Goal: Task Accomplishment & Management: Manage account settings

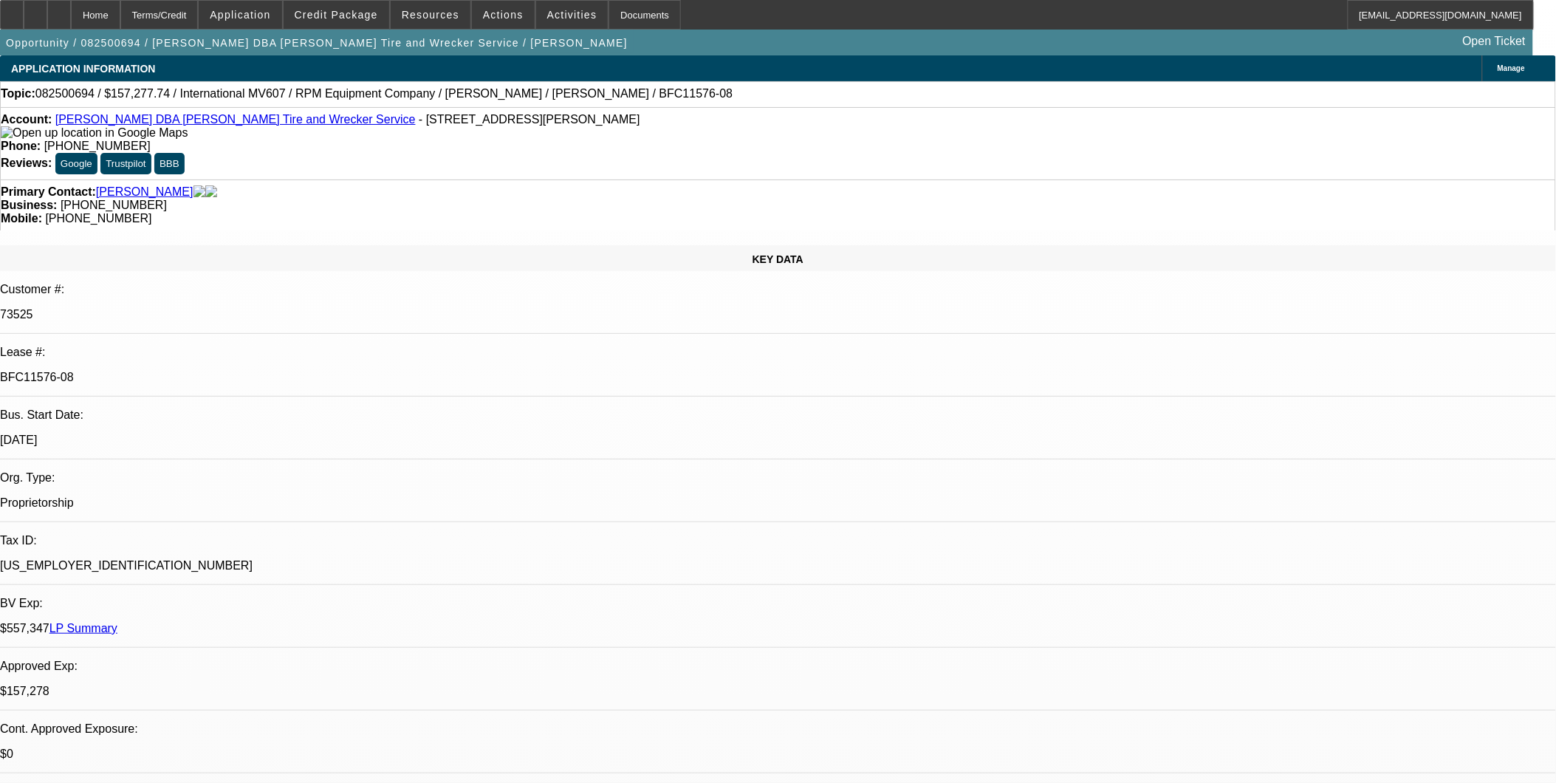
select select "0"
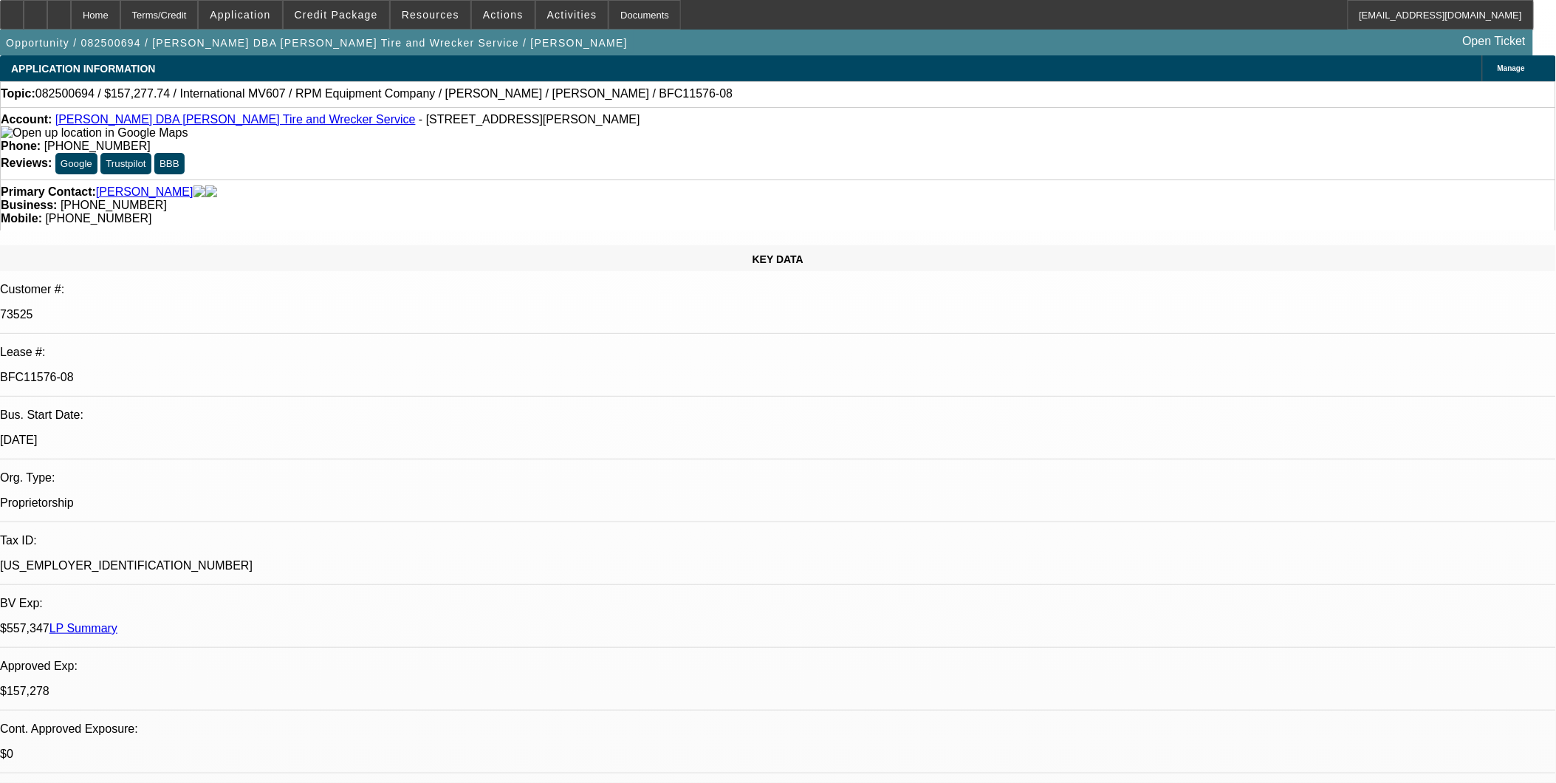
select select "0"
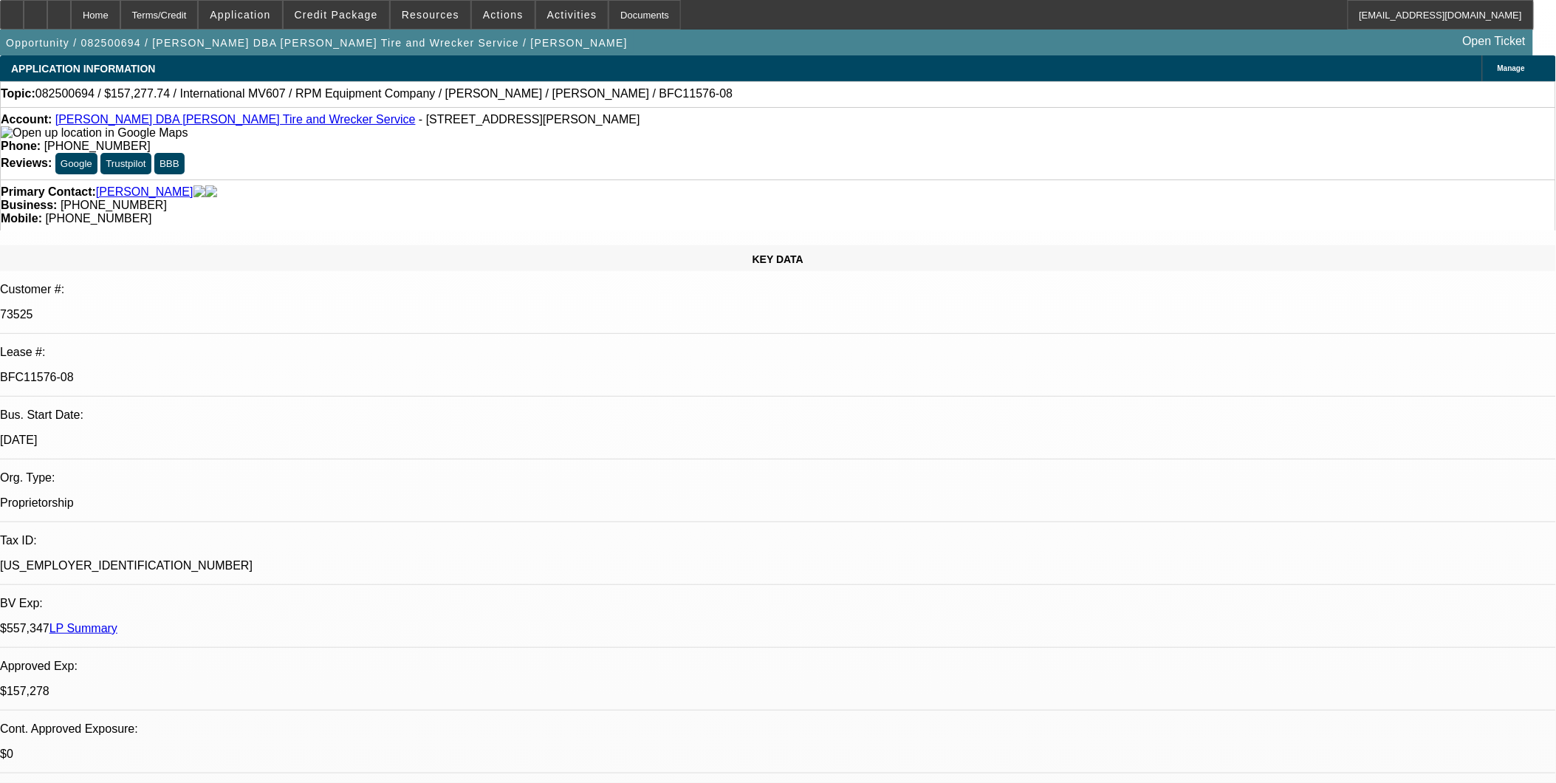
select select "0"
select select "0.1"
select select "1"
select select "2"
select select "6"
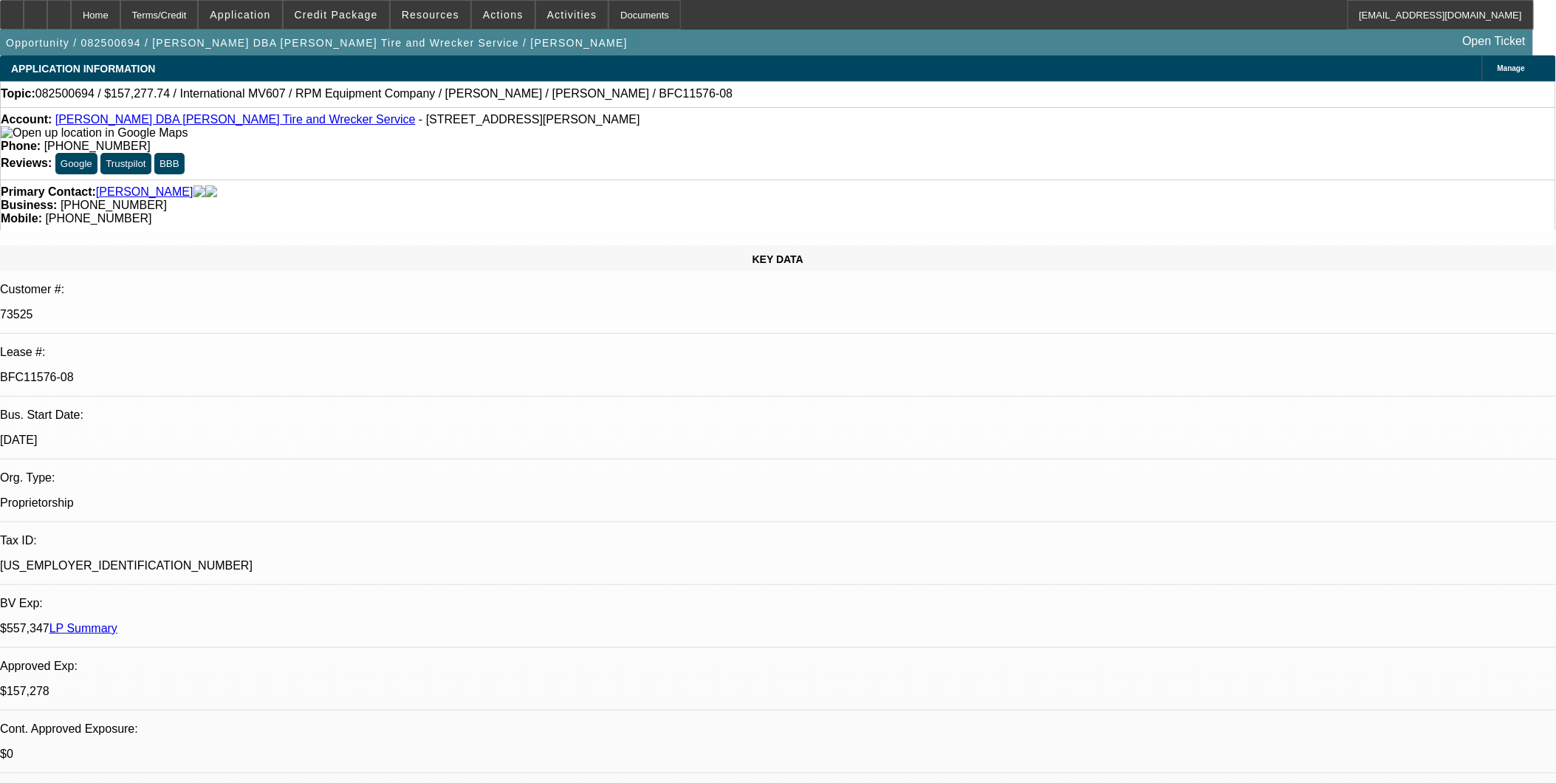
select select "1"
select select "2"
select select "6"
select select "1"
select select "2"
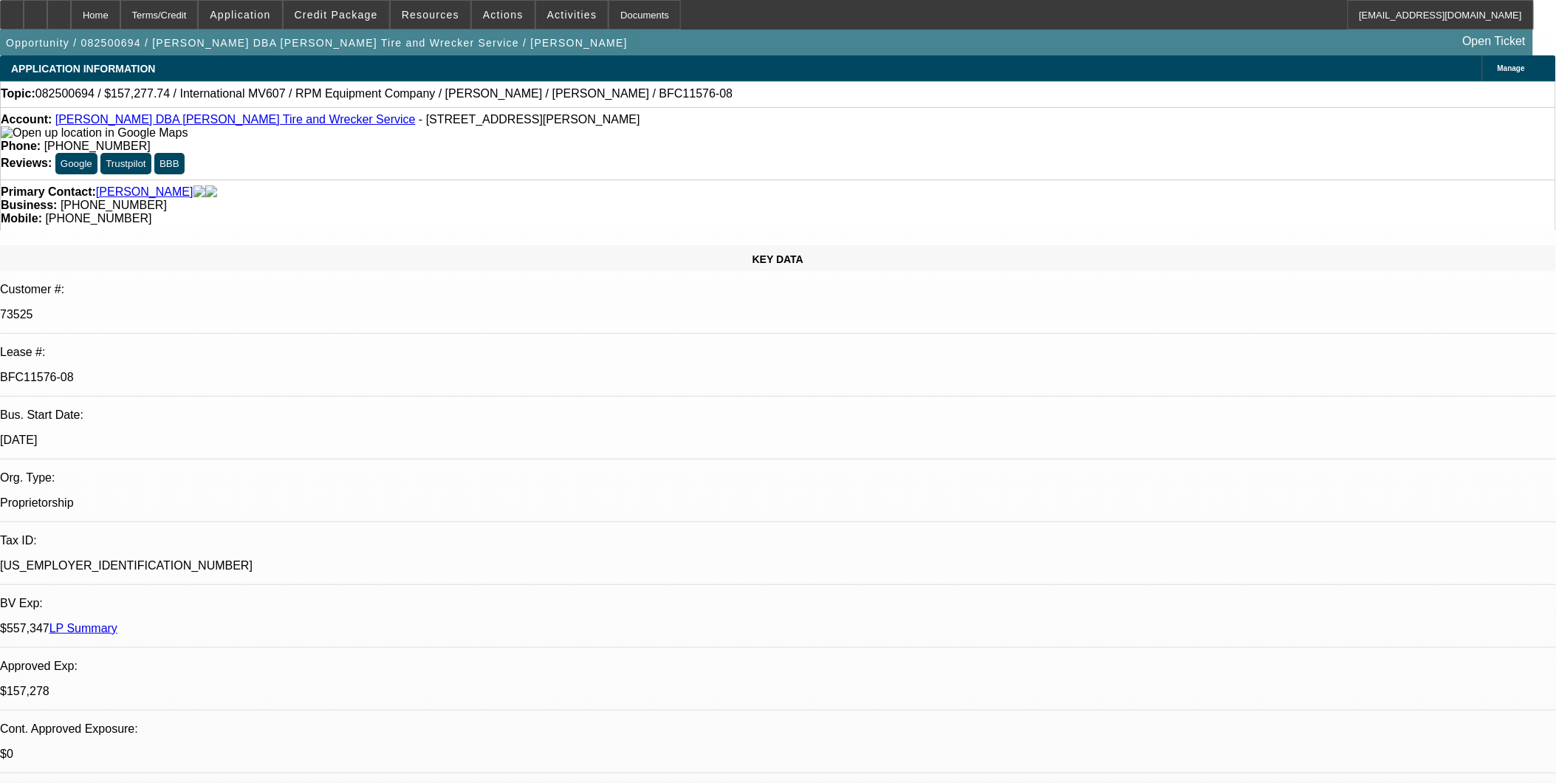
select select "6"
select select "1"
select select "2"
select select "4"
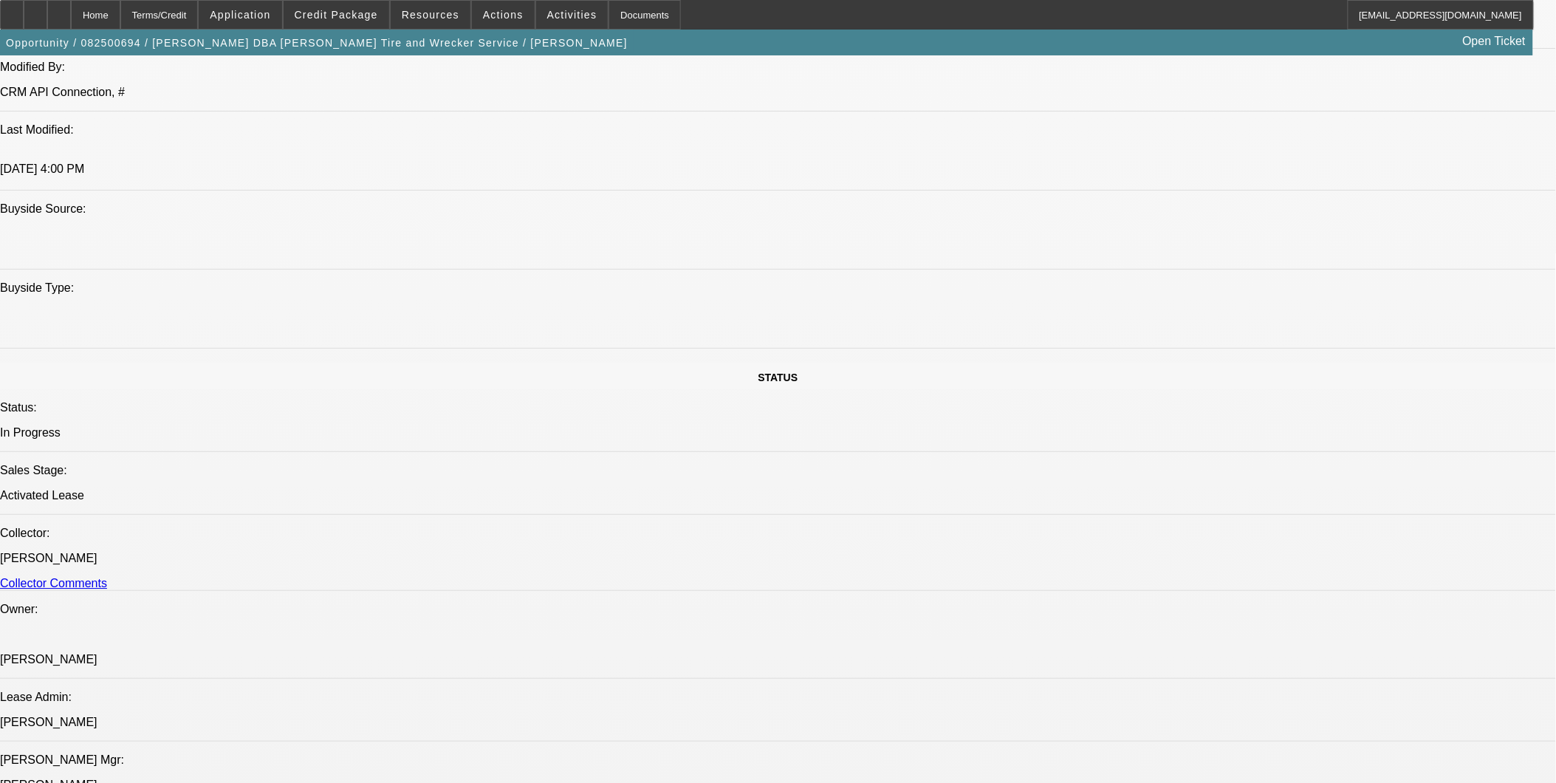
scroll to position [1477, 0]
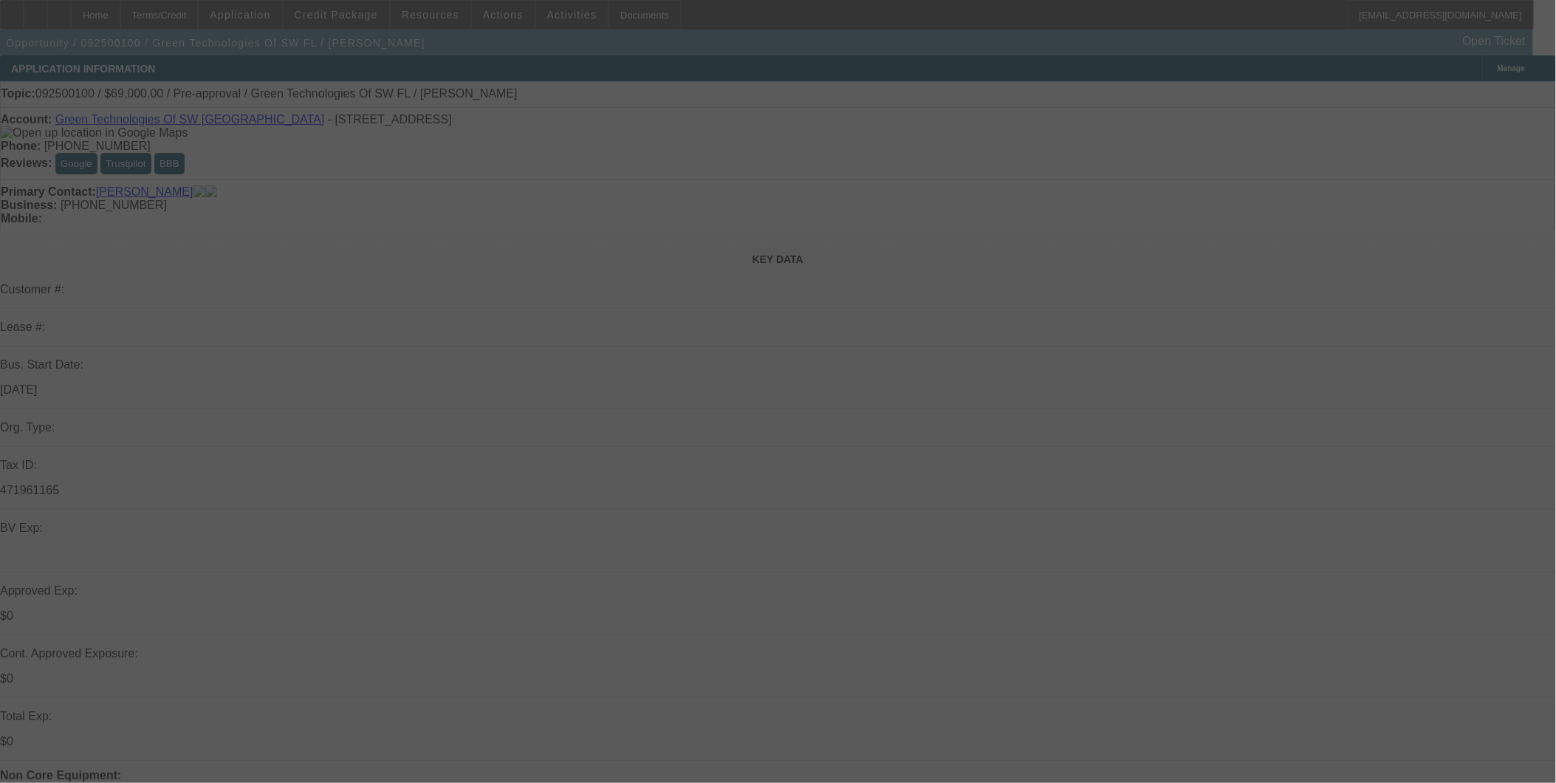
select select "0"
select select "2"
select select "0.1"
select select "4"
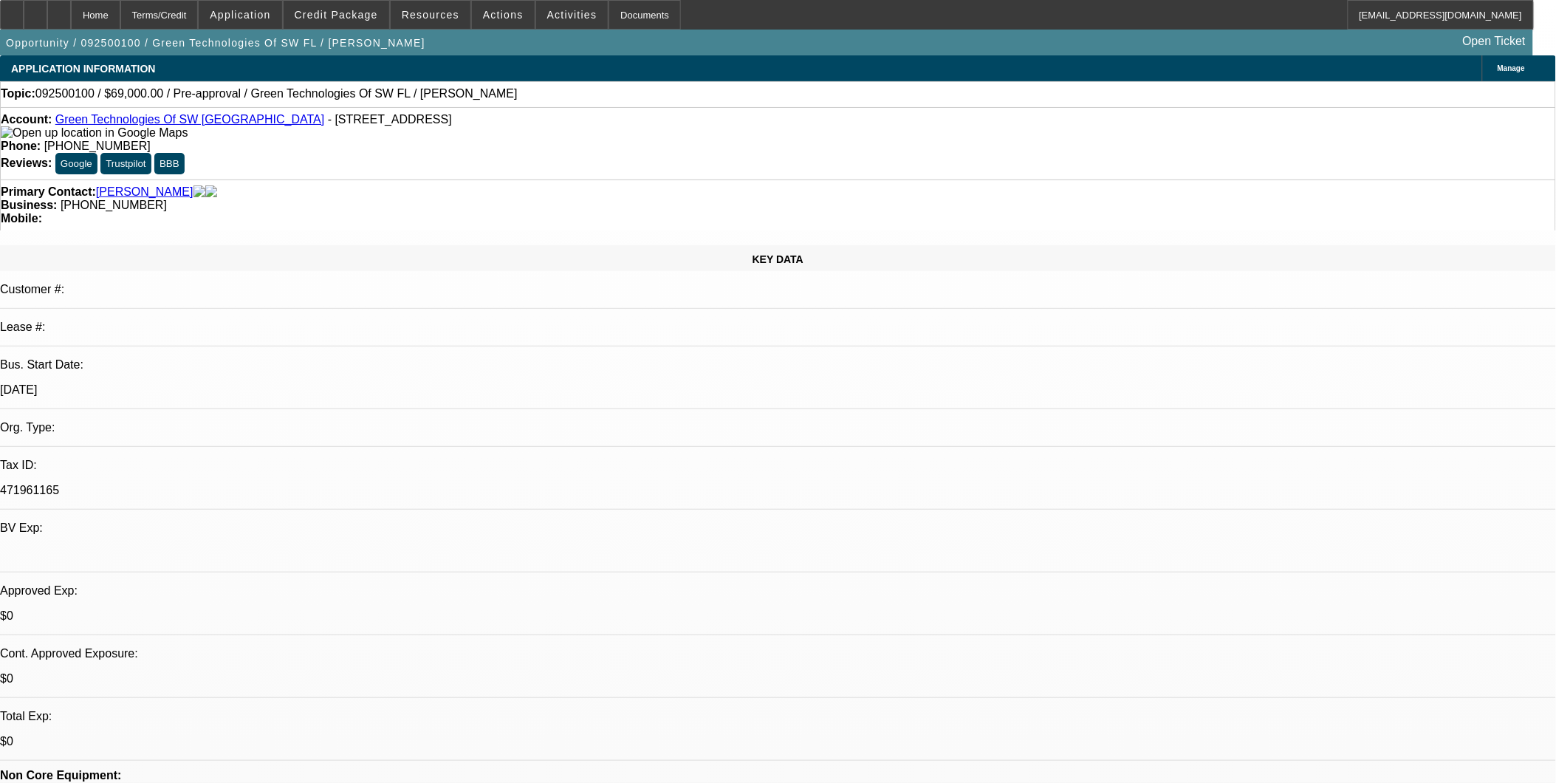
scroll to position [82, 0]
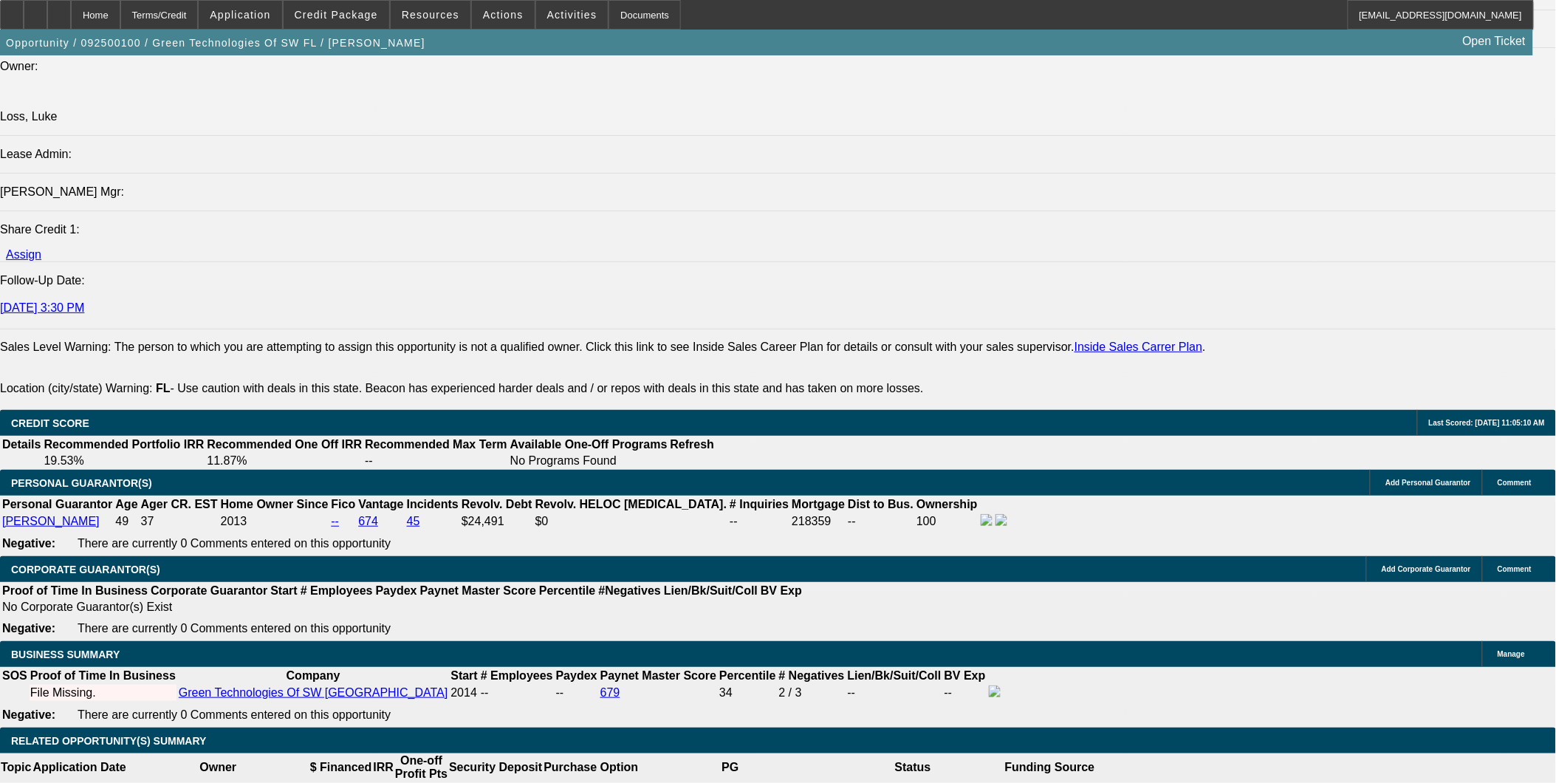
scroll to position [1805, 0]
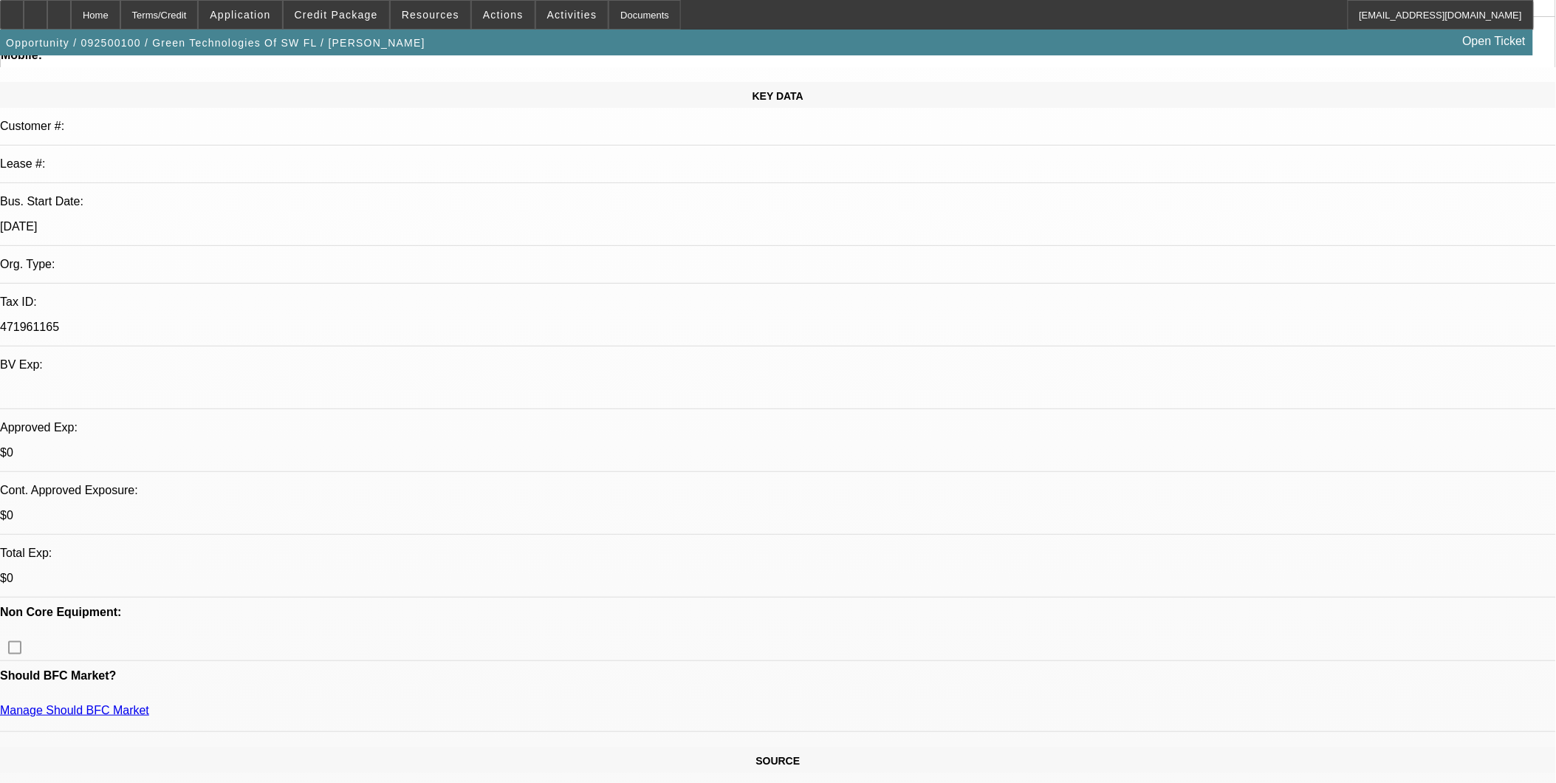
scroll to position [0, 0]
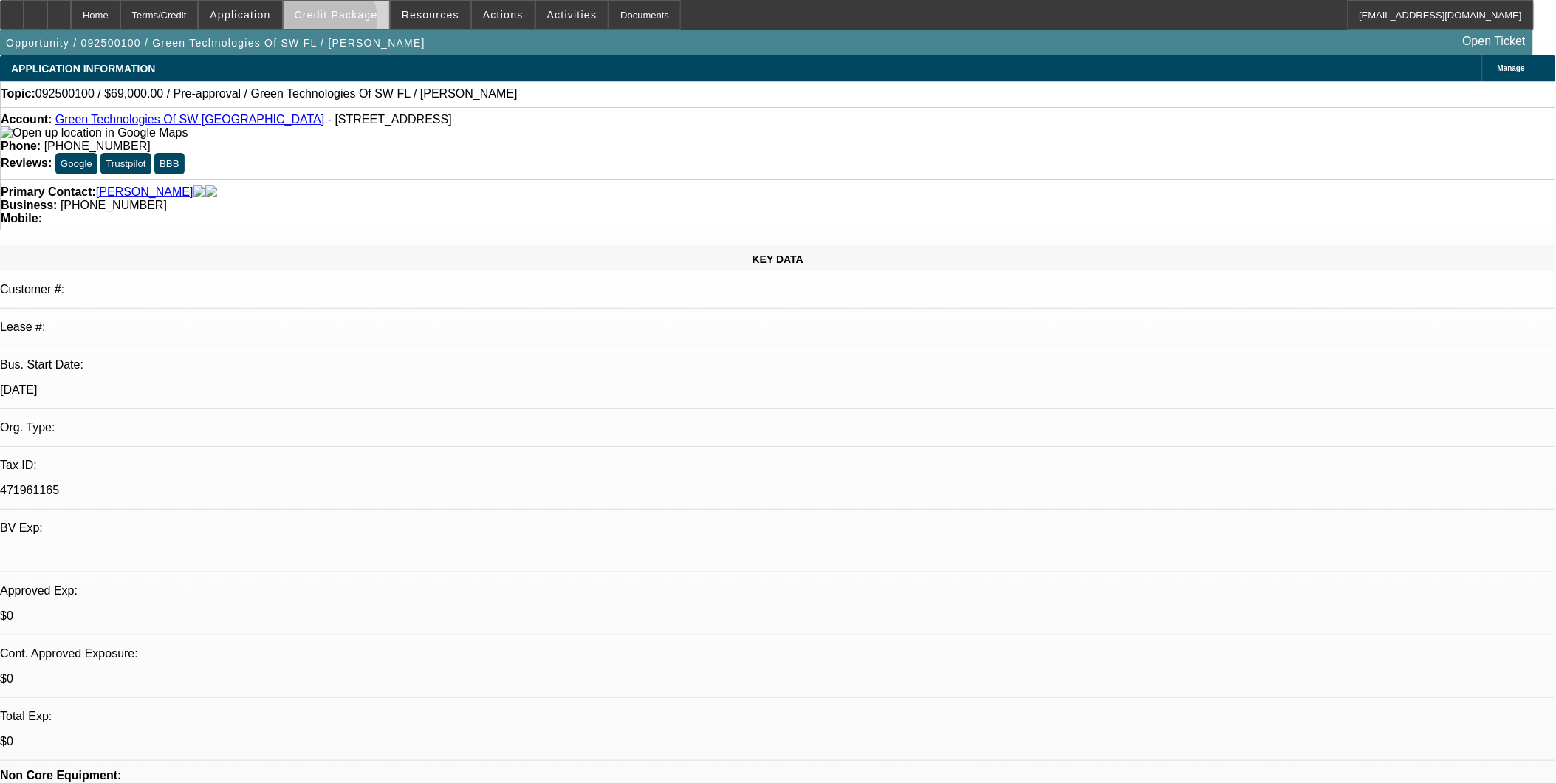
click at [353, 22] on span at bounding box center [337, 14] width 106 height 35
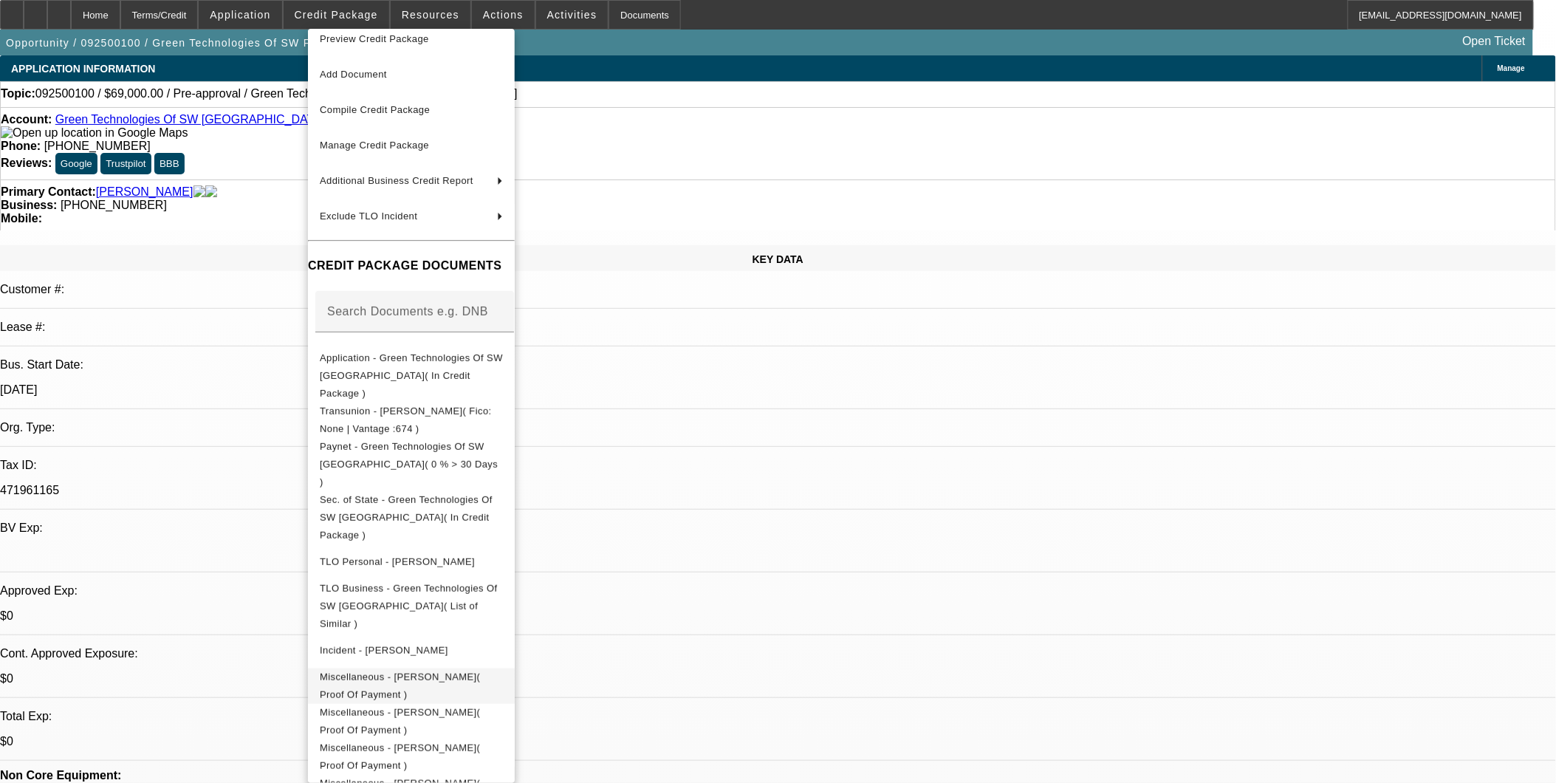
scroll to position [17, 0]
click at [480, 773] on span "Miscellaneous - Taylor, Christopher( Buyout )" at bounding box center [400, 787] width 160 height 29
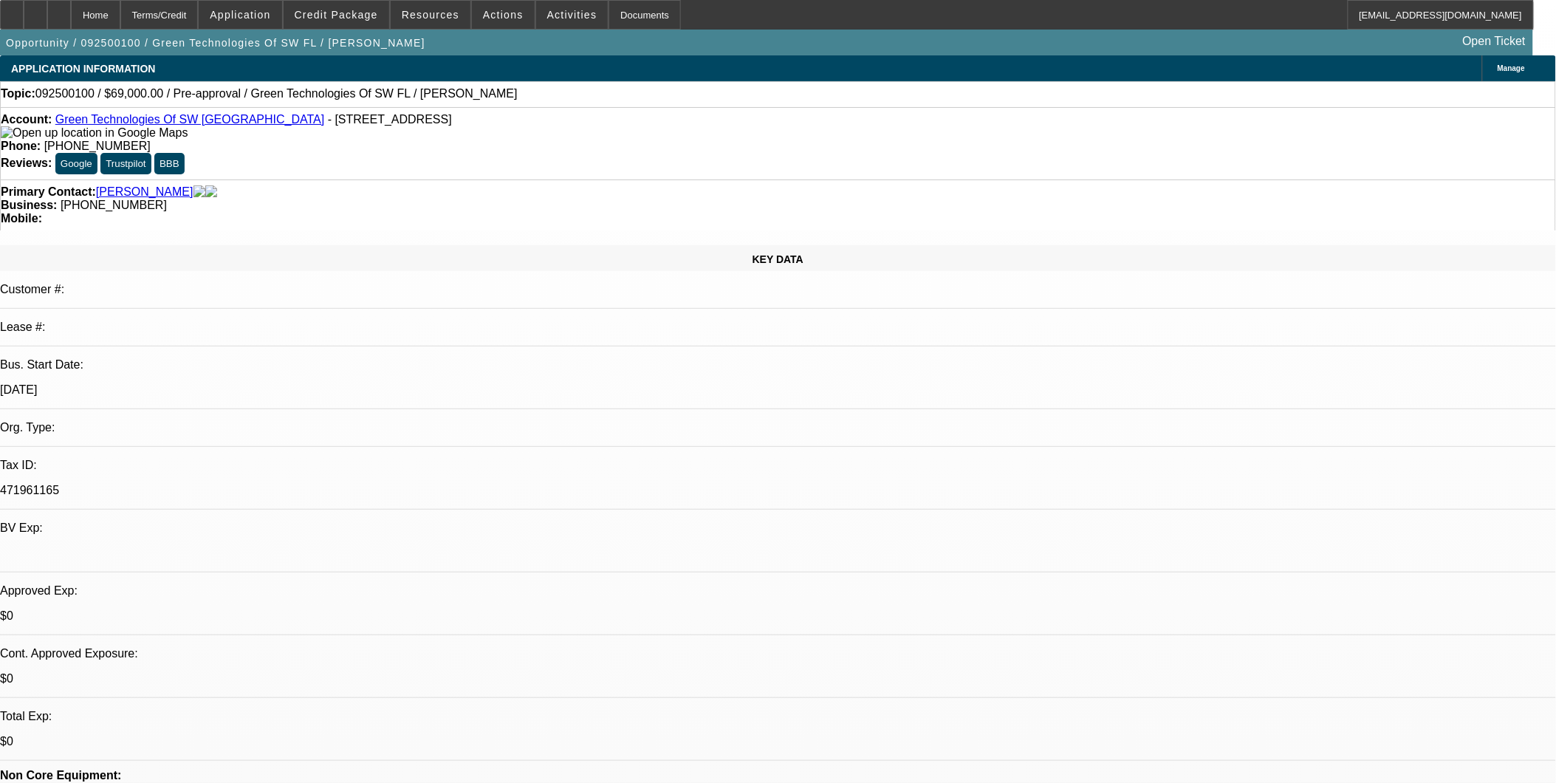
click at [128, 118] on link "Green Technologies Of SW FL" at bounding box center [190, 119] width 270 height 13
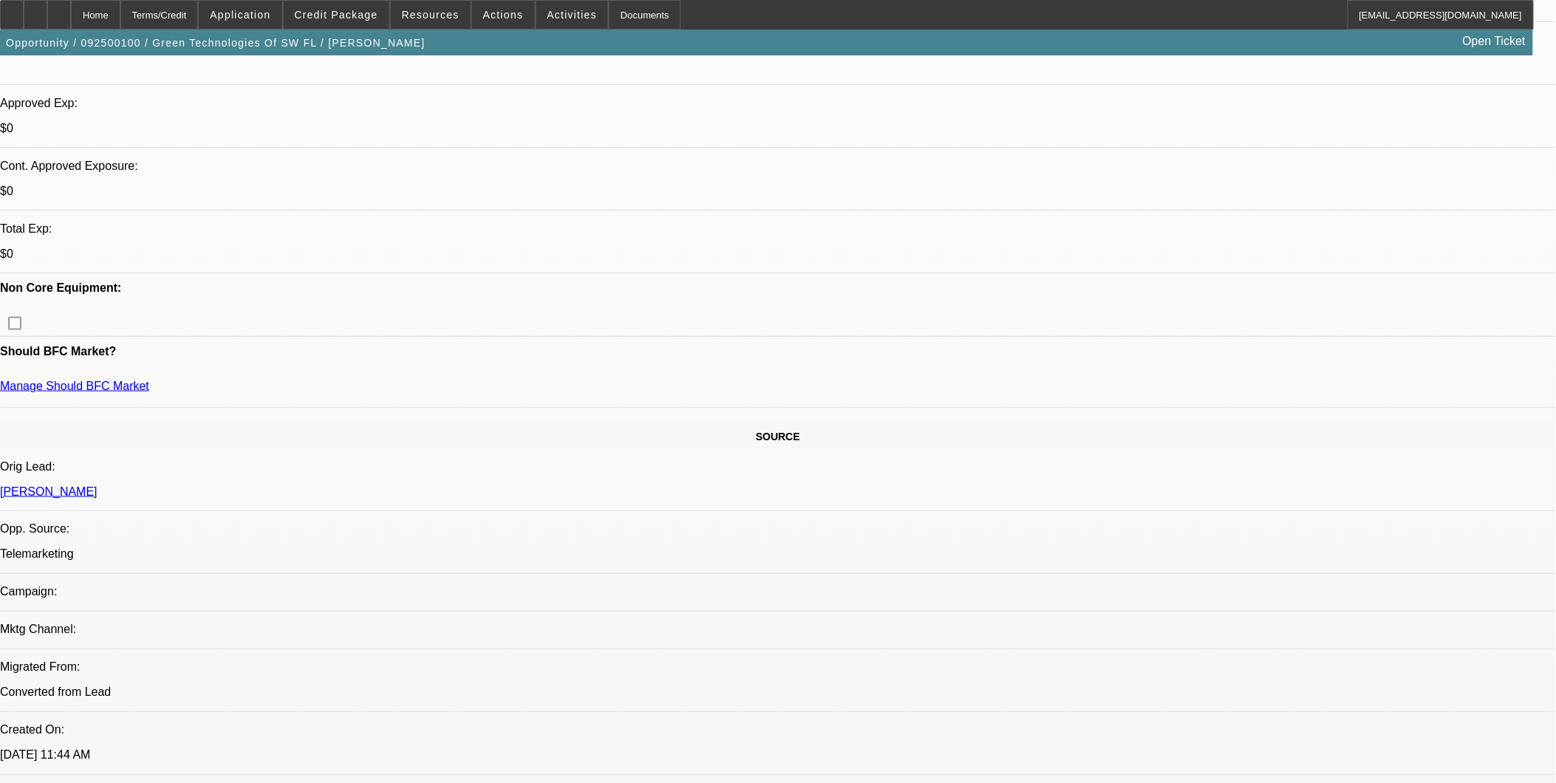
scroll to position [492, 0]
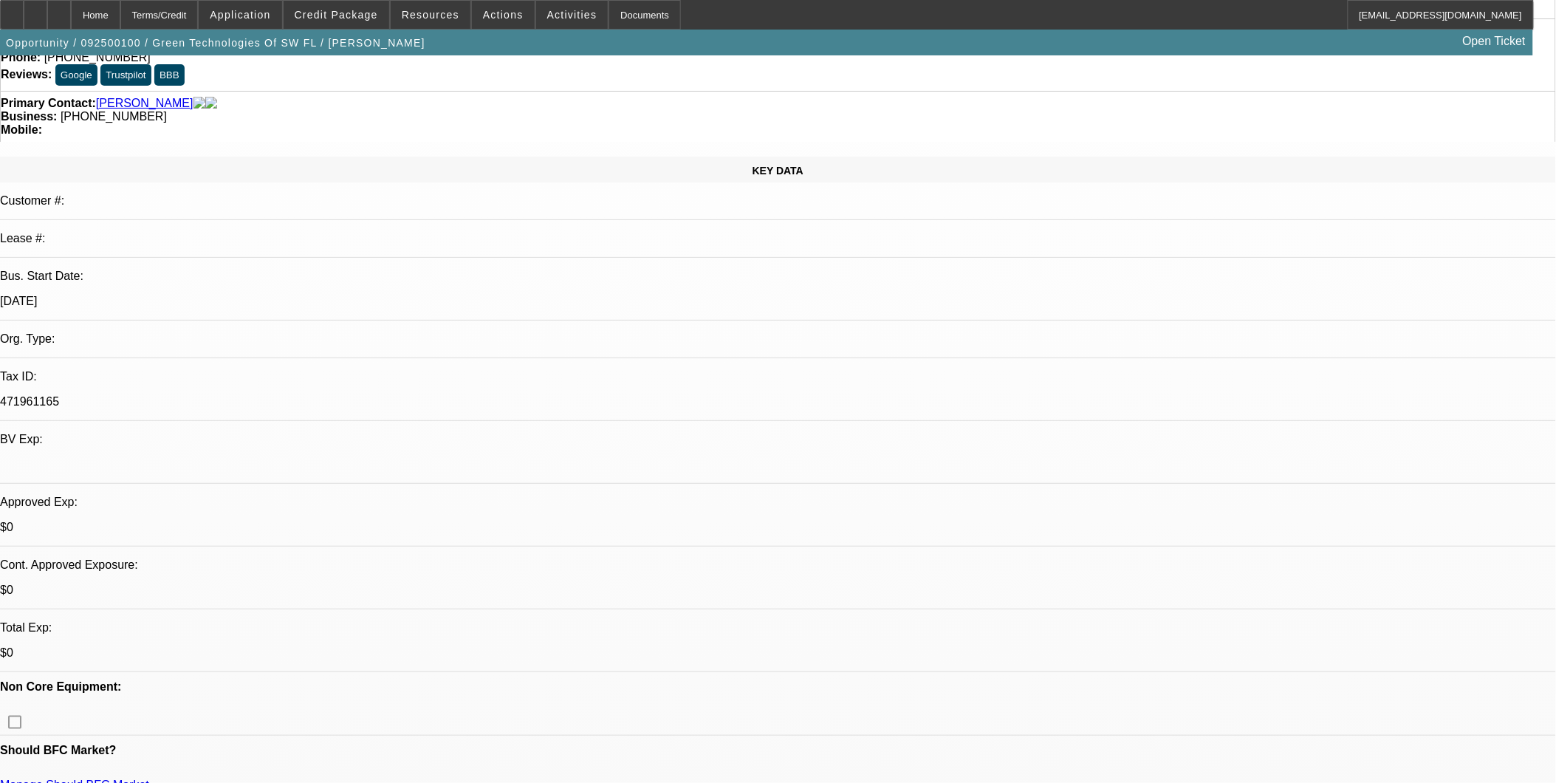
scroll to position [0, 0]
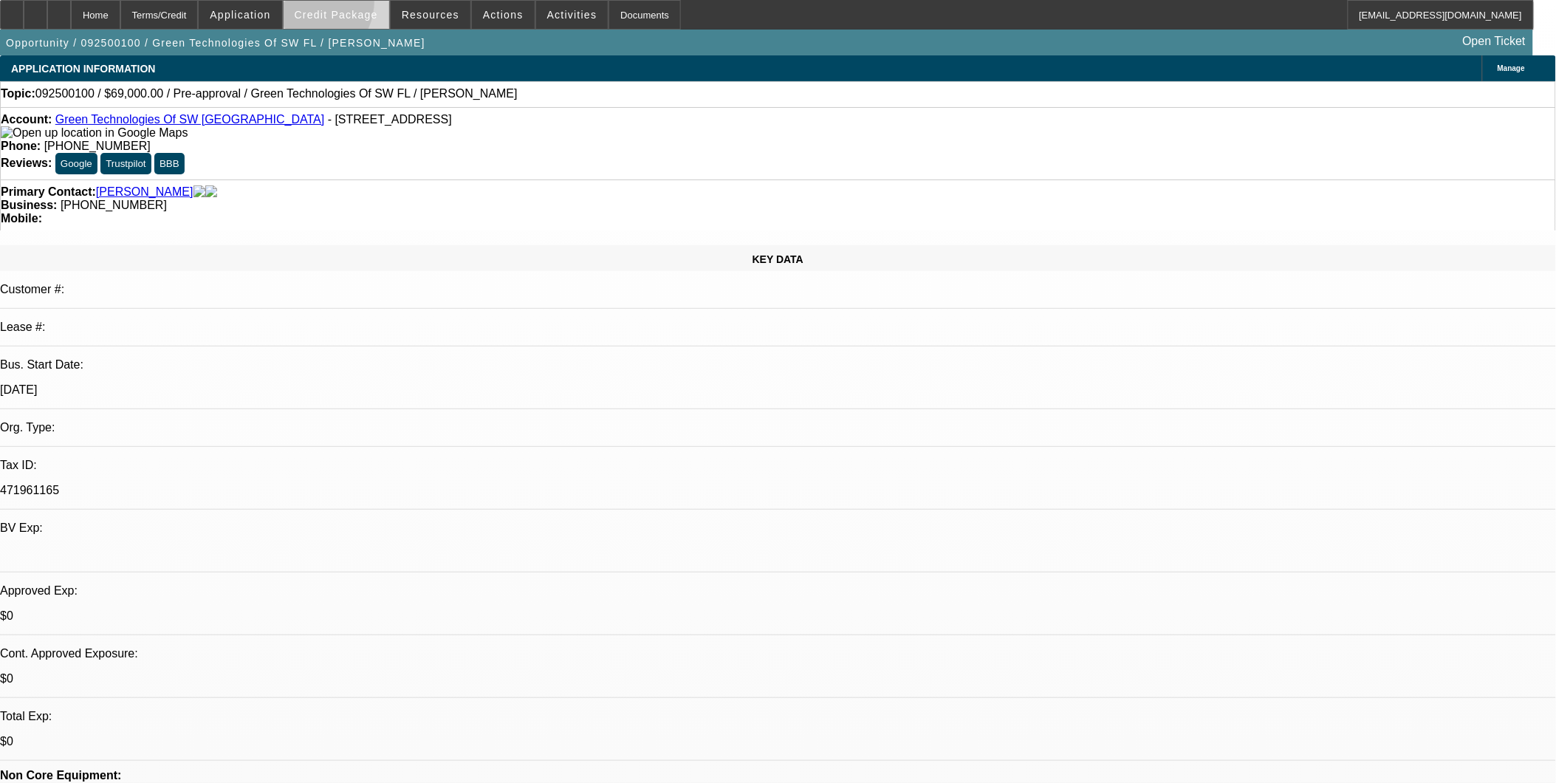
click at [330, 4] on span at bounding box center [337, 14] width 106 height 35
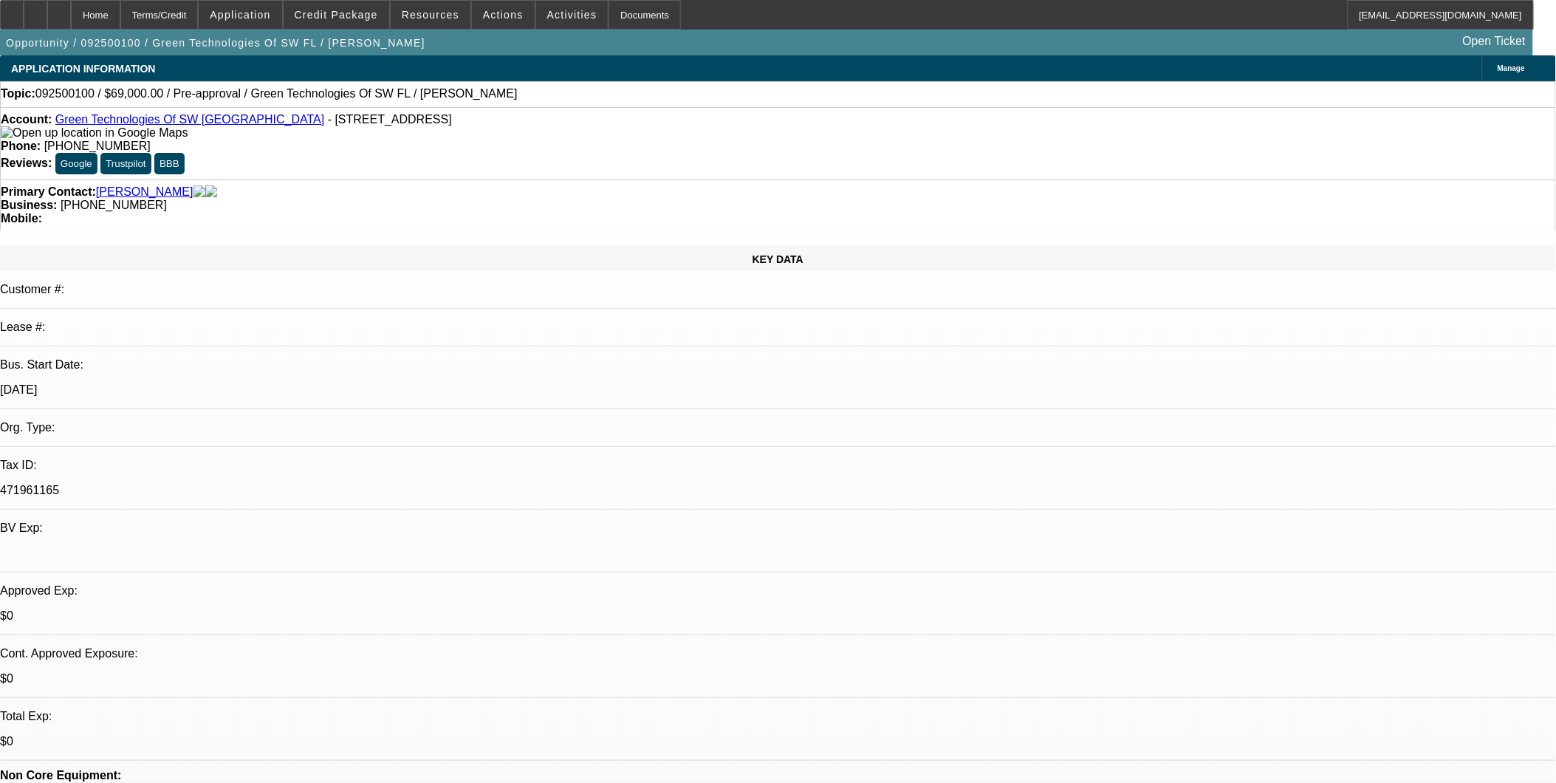
click at [359, 17] on span "Credit Package" at bounding box center [336, 15] width 83 height 12
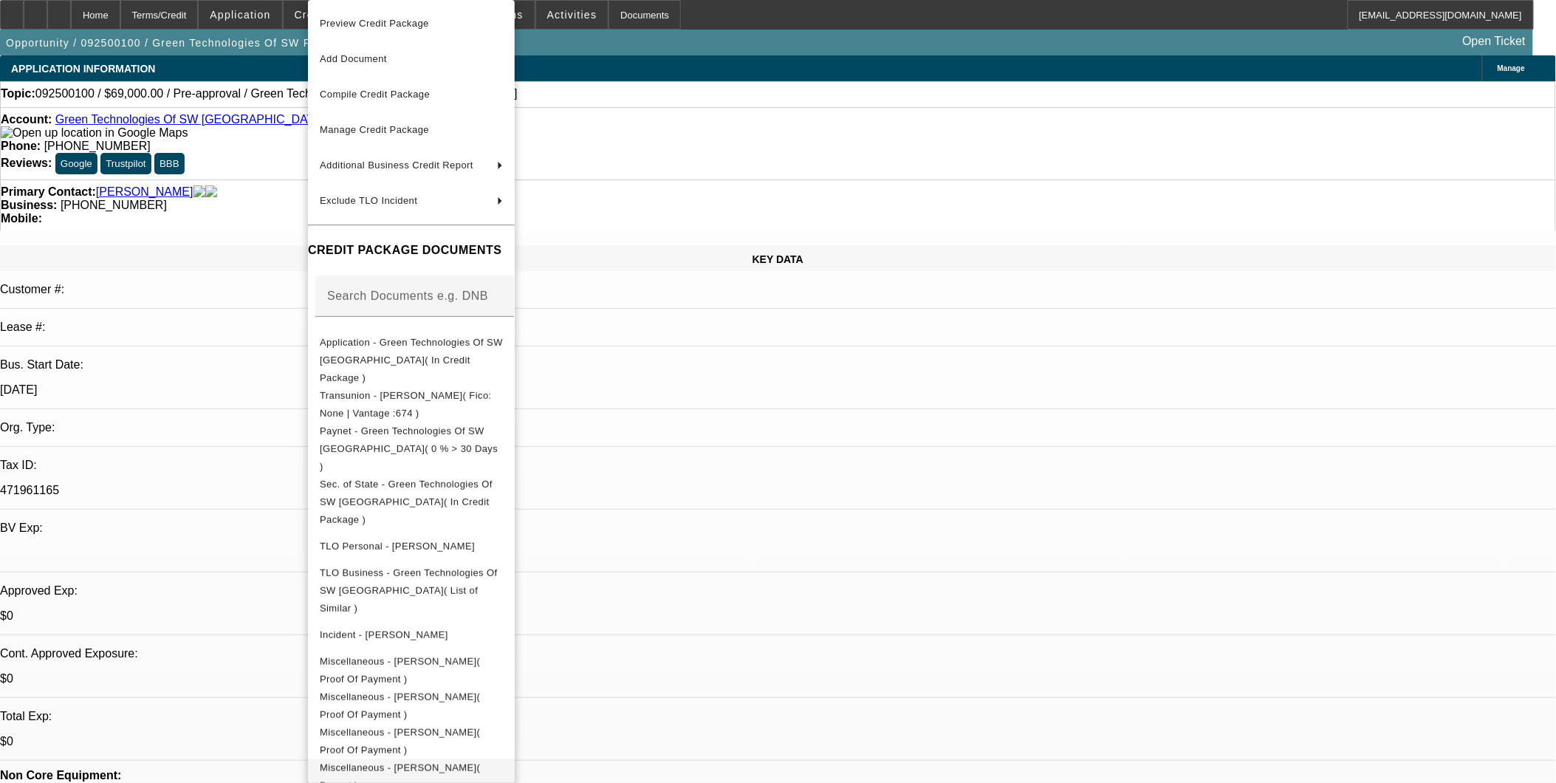
click at [436, 762] on span "Miscellaneous - Taylor, Christopher( Buyout )" at bounding box center [400, 776] width 160 height 29
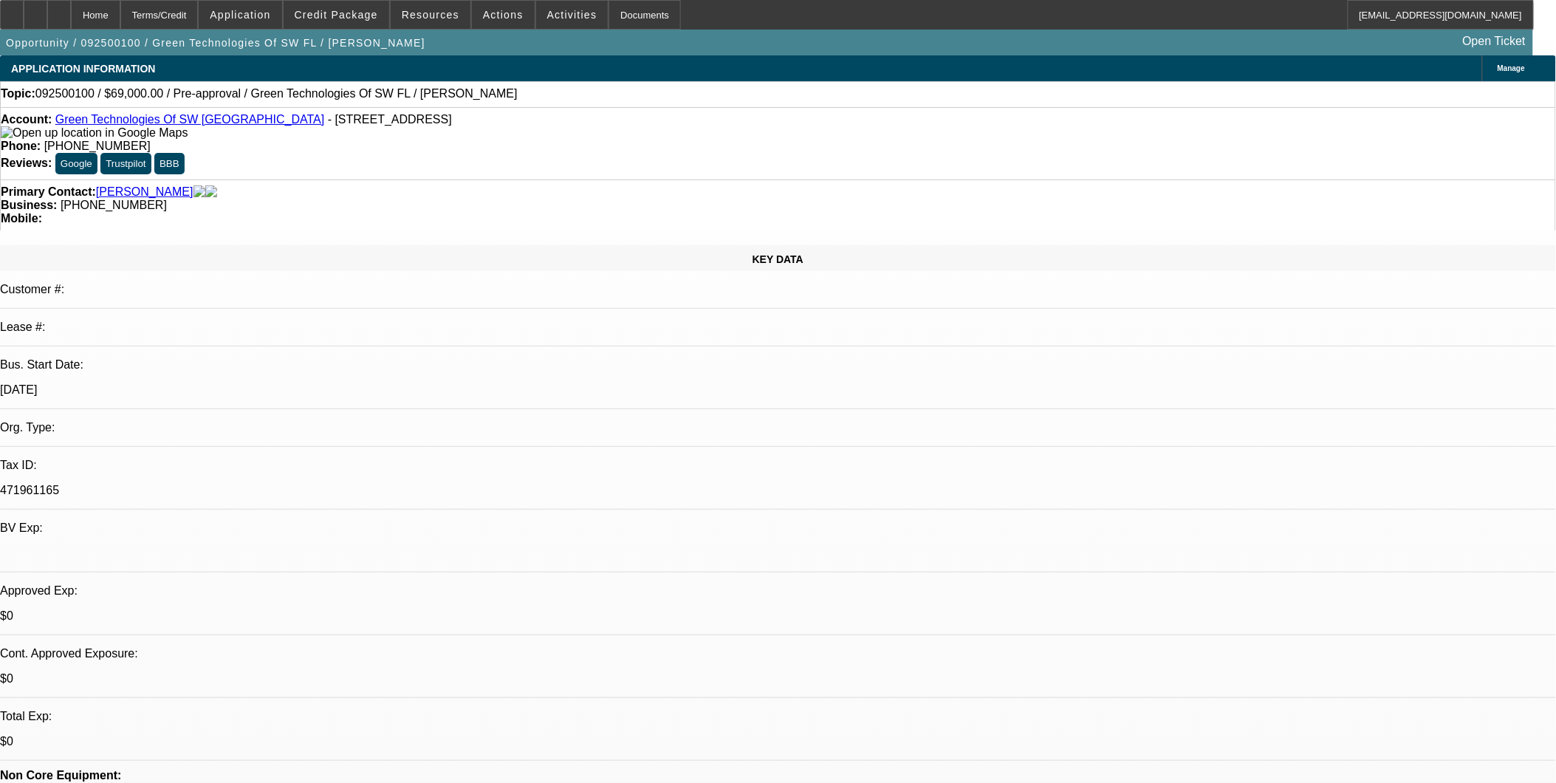
drag, startPoint x: 623, startPoint y: 429, endPoint x: 610, endPoint y: 416, distance: 18.3
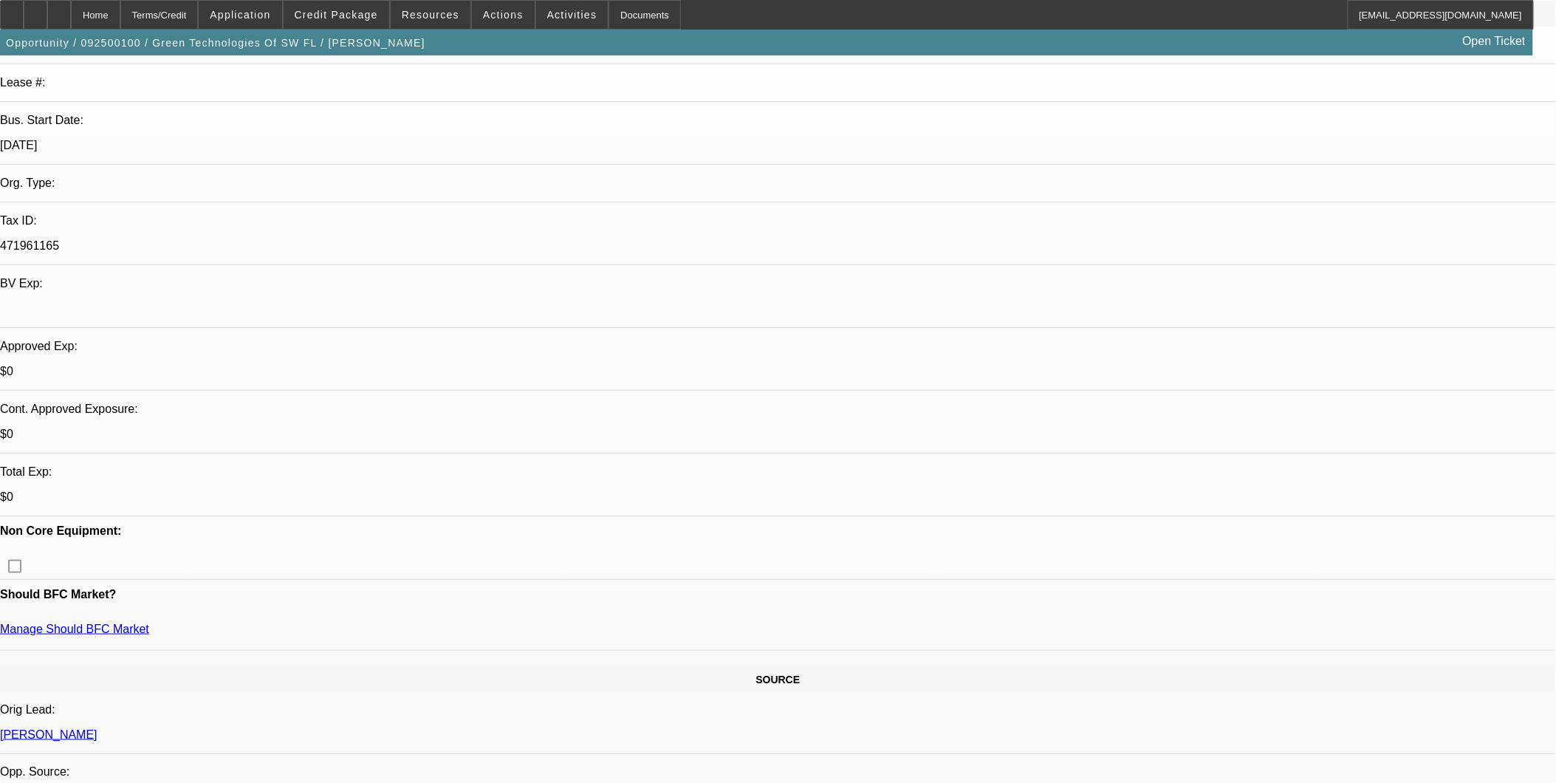
scroll to position [246, 0]
click at [348, 13] on span "Credit Package" at bounding box center [336, 15] width 83 height 12
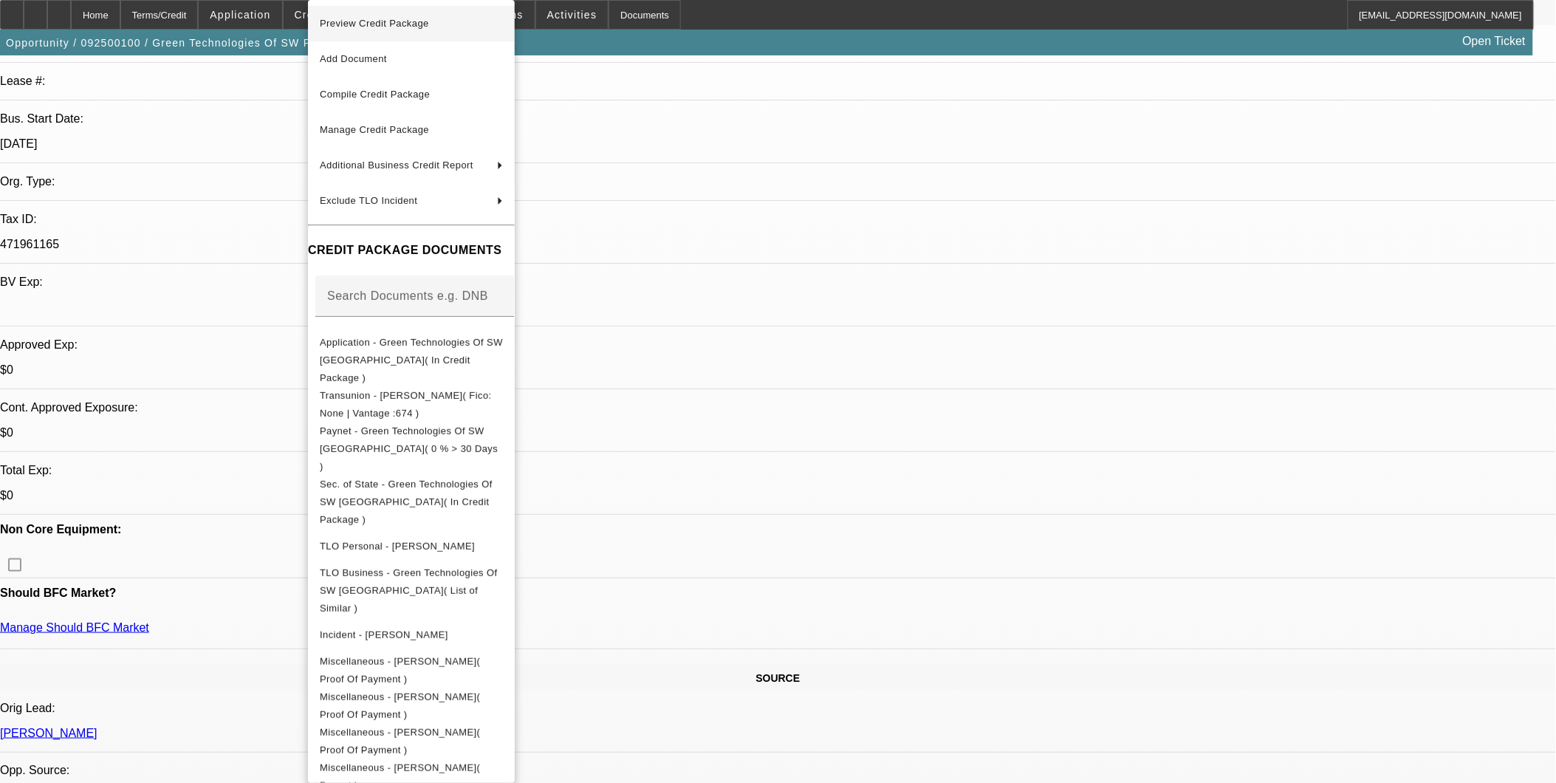
click at [498, 16] on span "Preview Credit Package" at bounding box center [411, 24] width 183 height 18
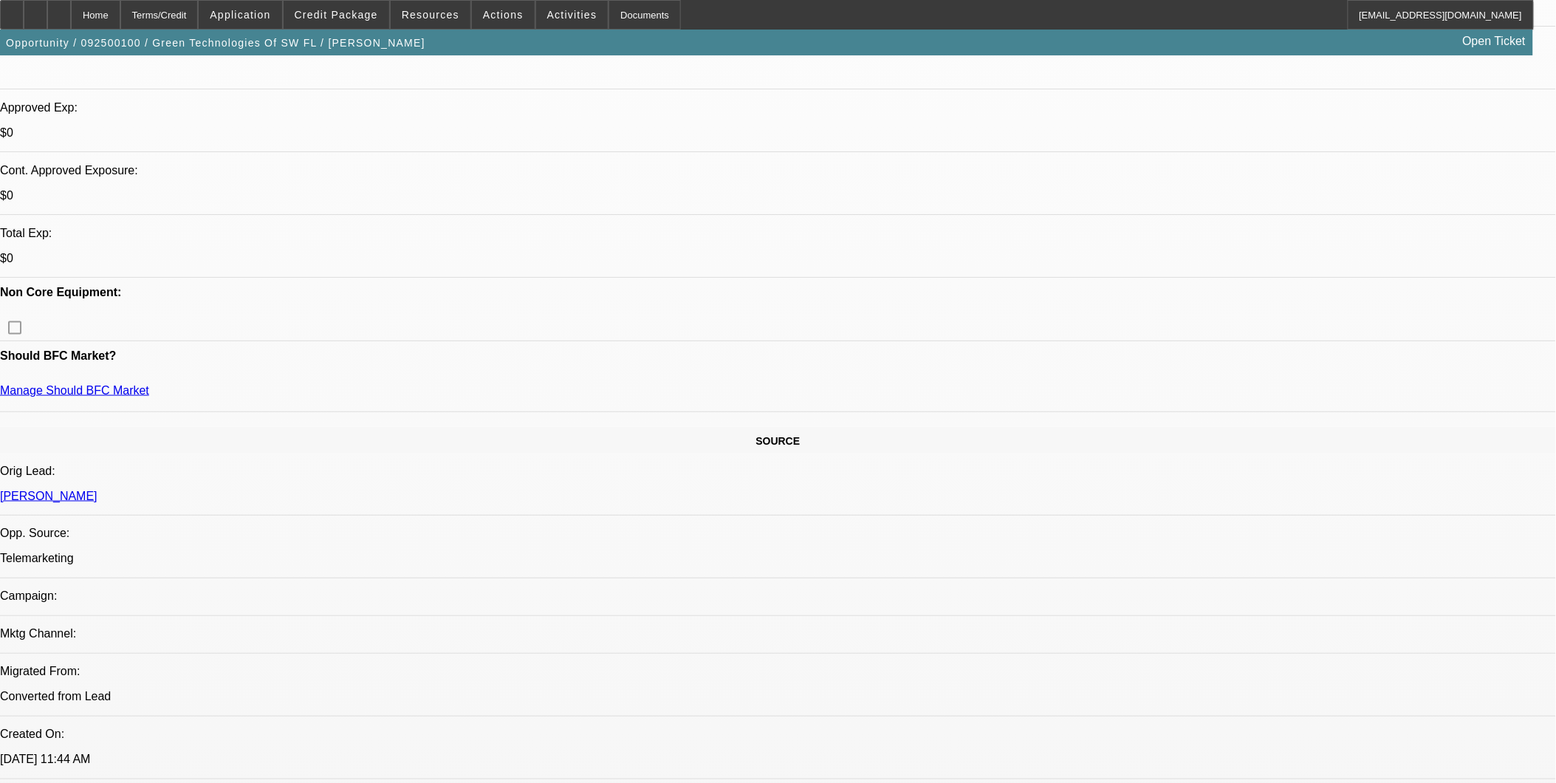
scroll to position [492, 0]
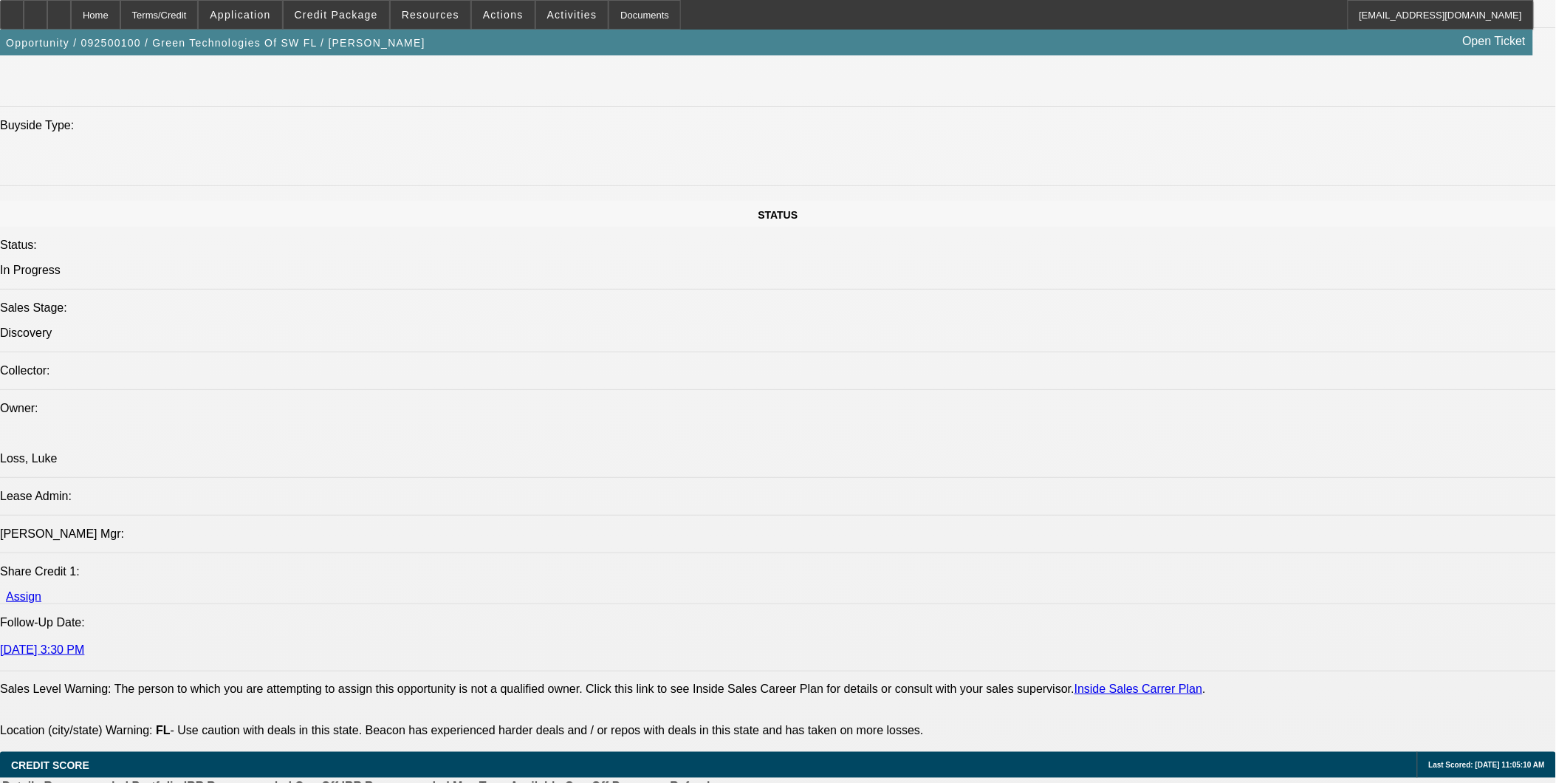
scroll to position [1477, 0]
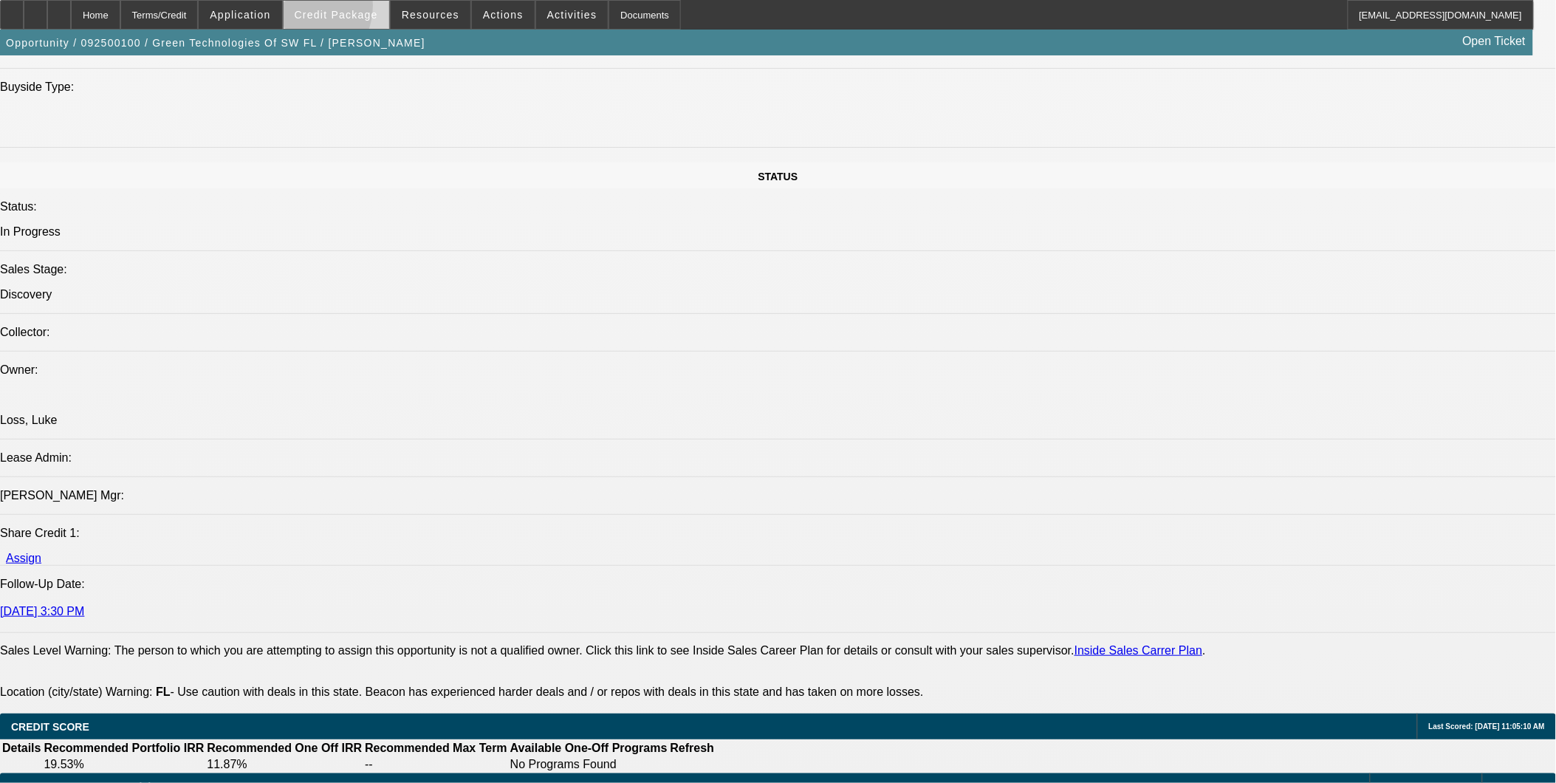
click at [320, 9] on span "Credit Package" at bounding box center [336, 15] width 83 height 12
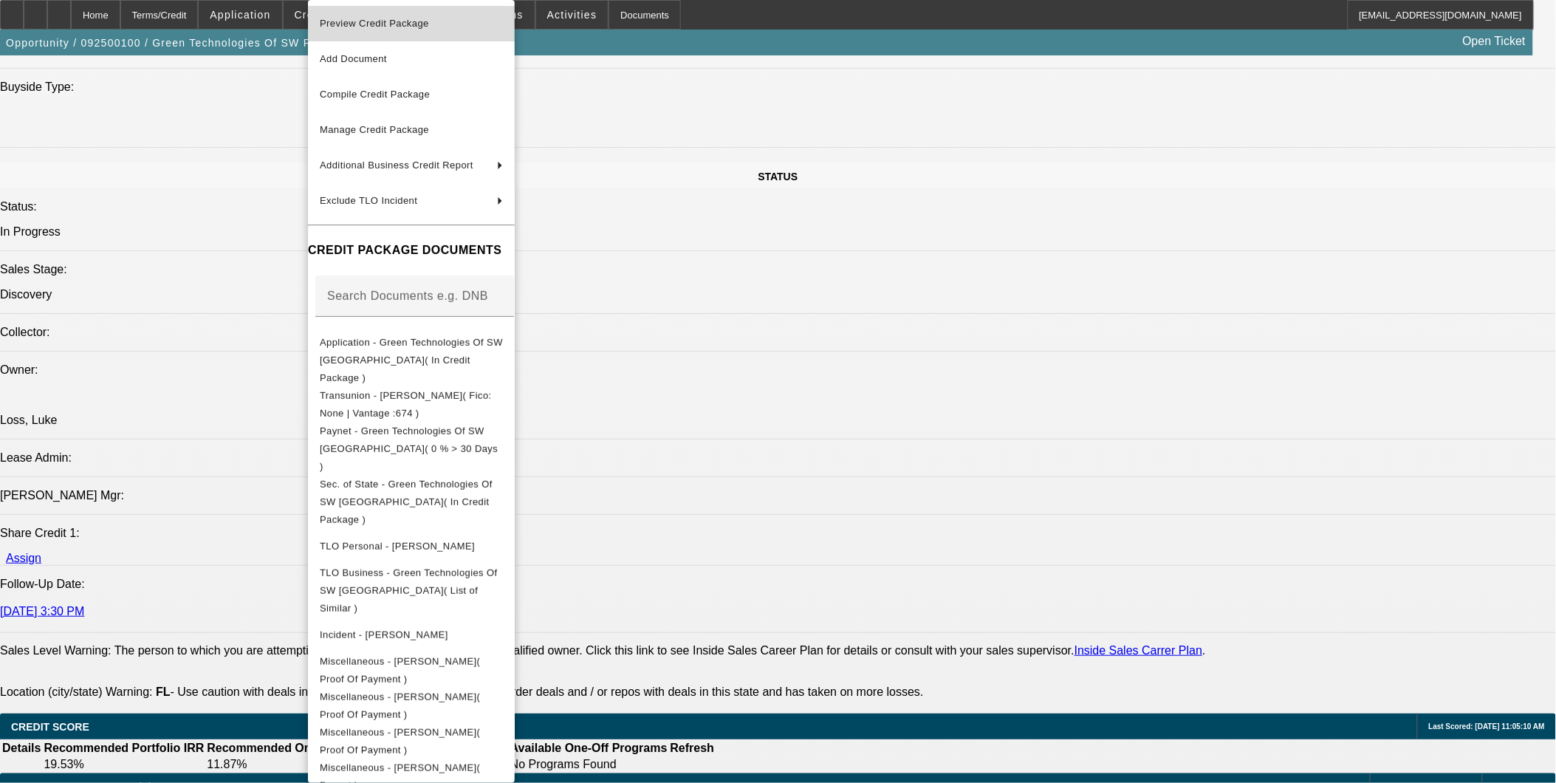
click at [390, 19] on span "Preview Credit Package" at bounding box center [374, 23] width 109 height 11
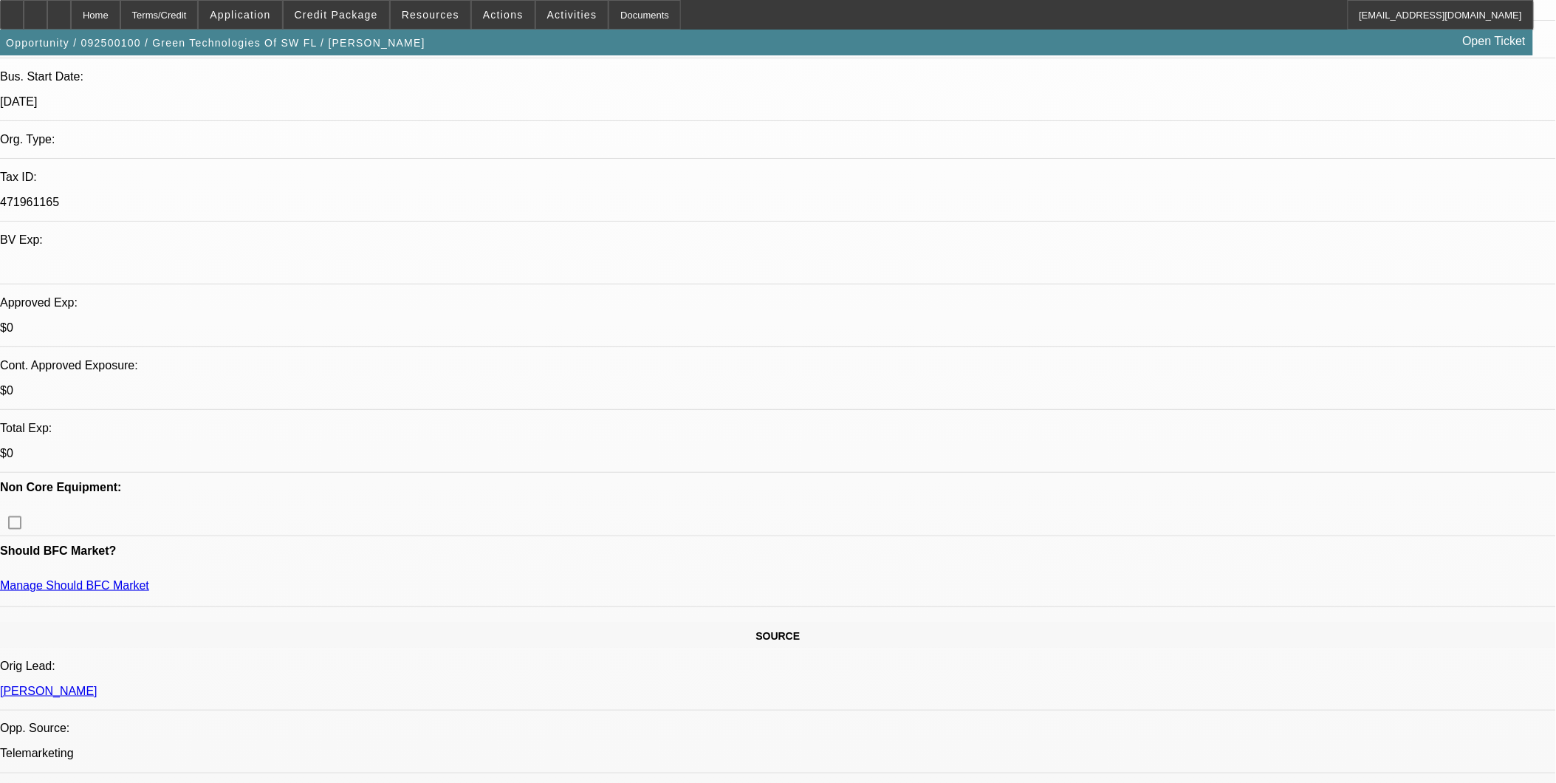
scroll to position [0, 0]
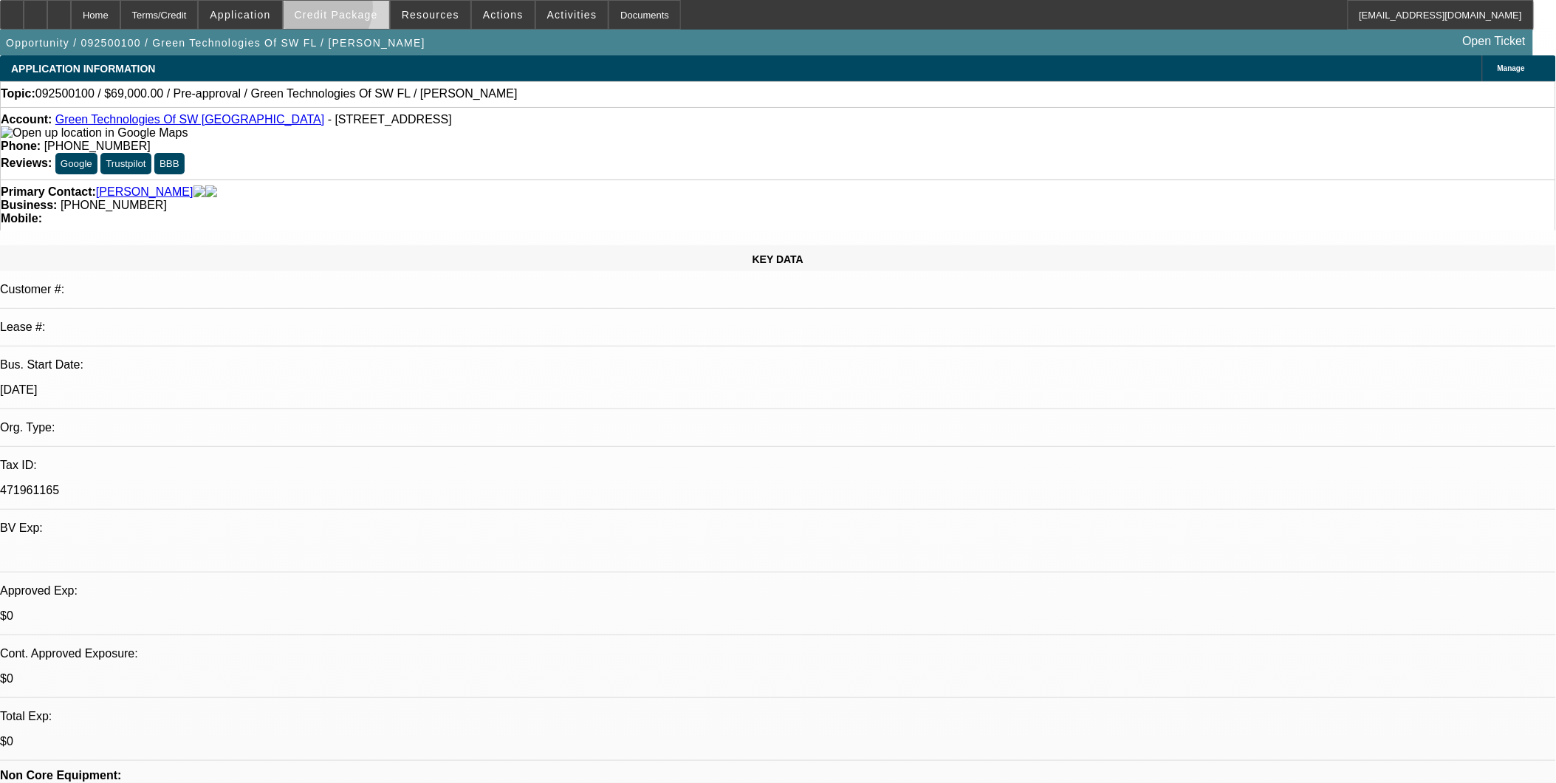
click at [343, 11] on span "Credit Package" at bounding box center [336, 15] width 83 height 12
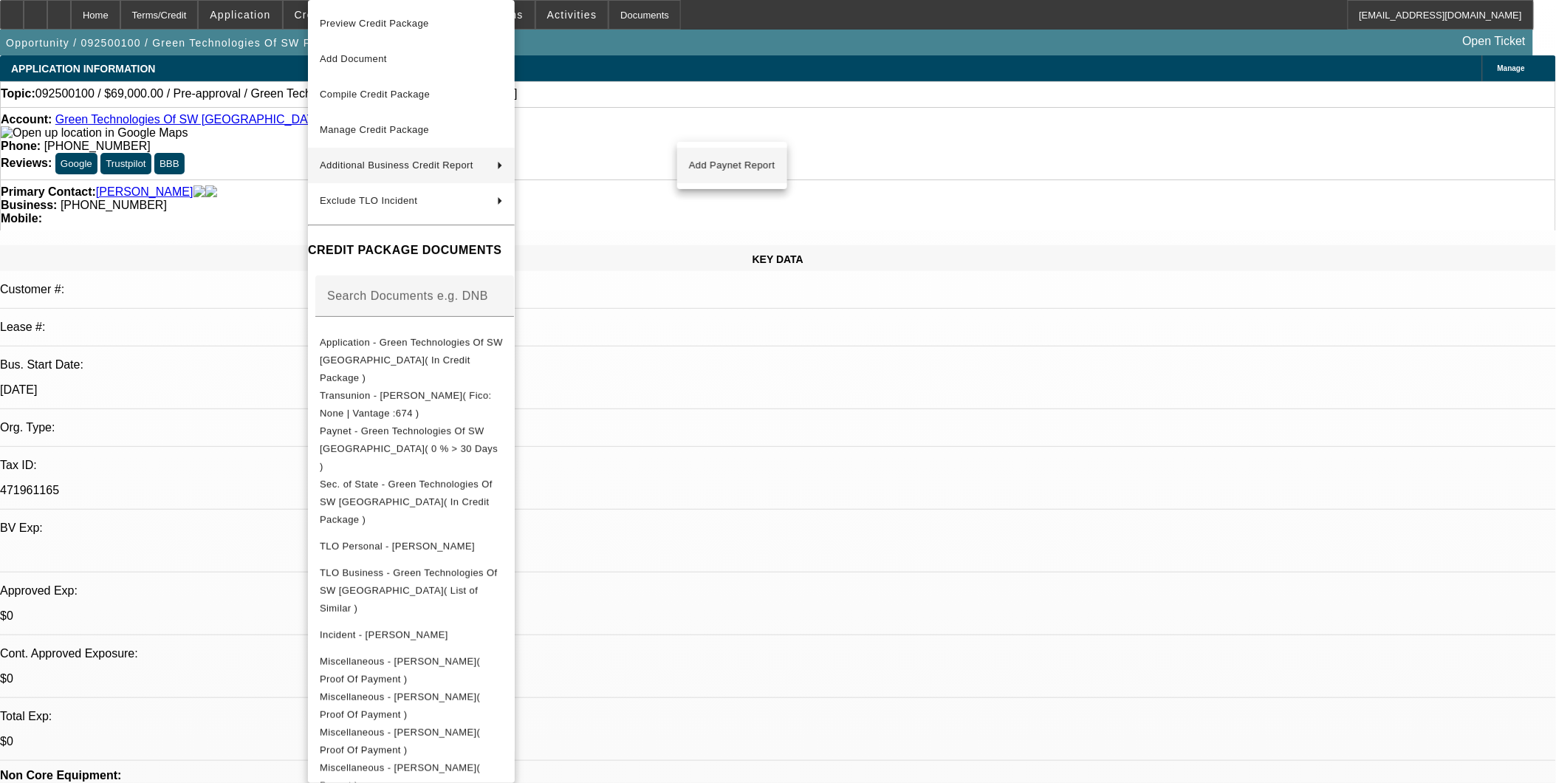
click at [761, 171] on span "Add Paynet Report" at bounding box center [732, 166] width 86 height 18
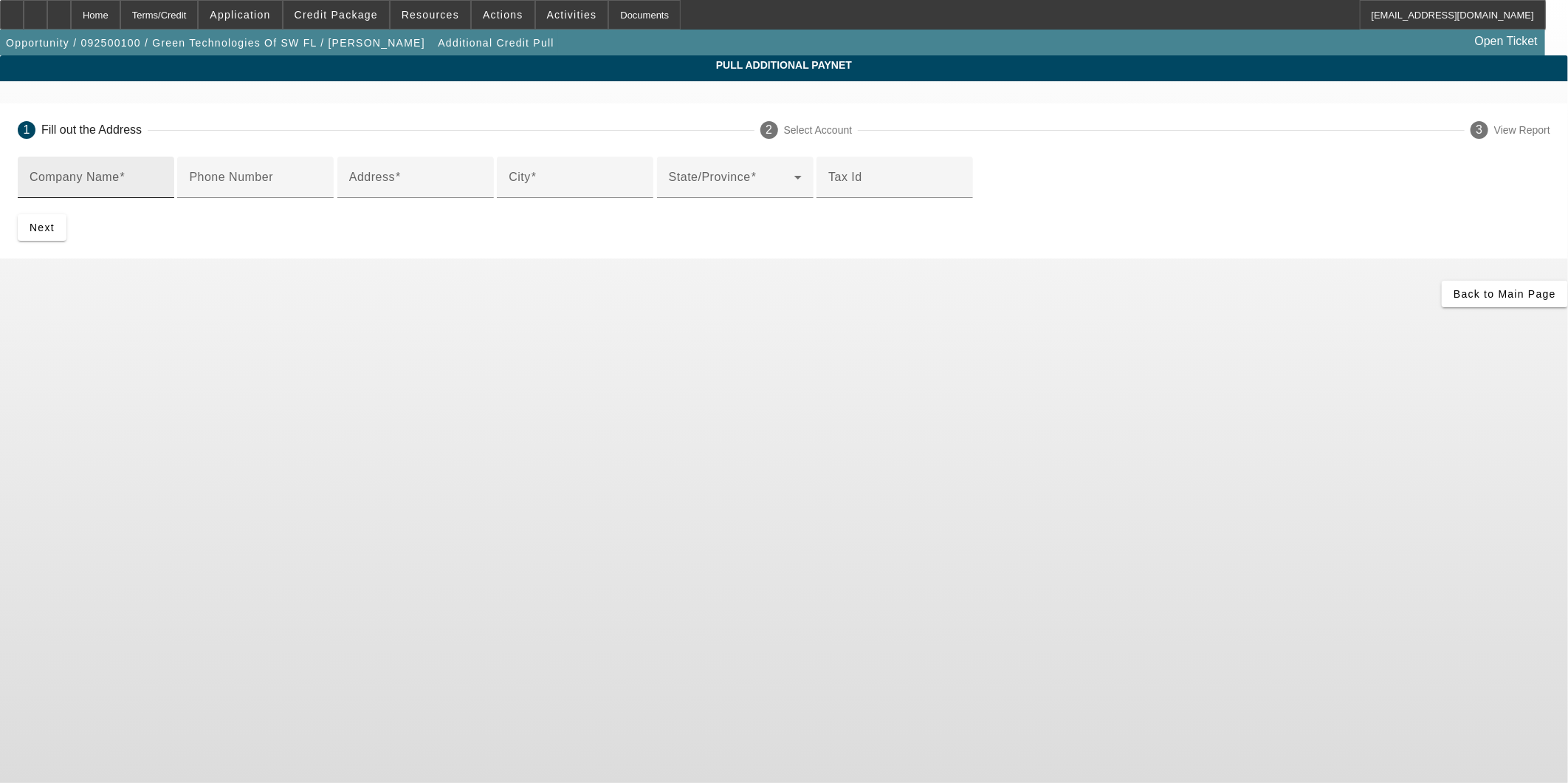
click at [162, 179] on input "Company Name" at bounding box center [96, 183] width 133 height 18
type input "Christopher Taylor"
click at [401, 184] on label "Address" at bounding box center [375, 177] width 52 height 13
click at [452, 192] on input "Address" at bounding box center [415, 183] width 133 height 18
type input "724 Camellia Dr"
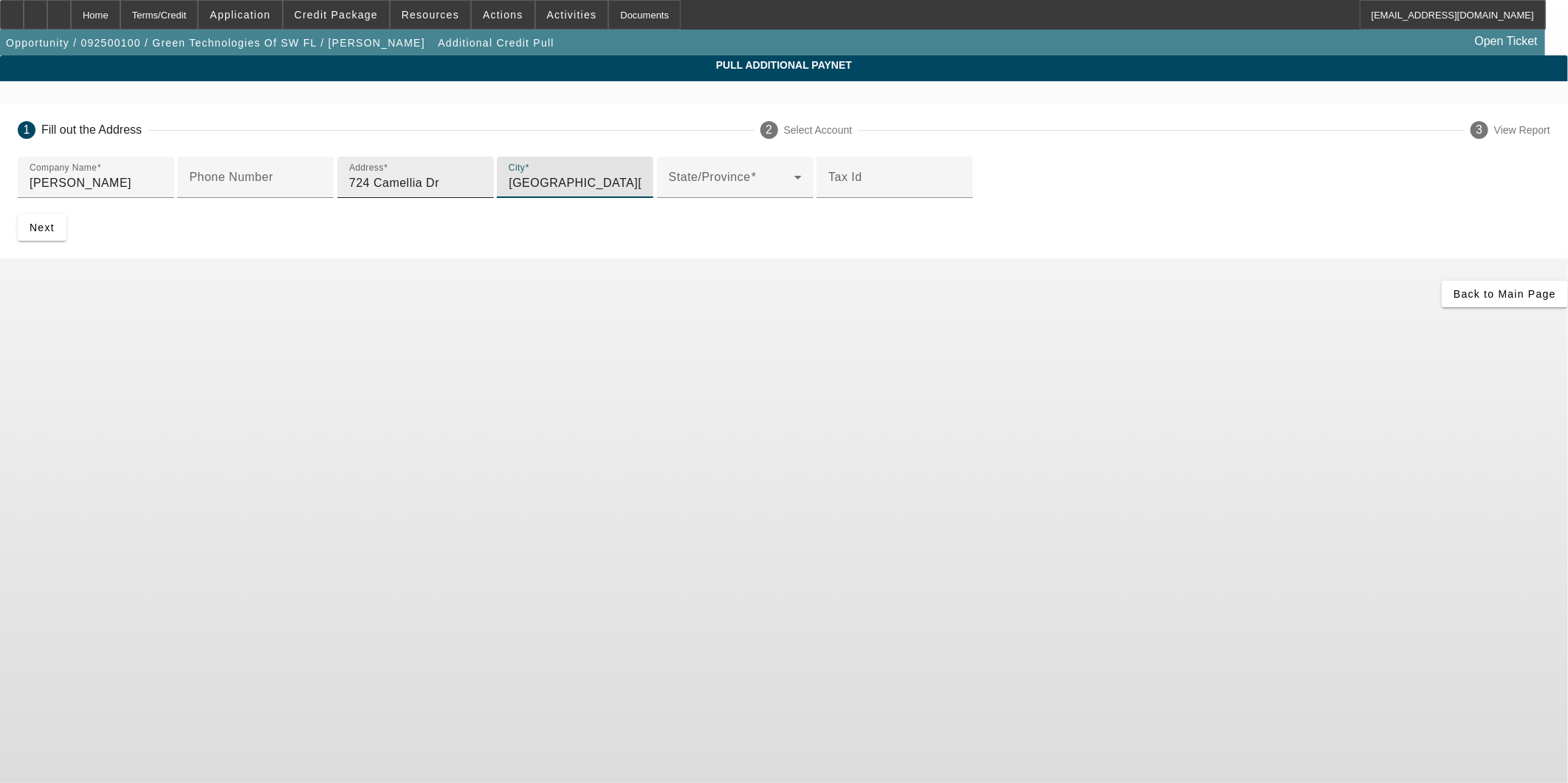
type input "fort Myers"
click at [55, 233] on span "Next" at bounding box center [42, 228] width 25 height 12
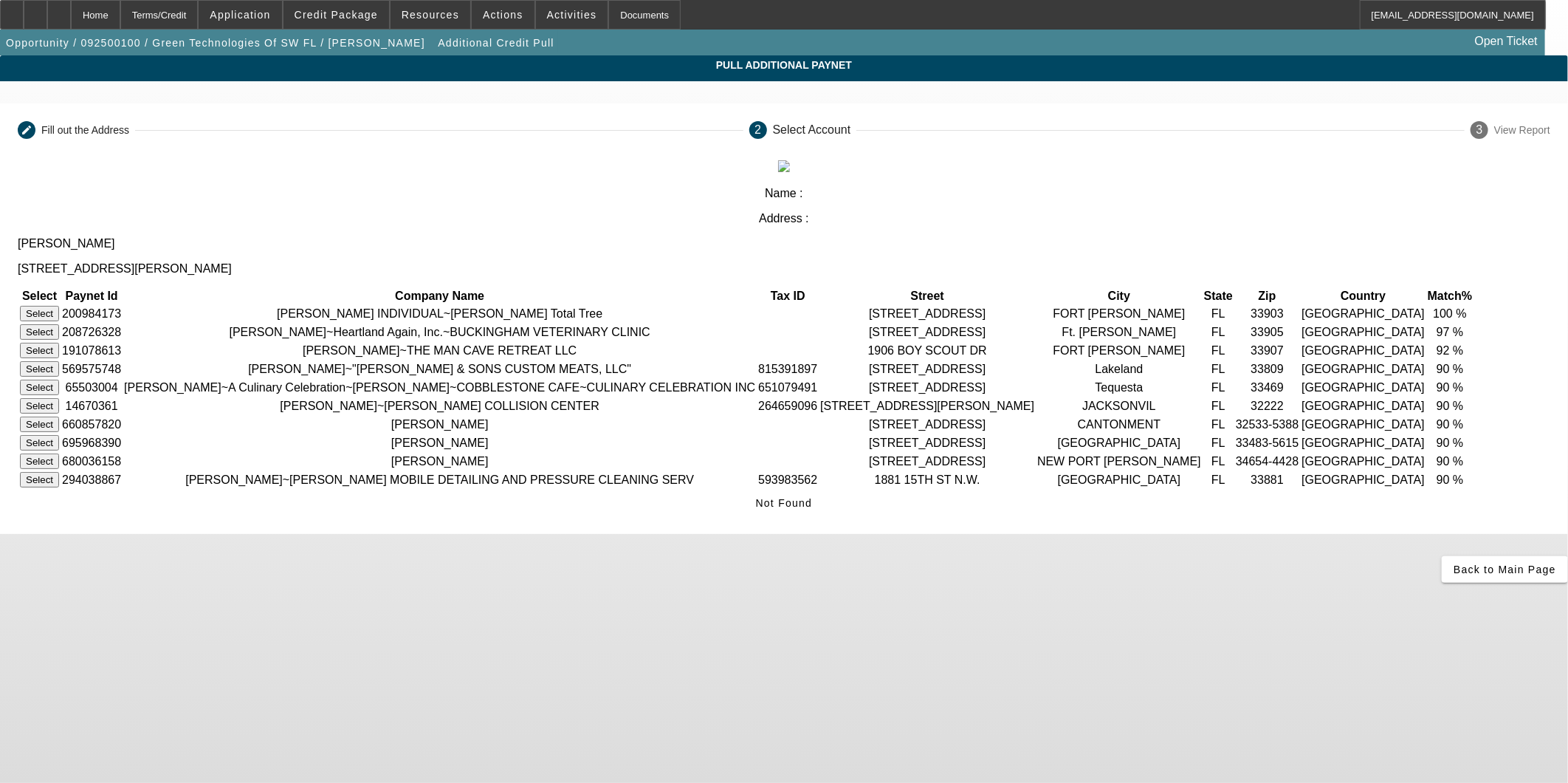
click at [59, 306] on button "Select" at bounding box center [39, 314] width 39 height 16
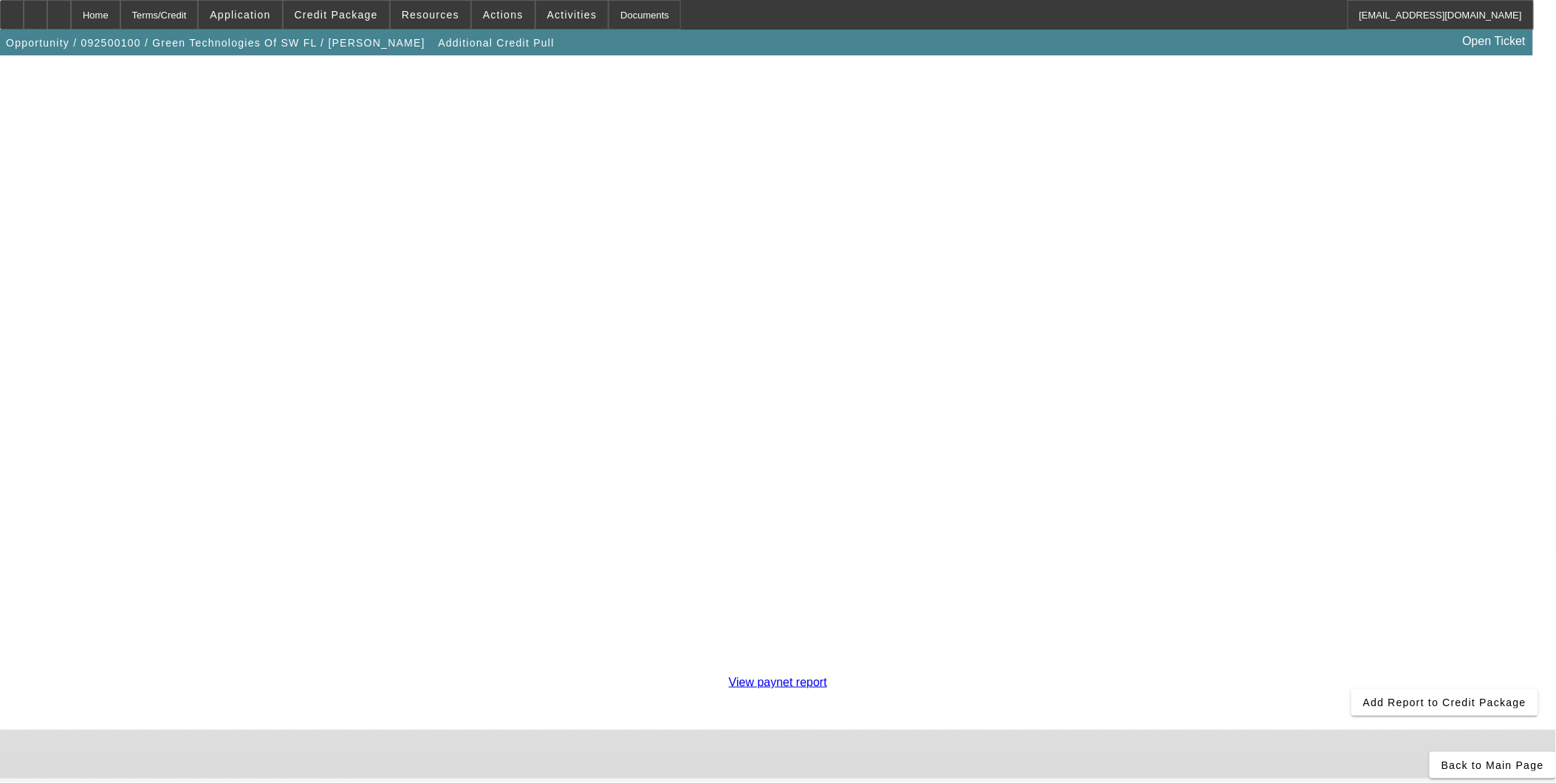
scroll to position [255, 0]
click at [1363, 696] on span "Add Report to Credit Package" at bounding box center [1444, 702] width 163 height 12
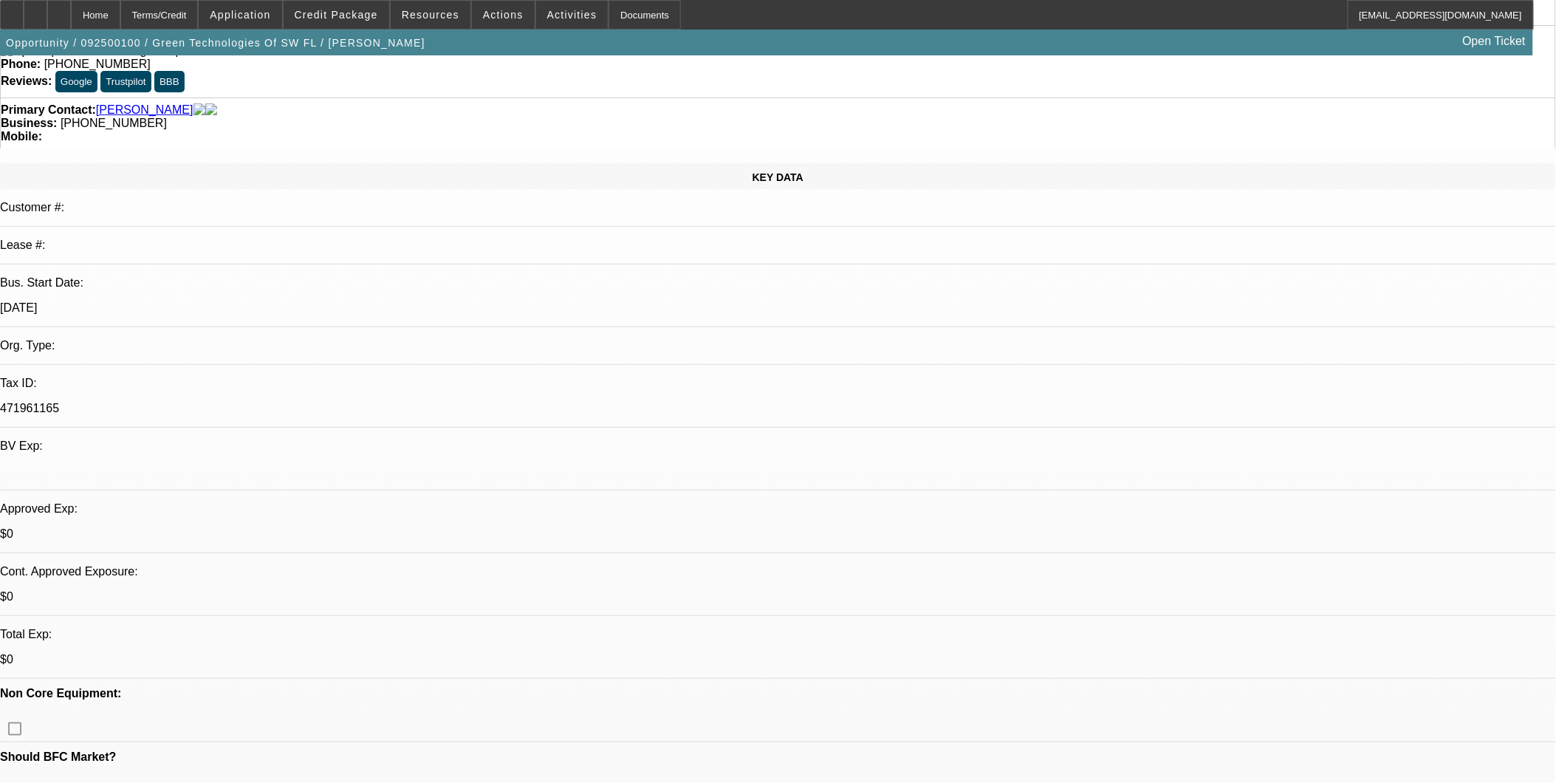
select select "0"
select select "2"
select select "0.1"
select select "4"
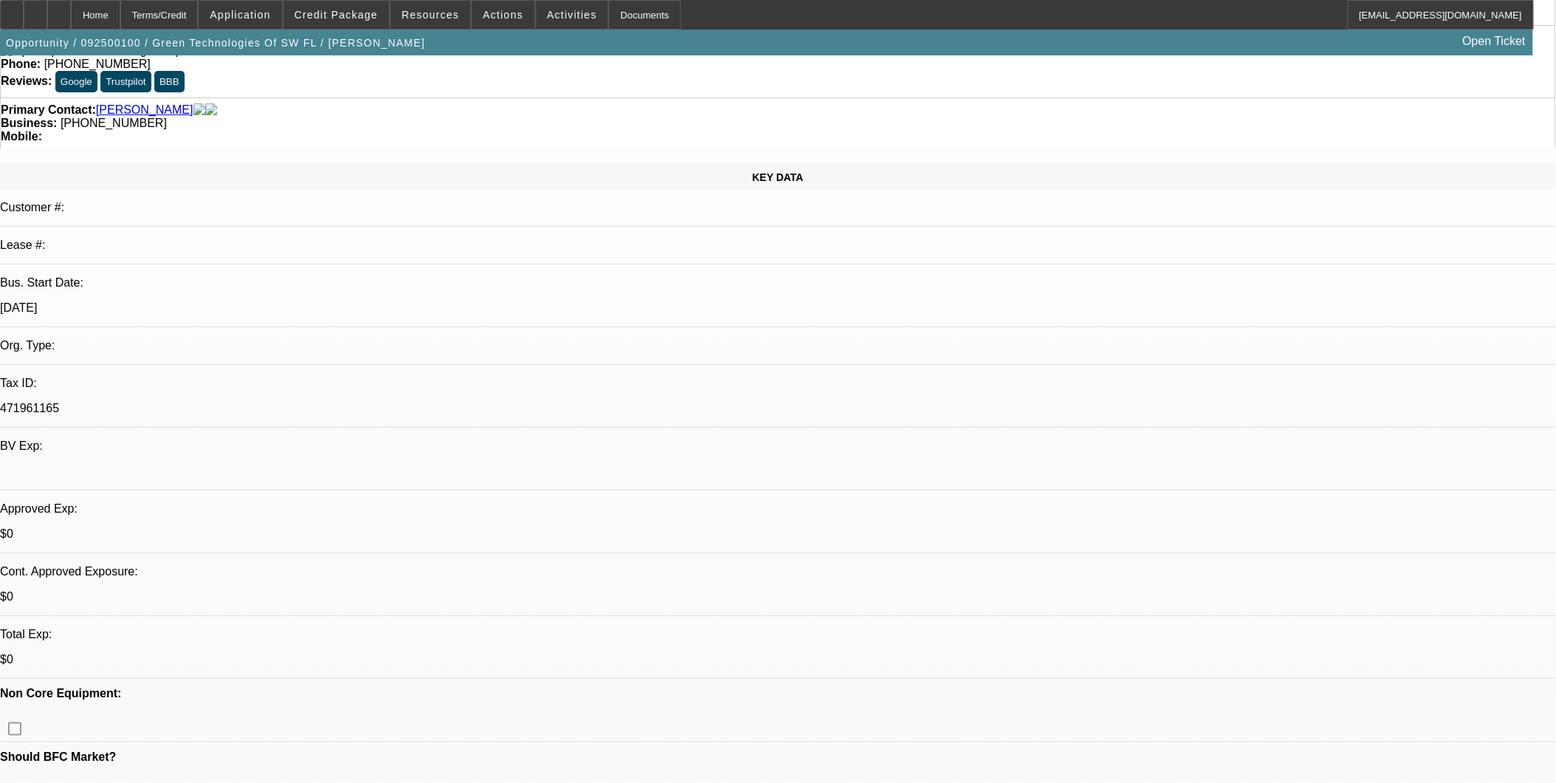
scroll to position [328, 0]
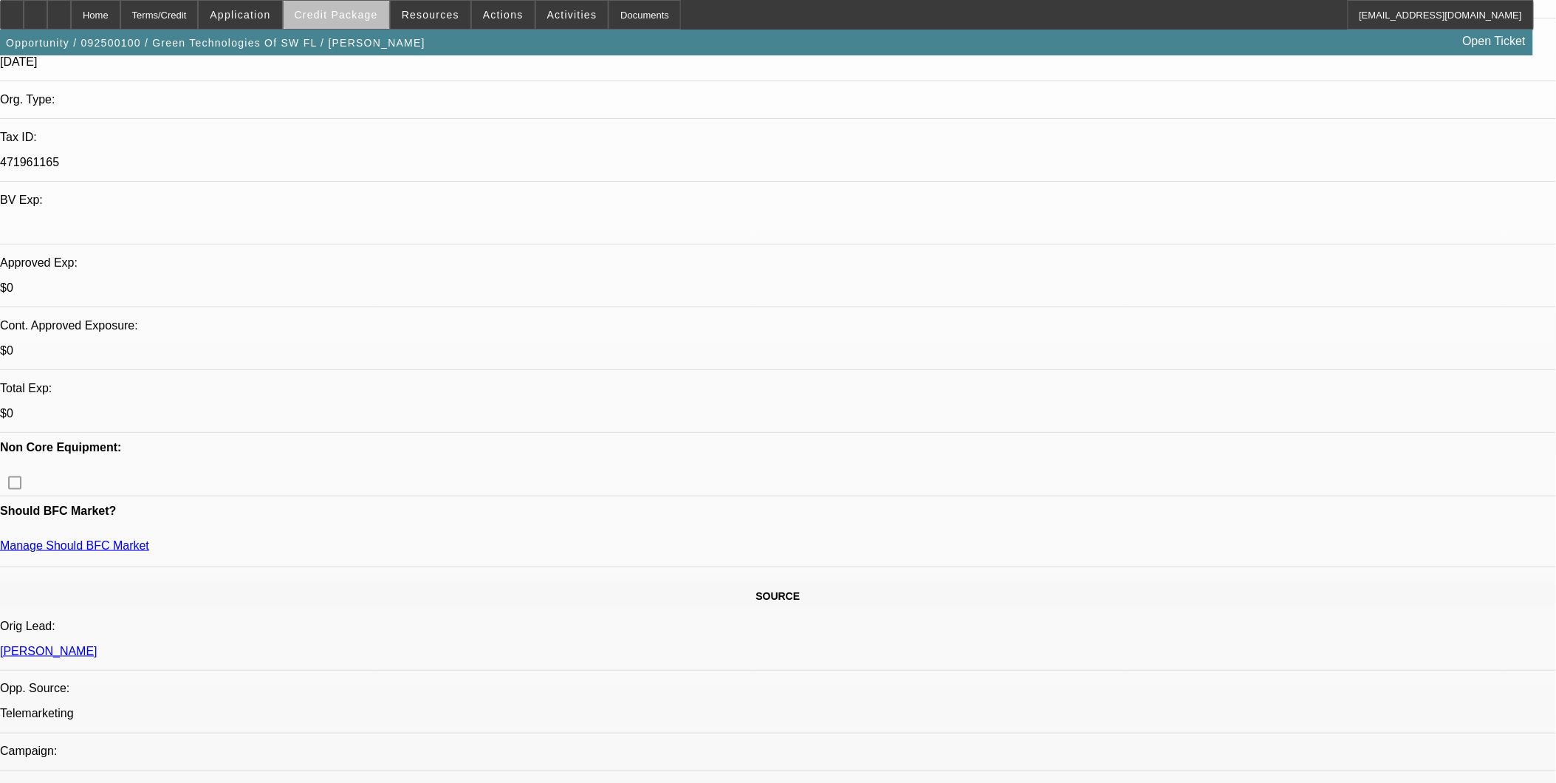
click at [374, 27] on span at bounding box center [337, 14] width 106 height 35
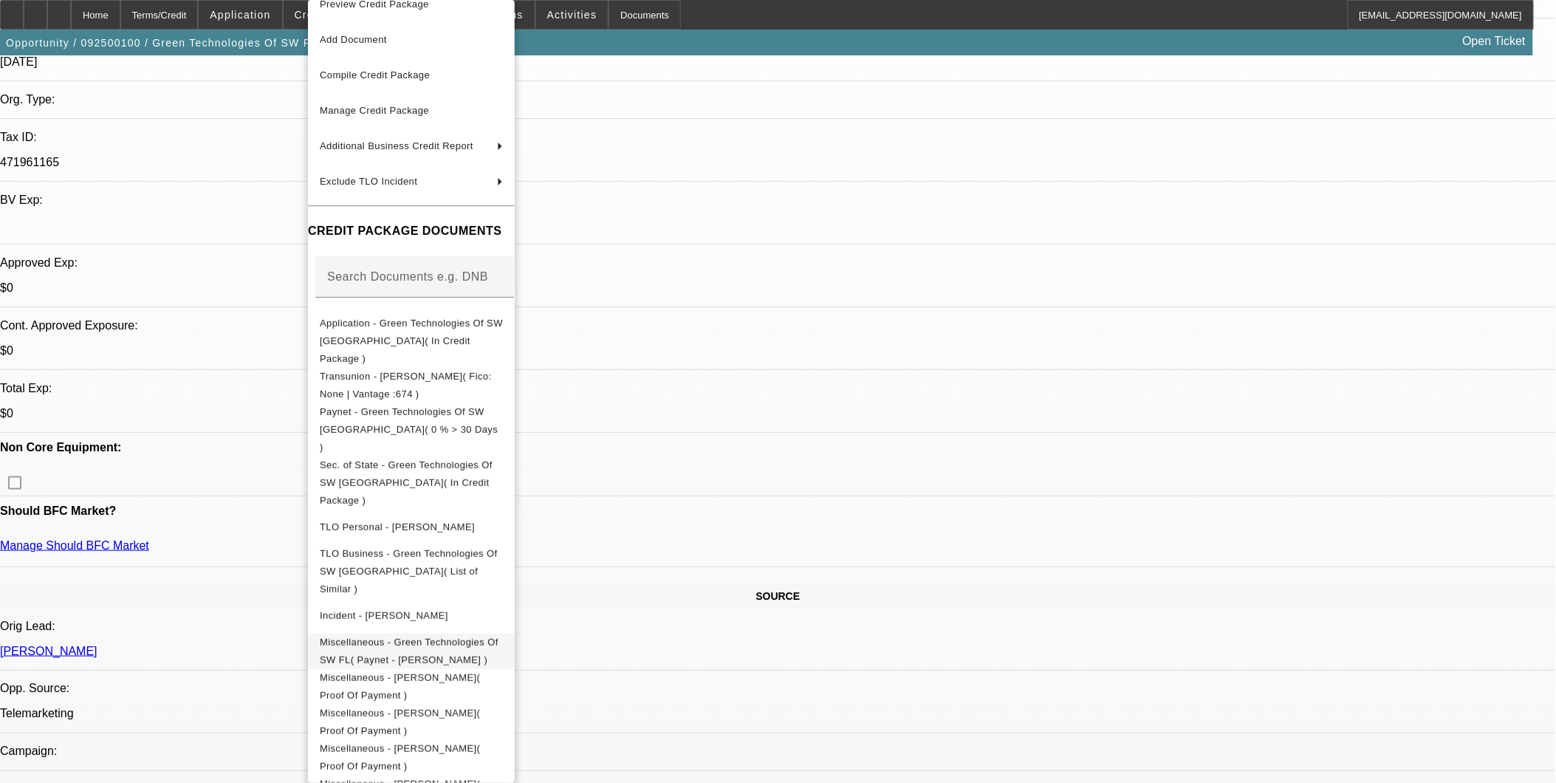
scroll to position [24, 0]
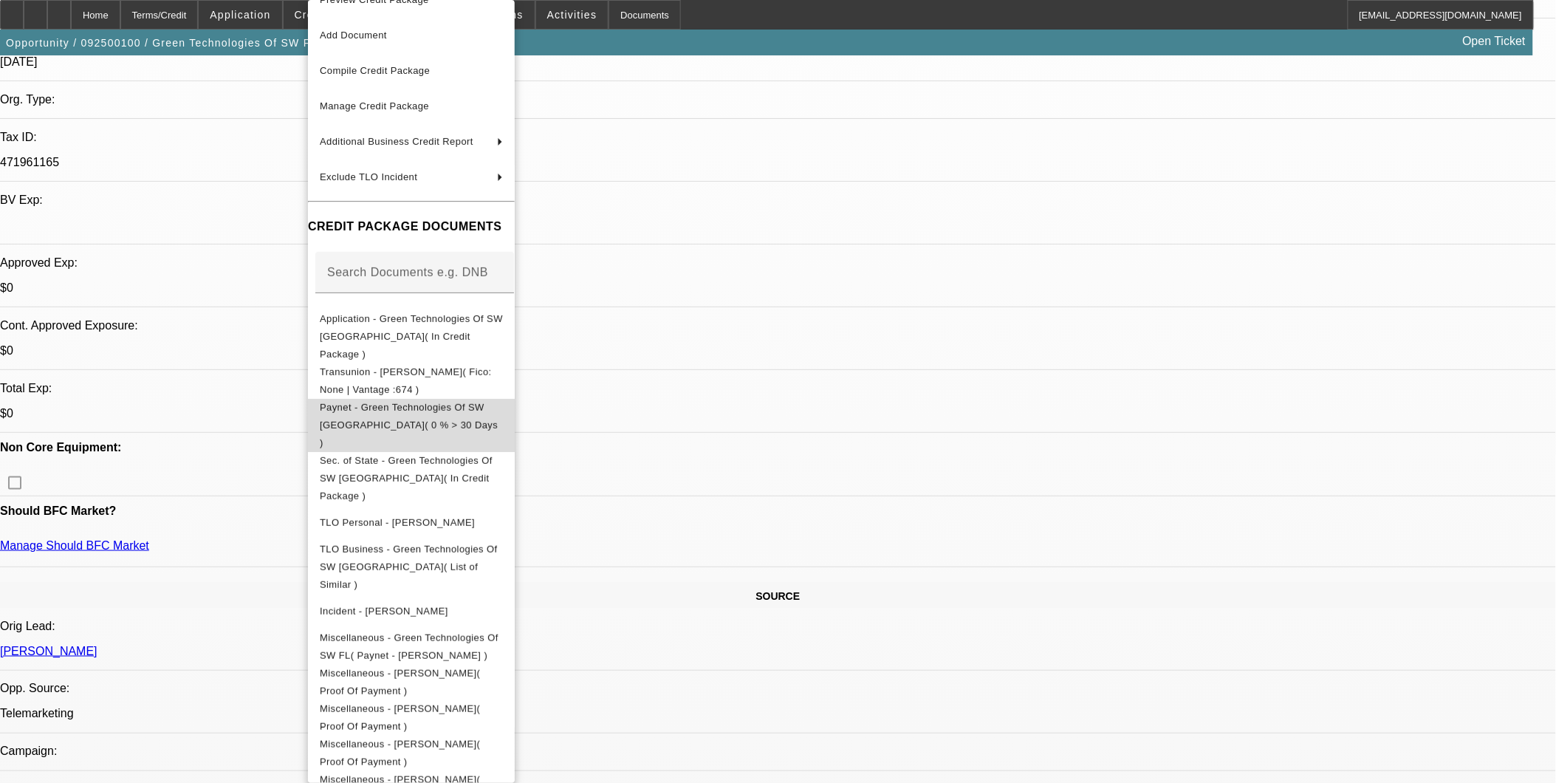
click at [468, 401] on span "Paynet - Green Technologies Of SW FL( 0 % > 30 Days )" at bounding box center [411, 425] width 183 height 53
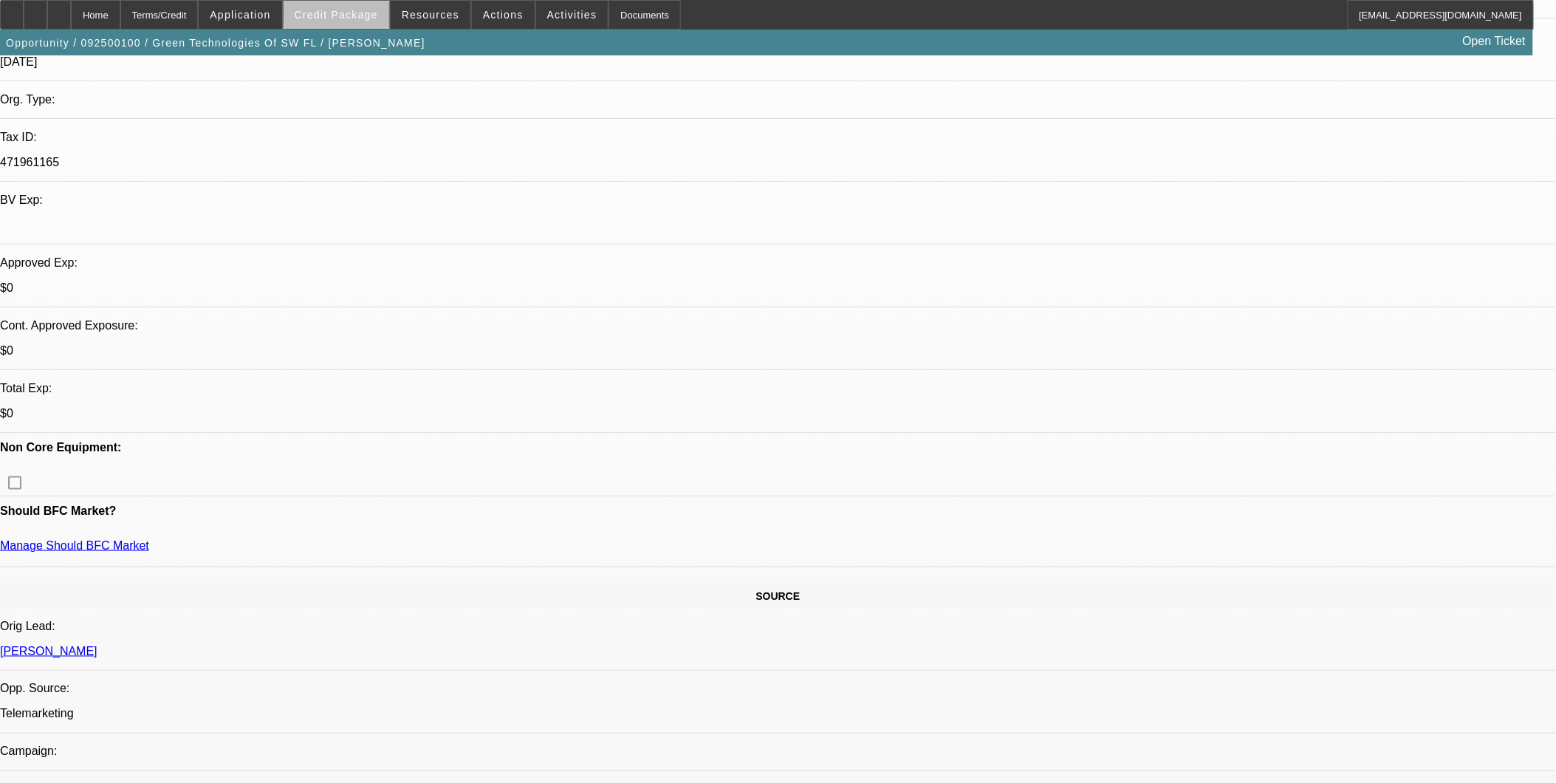
click at [385, 15] on span at bounding box center [337, 14] width 106 height 35
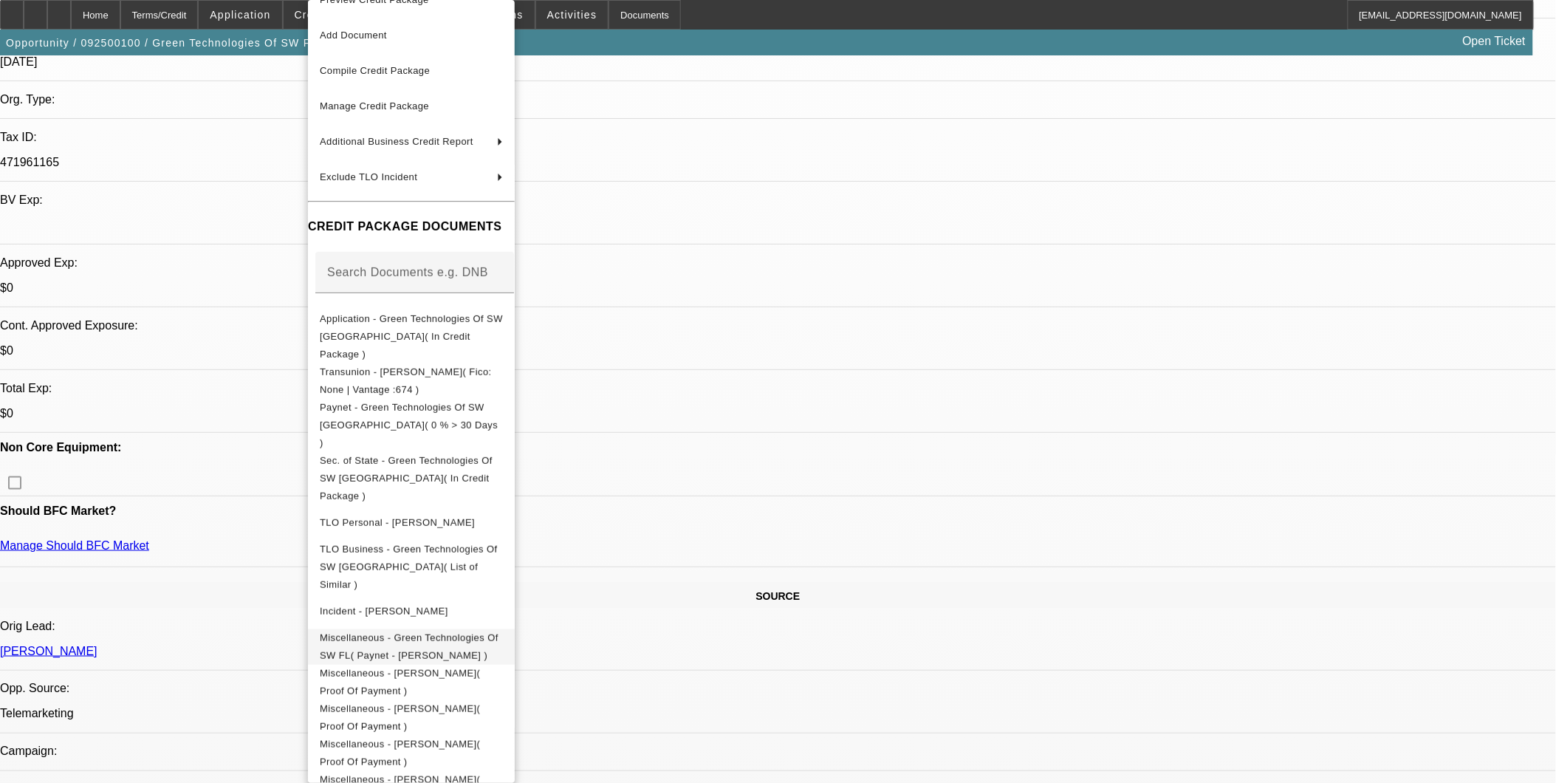
click at [498, 632] on span "Miscellaneous - Green Technologies Of SW FL( Paynet - Christopher Taylor )" at bounding box center [409, 646] width 179 height 29
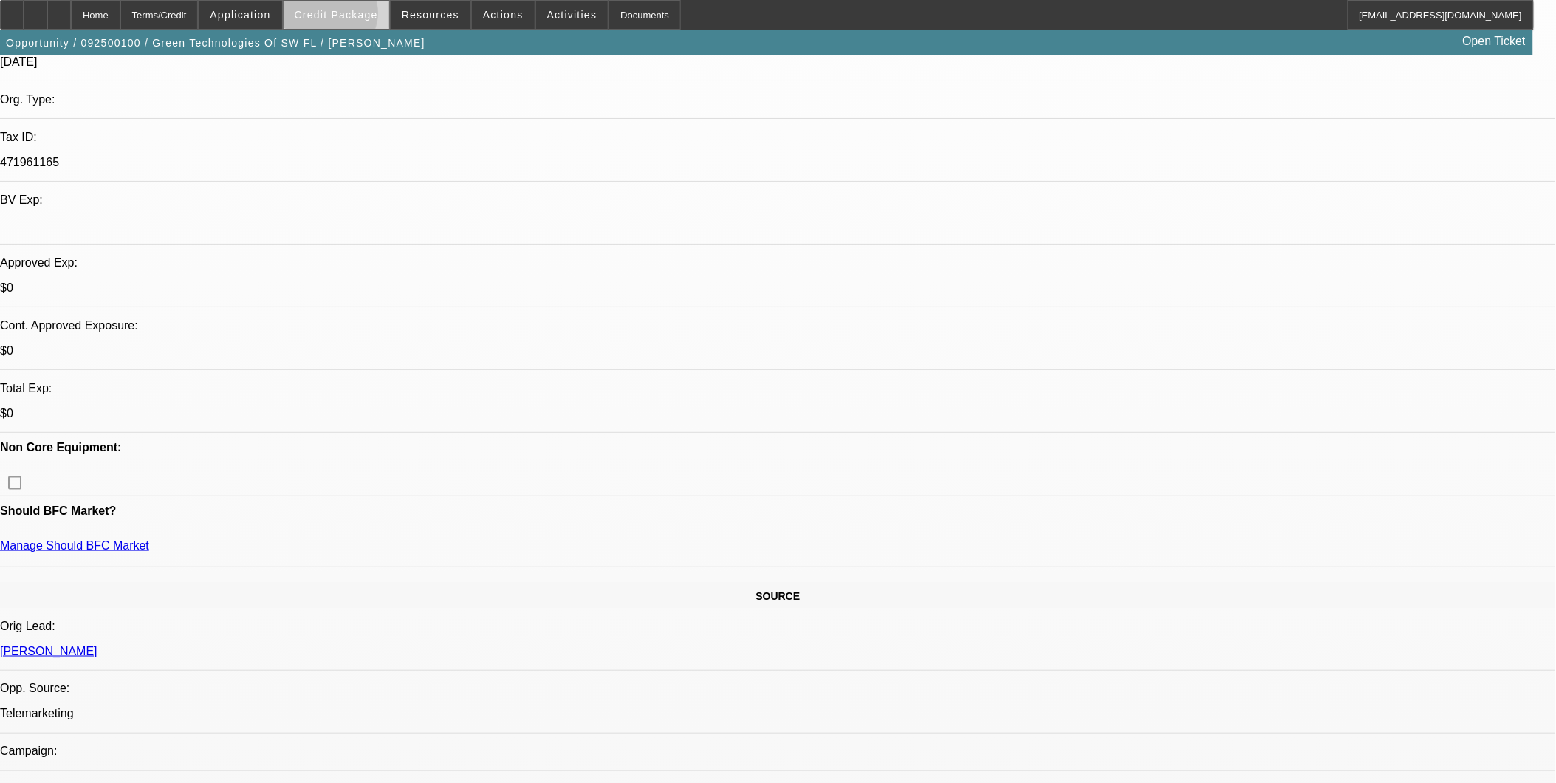
click at [354, 17] on span "Credit Package" at bounding box center [336, 15] width 83 height 12
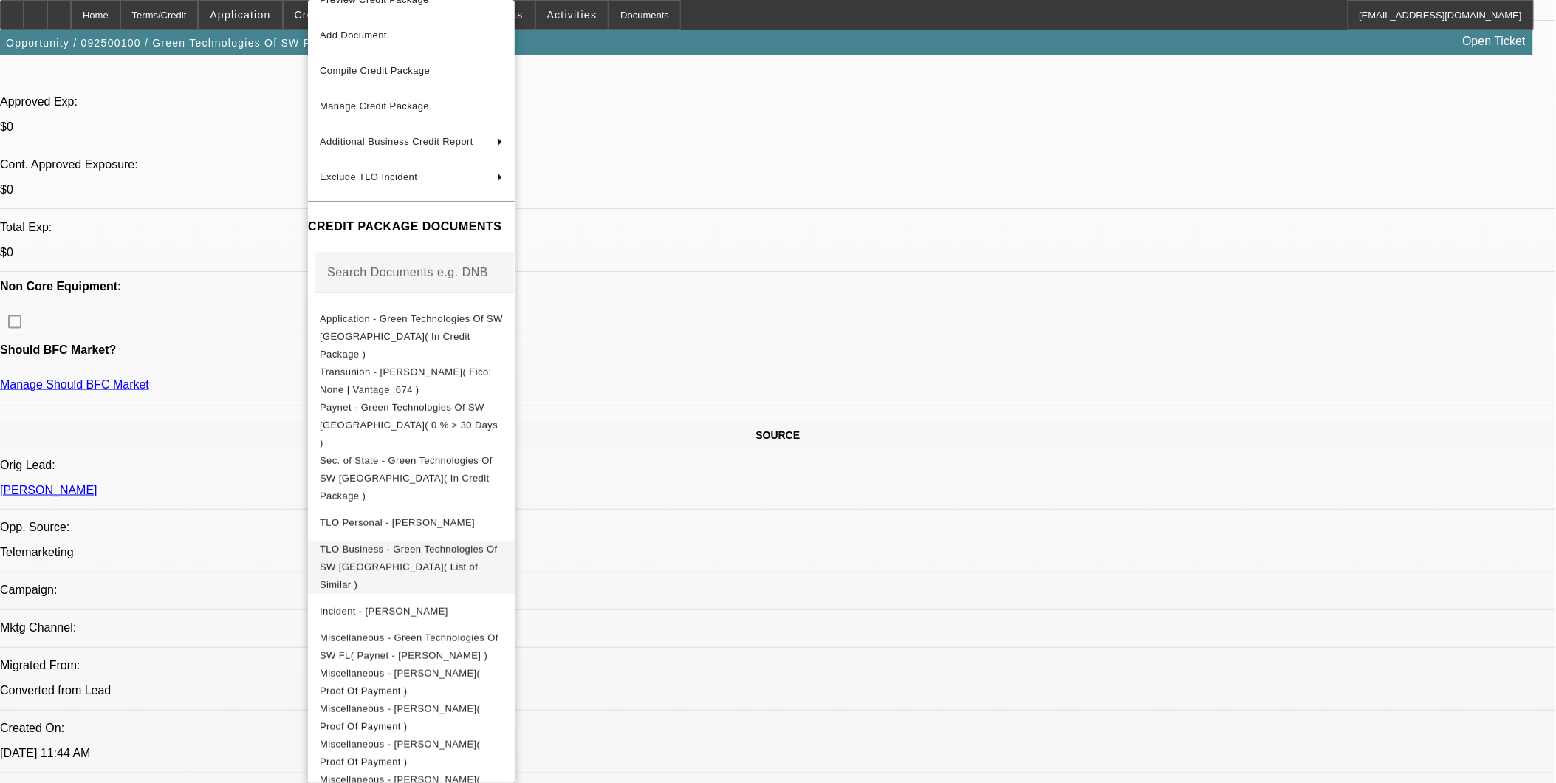
scroll to position [492, 0]
click at [480, 738] on span "Miscellaneous - Taylor, Christopher( Proof Of Payment )" at bounding box center [400, 752] width 160 height 29
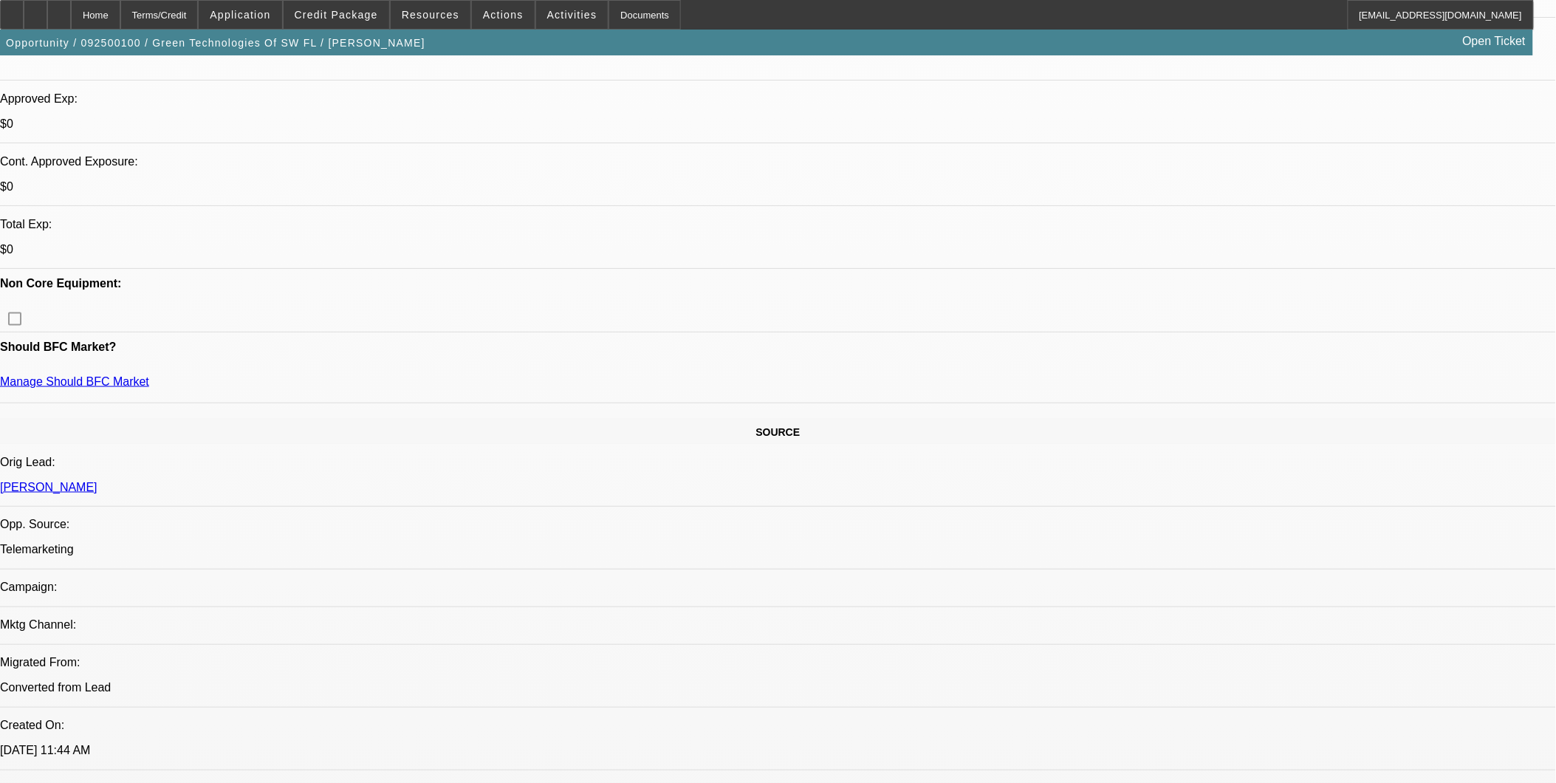
scroll to position [0, 0]
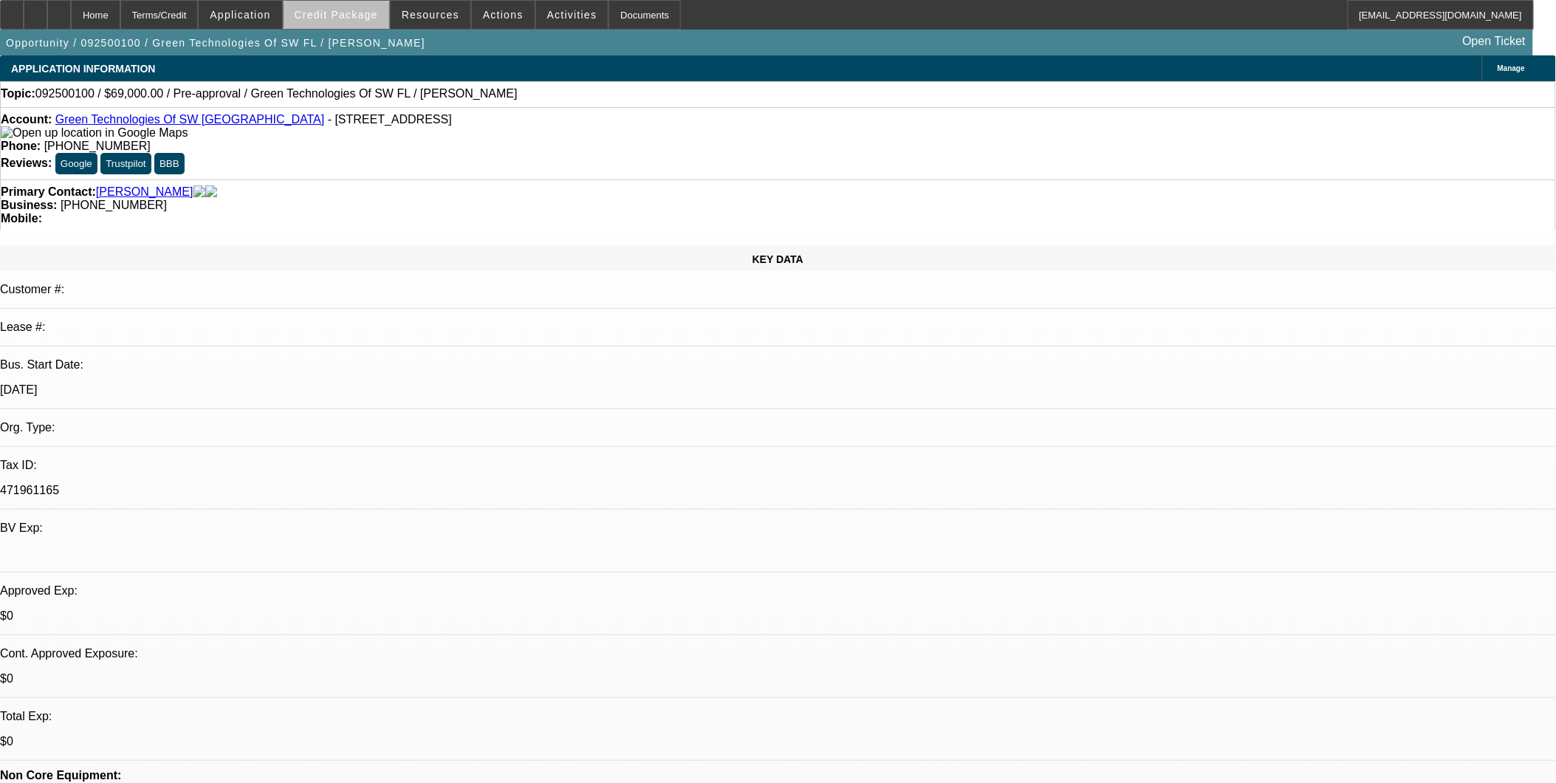
click at [371, 17] on span "Credit Package" at bounding box center [336, 15] width 83 height 12
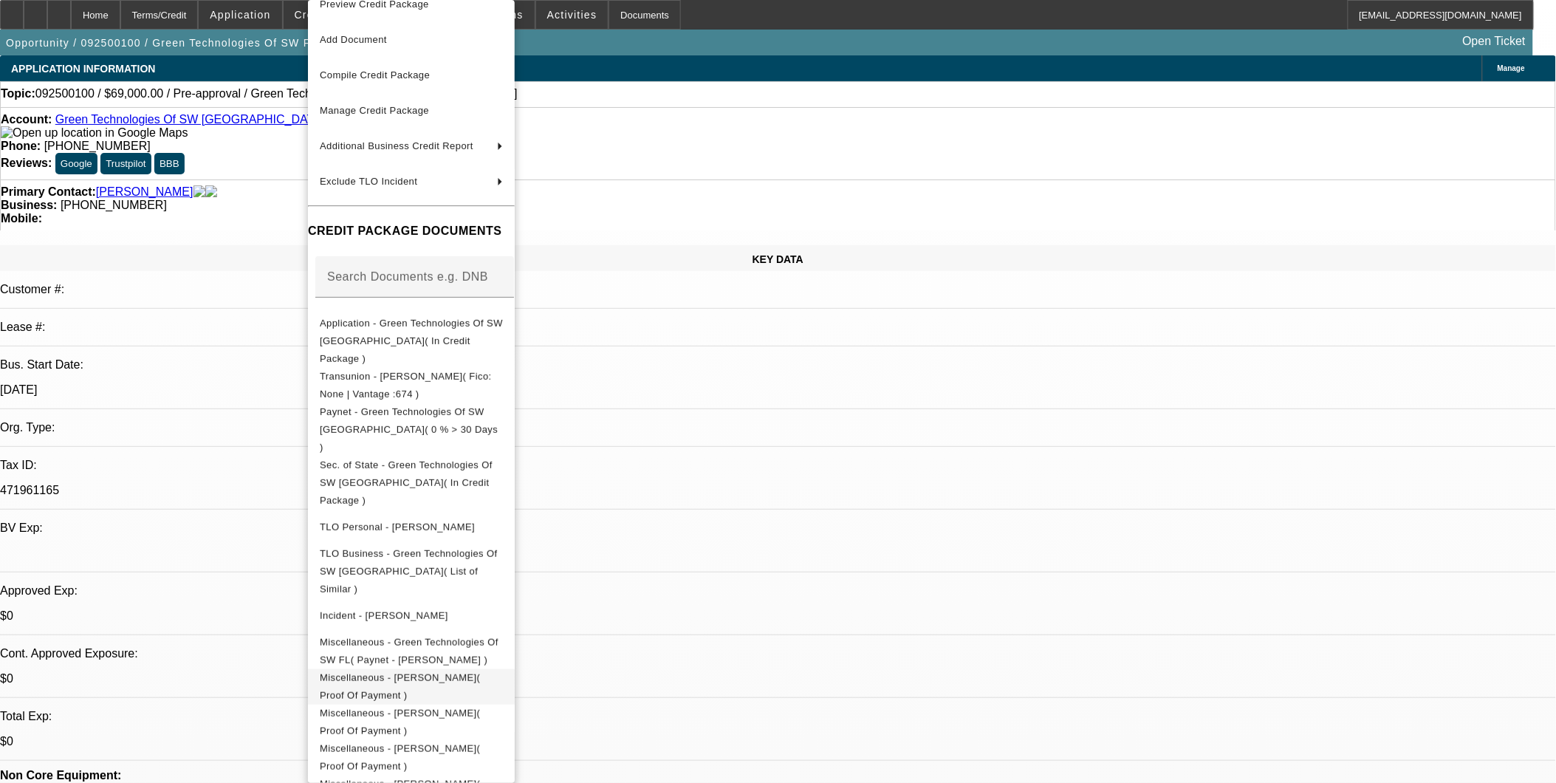
scroll to position [24, 0]
click at [503, 771] on span "Miscellaneous - Taylor, Christopher( Buyout )" at bounding box center [411, 788] width 183 height 35
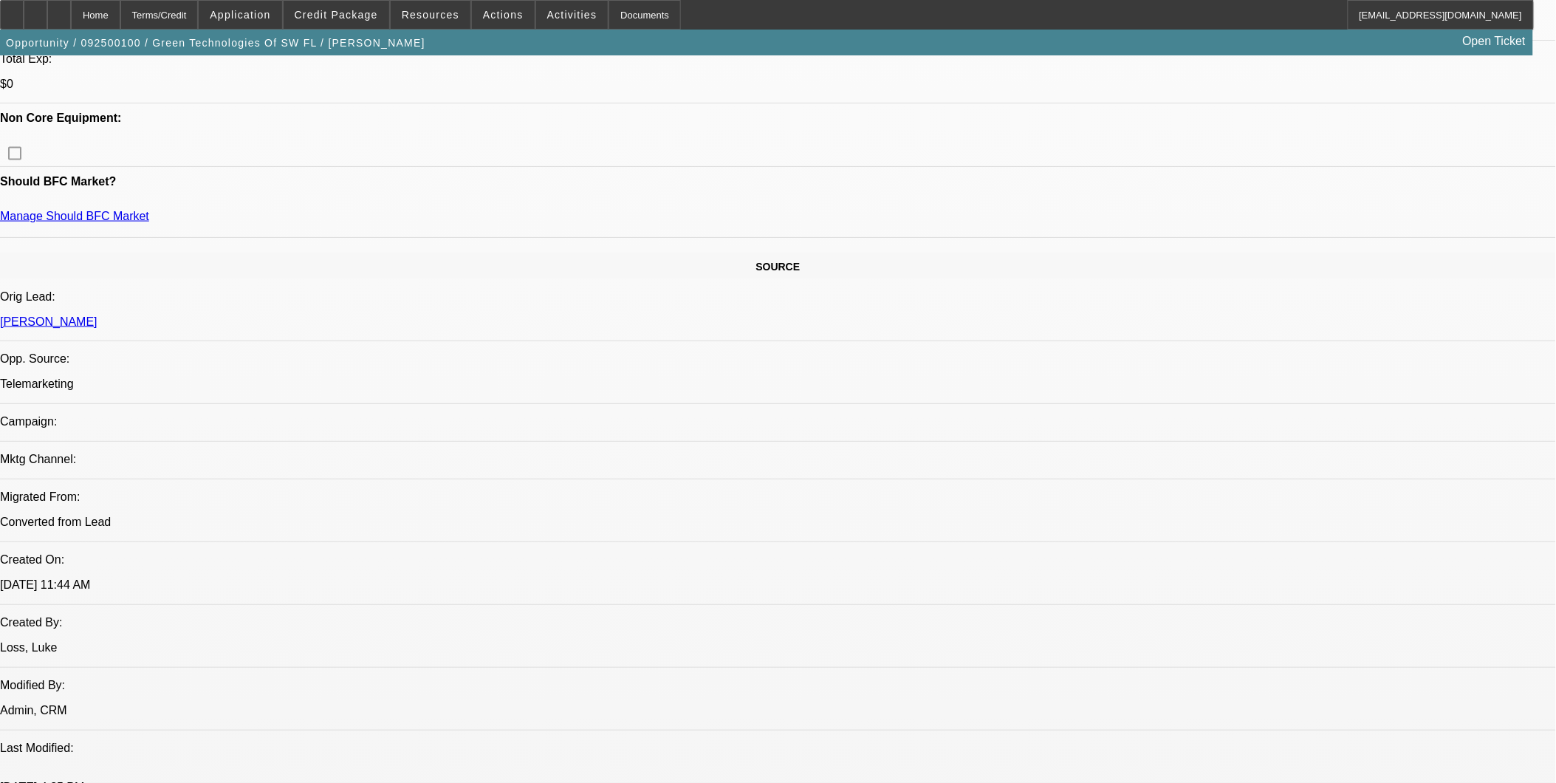
scroll to position [656, 0]
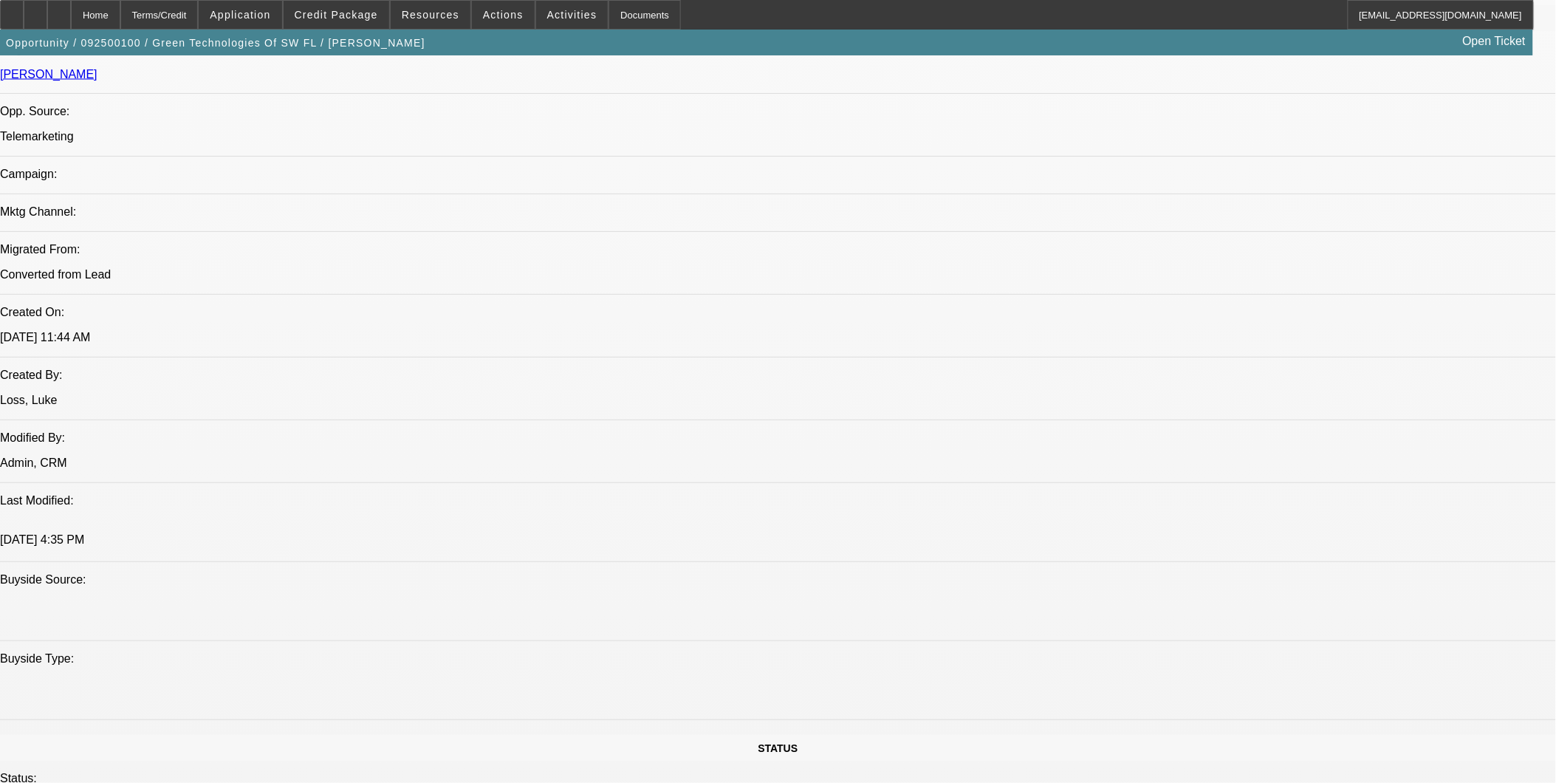
scroll to position [902, 0]
click at [352, 25] on span at bounding box center [337, 14] width 106 height 35
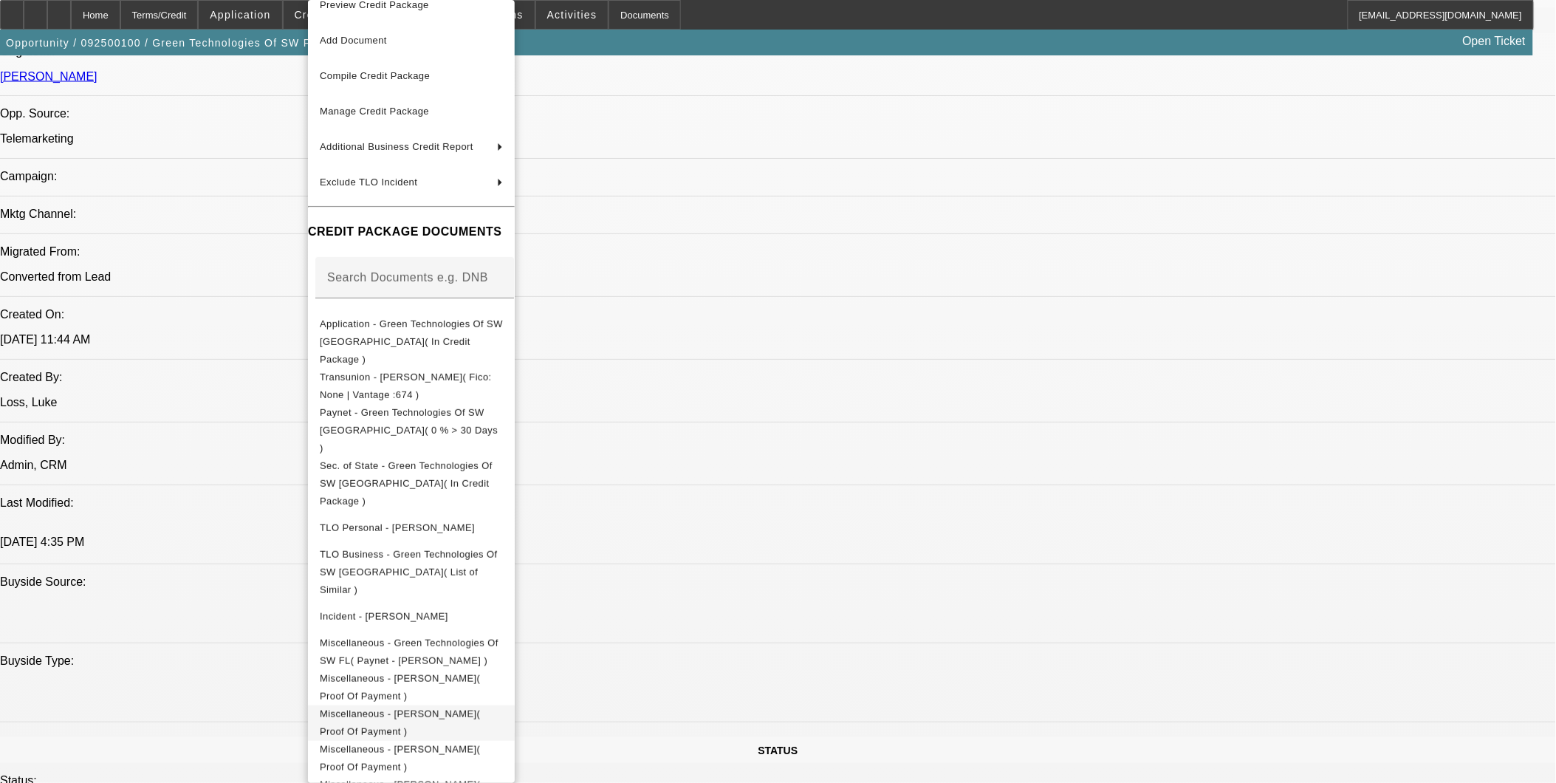
scroll to position [24, 0]
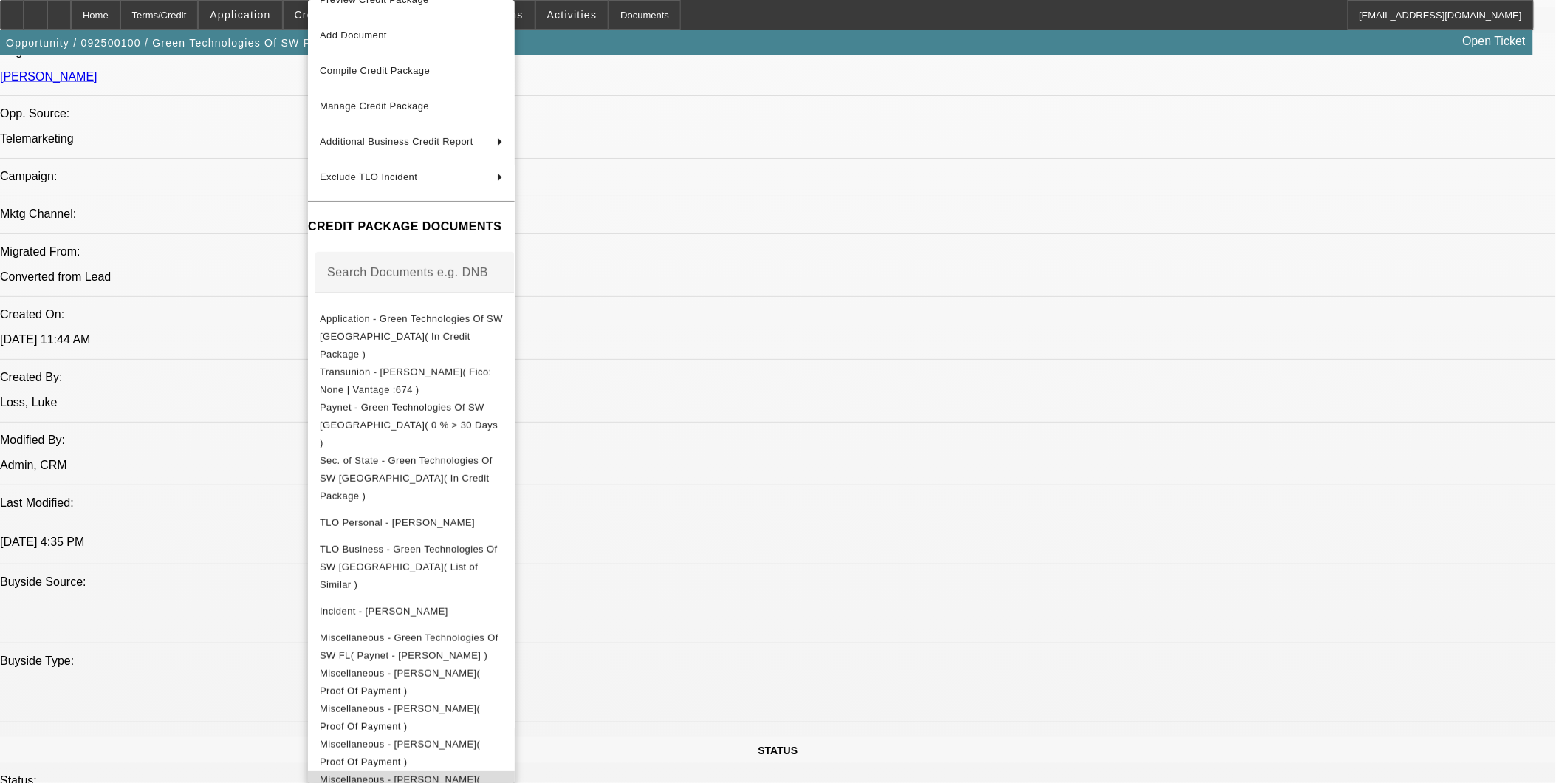
click at [503, 771] on span "Miscellaneous - Taylor, Christopher( Buyout )" at bounding box center [411, 788] width 183 height 35
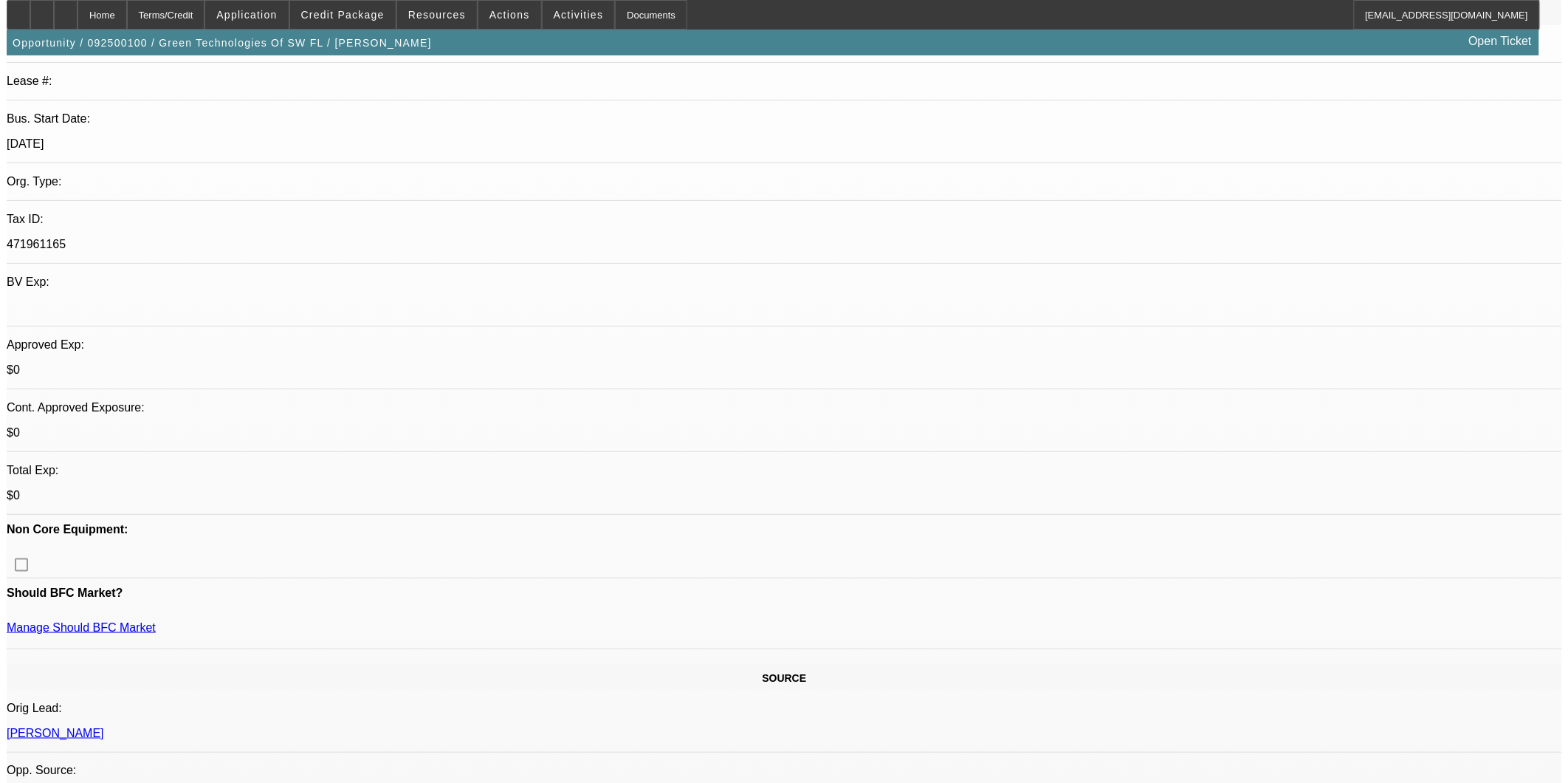
scroll to position [0, 0]
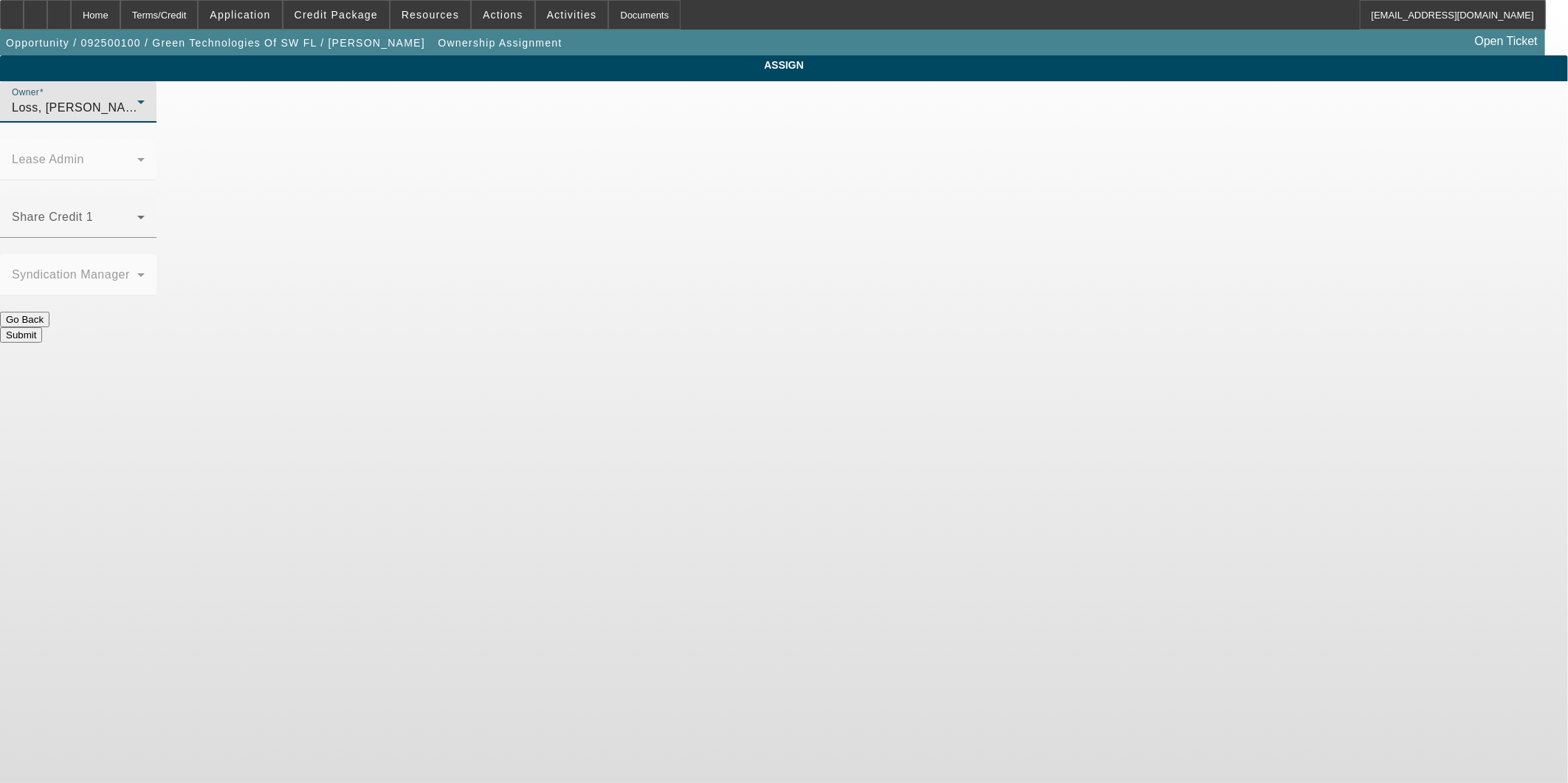
click at [137, 117] on div "Loss, Luke (Lvl 1)" at bounding box center [75, 108] width 126 height 18
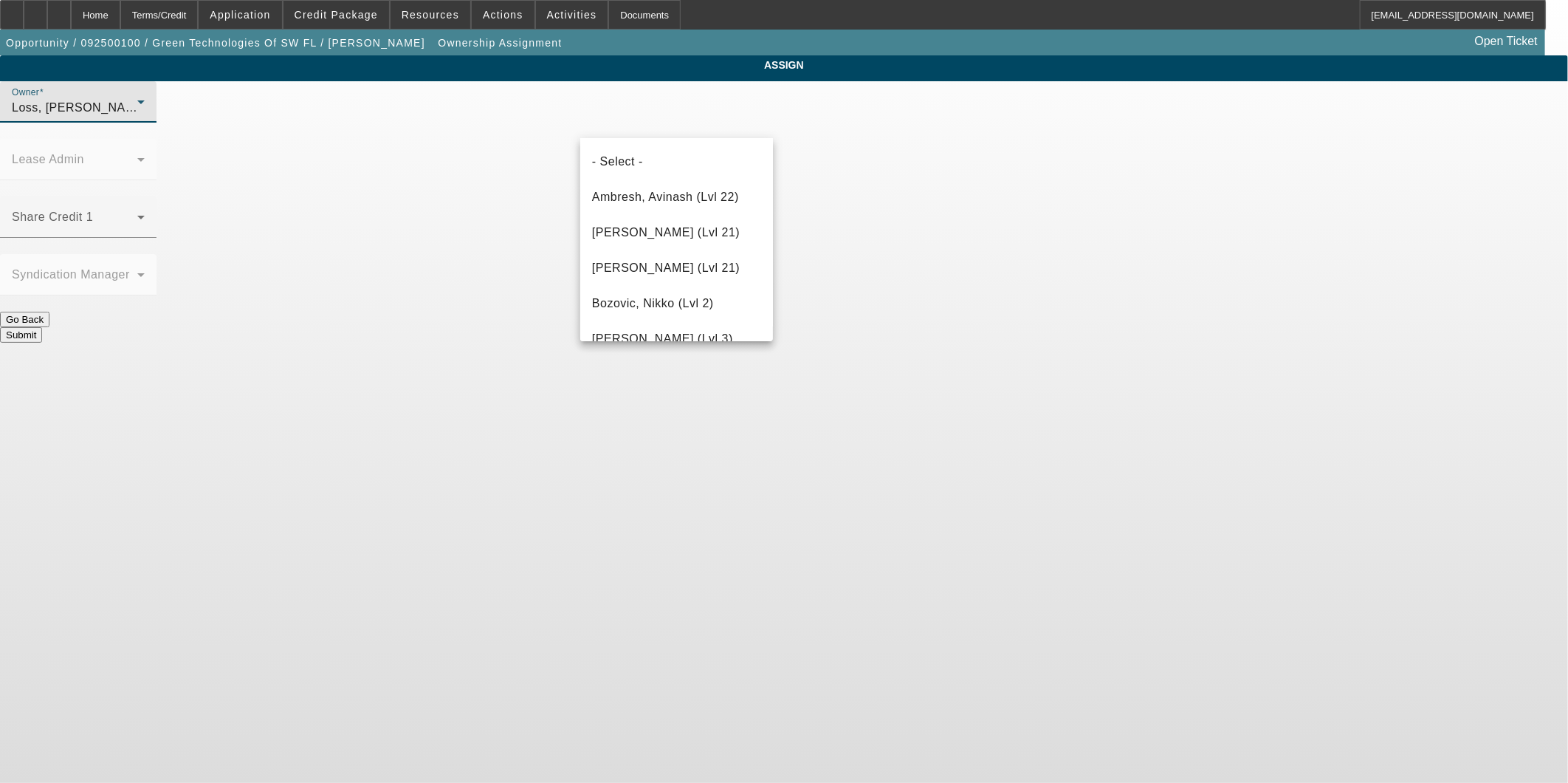
scroll to position [786, 0]
click at [673, 198] on span "Haraden, Amanda (Lvl 6)" at bounding box center [662, 191] width 141 height 18
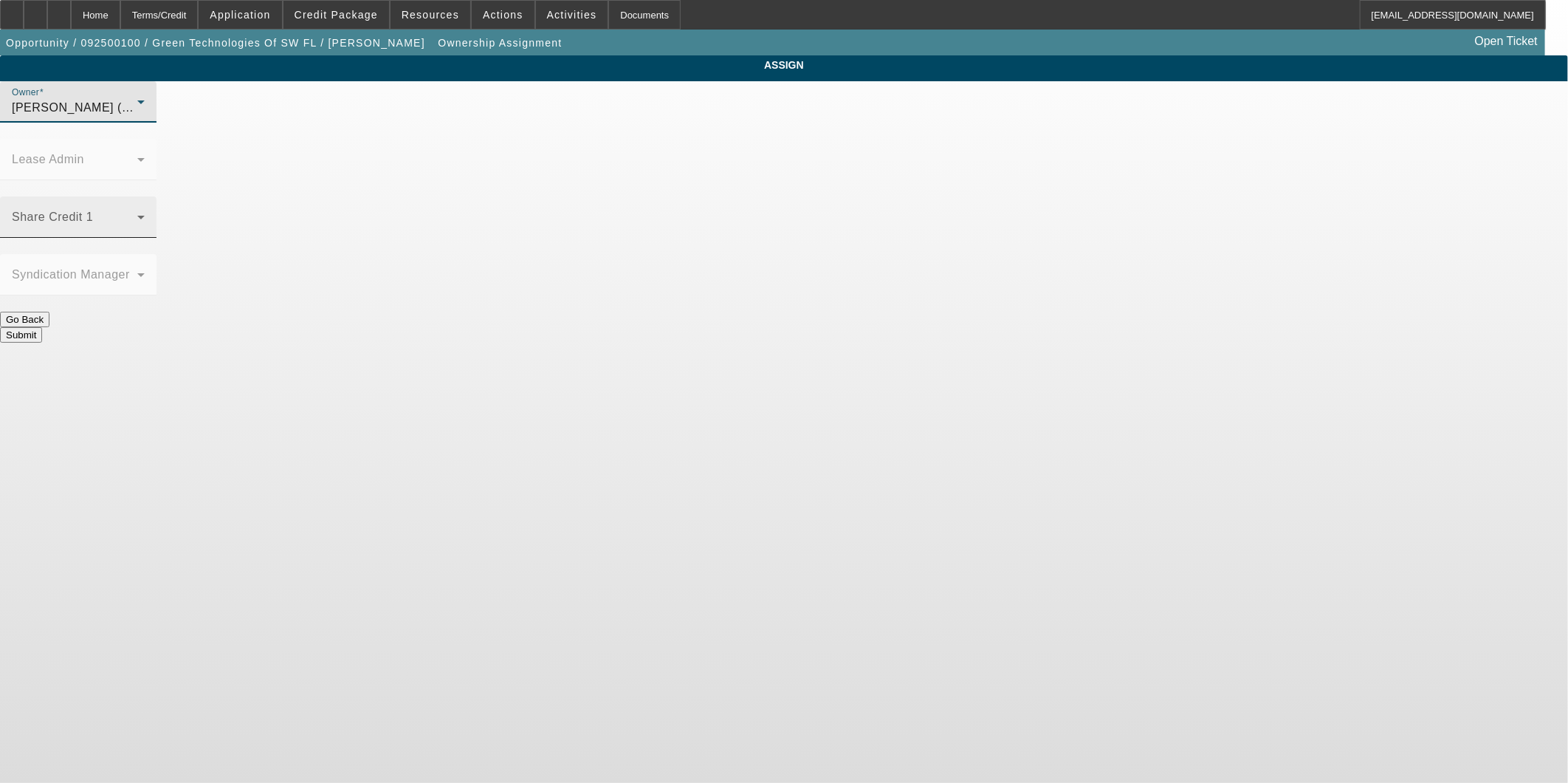
click at [137, 214] on span at bounding box center [75, 223] width 126 height 18
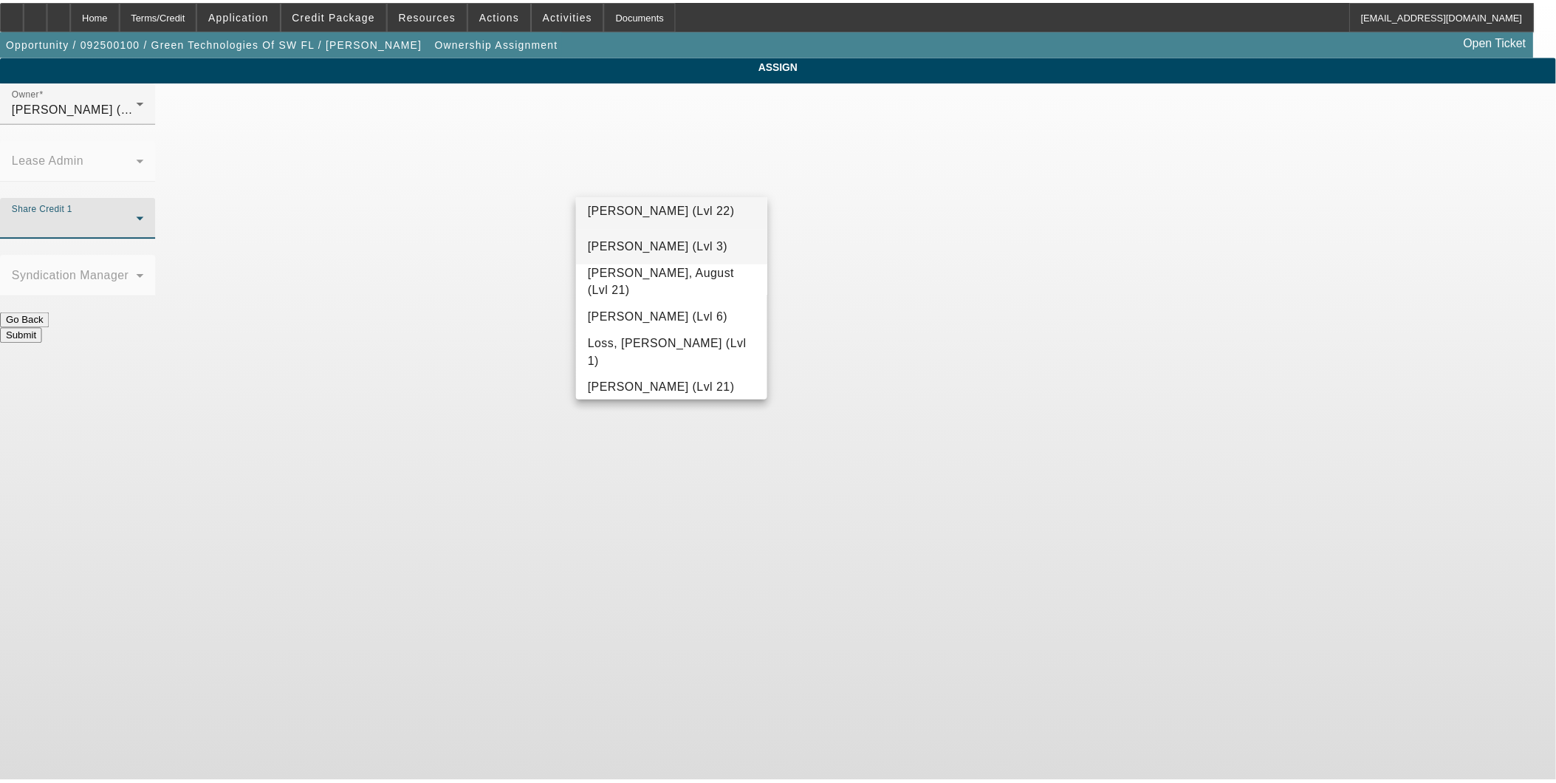
scroll to position [1066, 0]
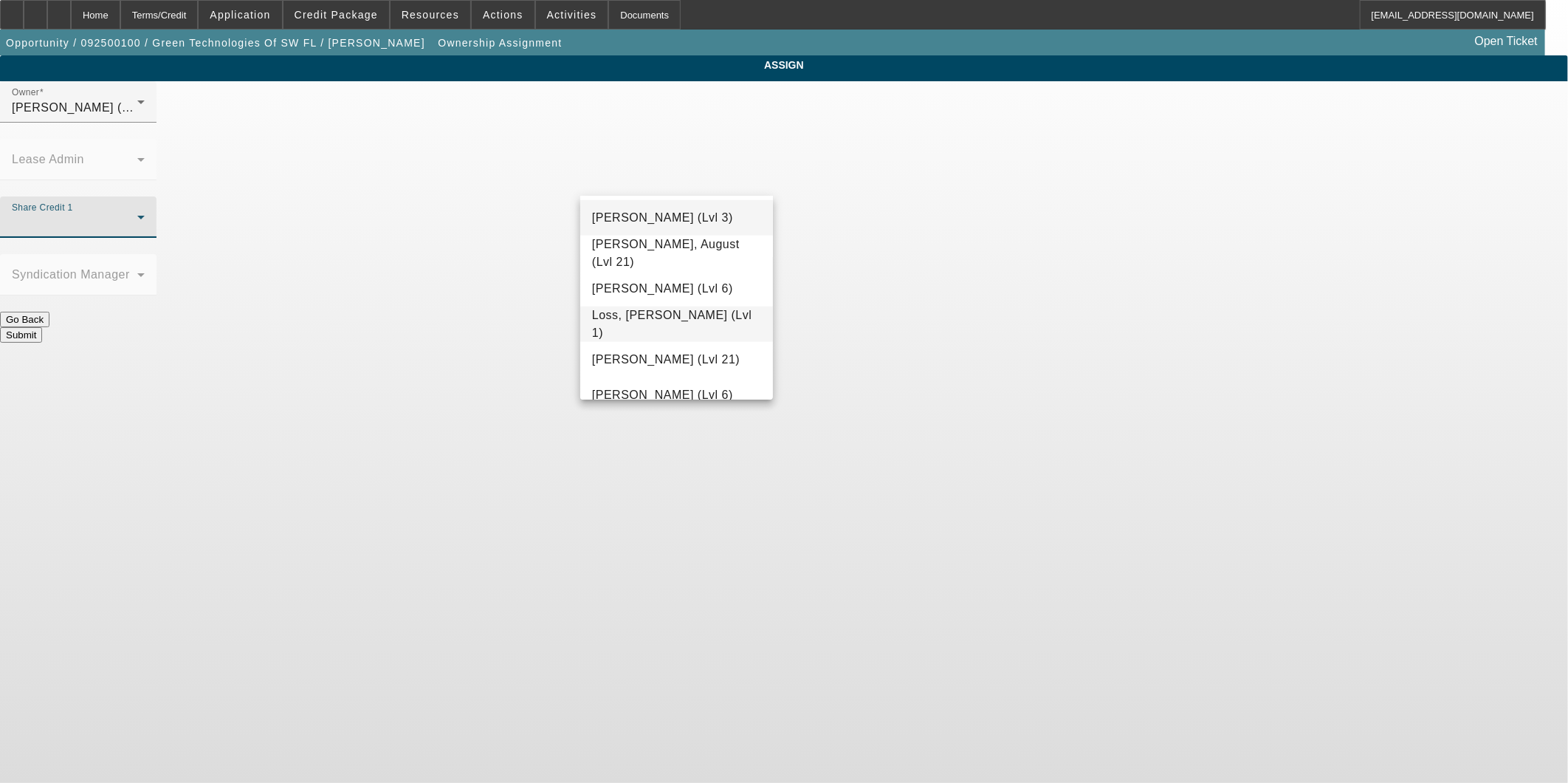
click at [660, 323] on span "Loss, Luke (Lvl 1)" at bounding box center [676, 323] width 169 height 35
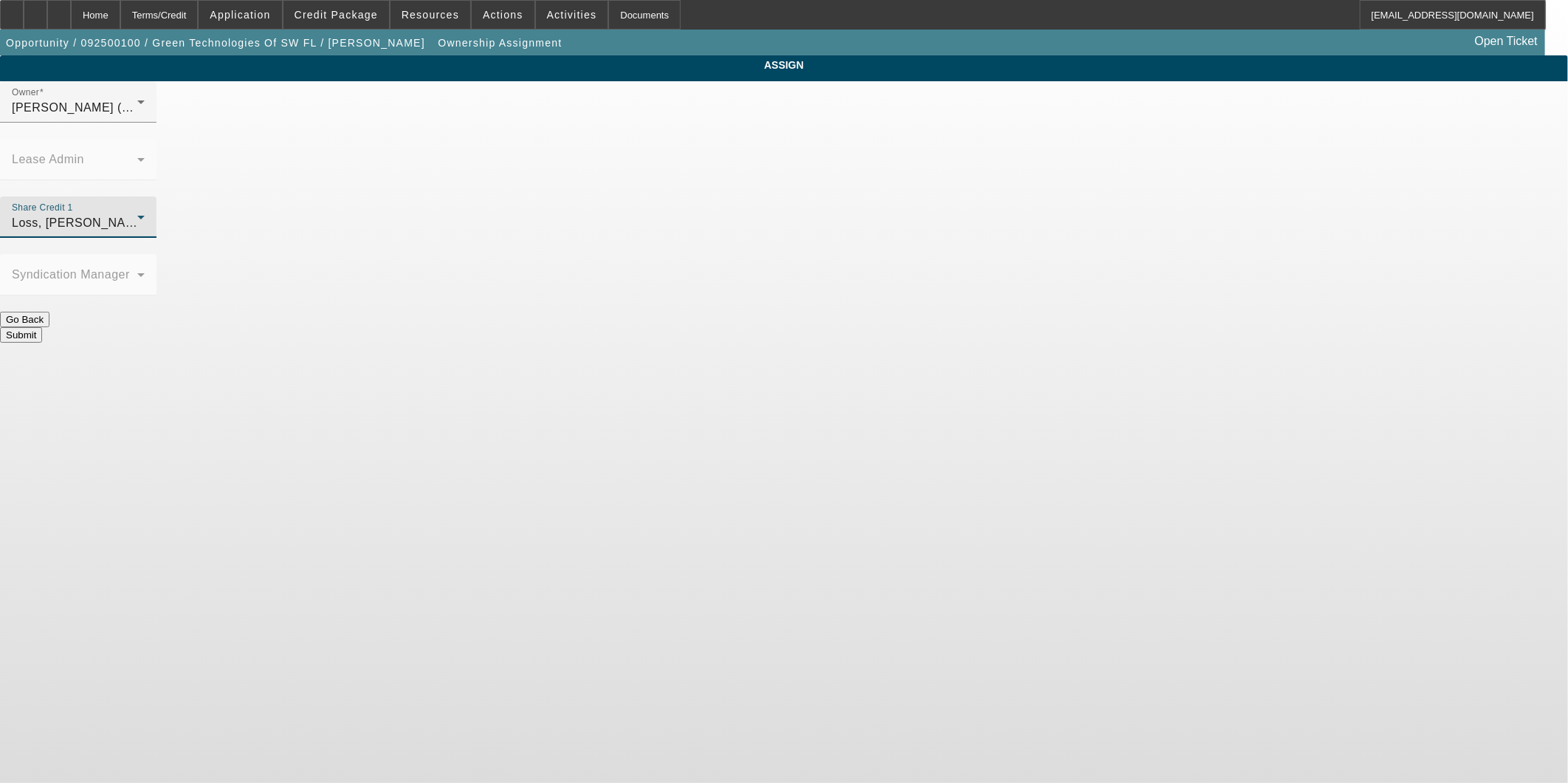
click at [42, 327] on button "Submit" at bounding box center [21, 335] width 42 height 16
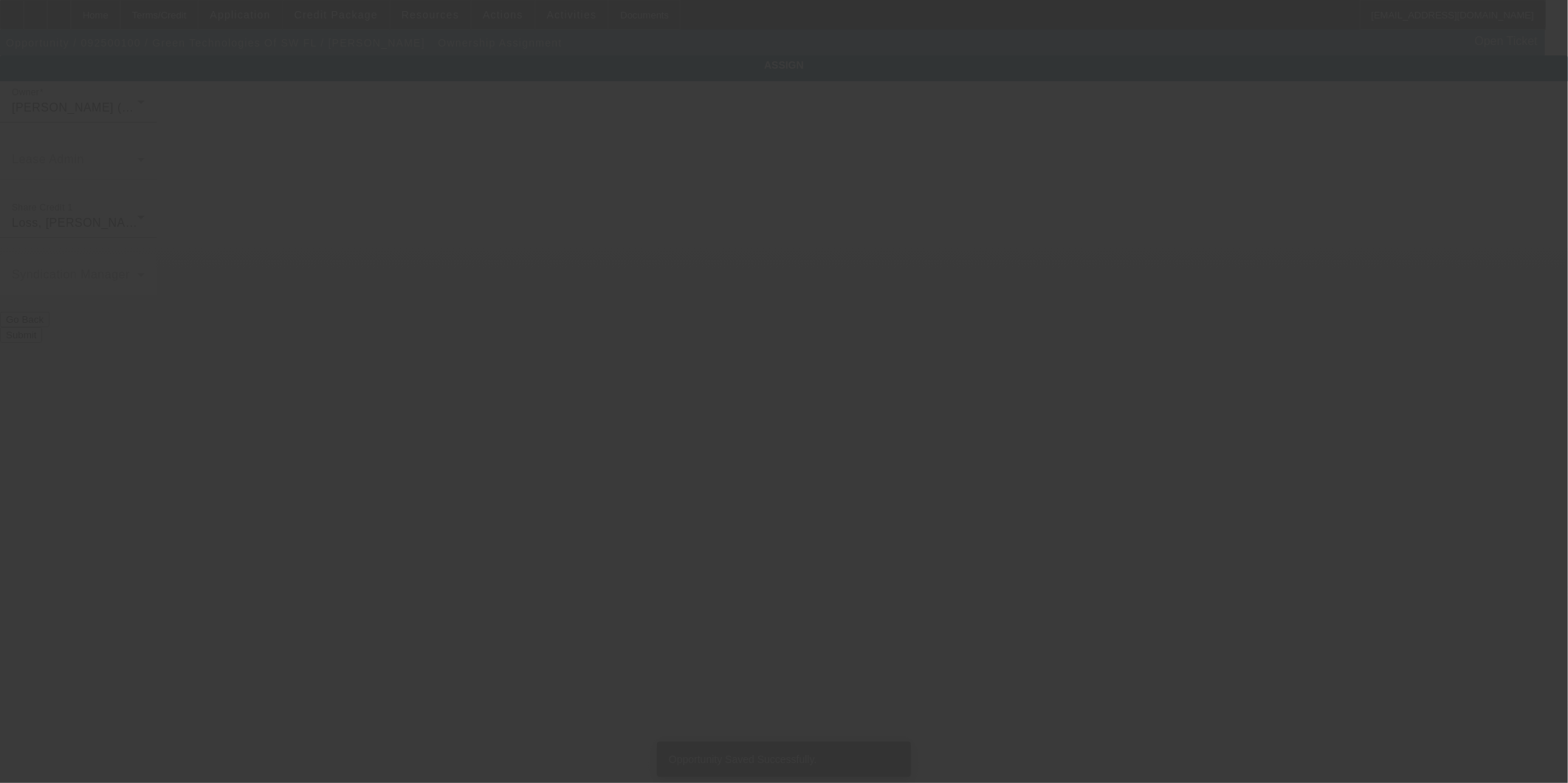
click at [357, 473] on div at bounding box center [784, 391] width 1568 height 783
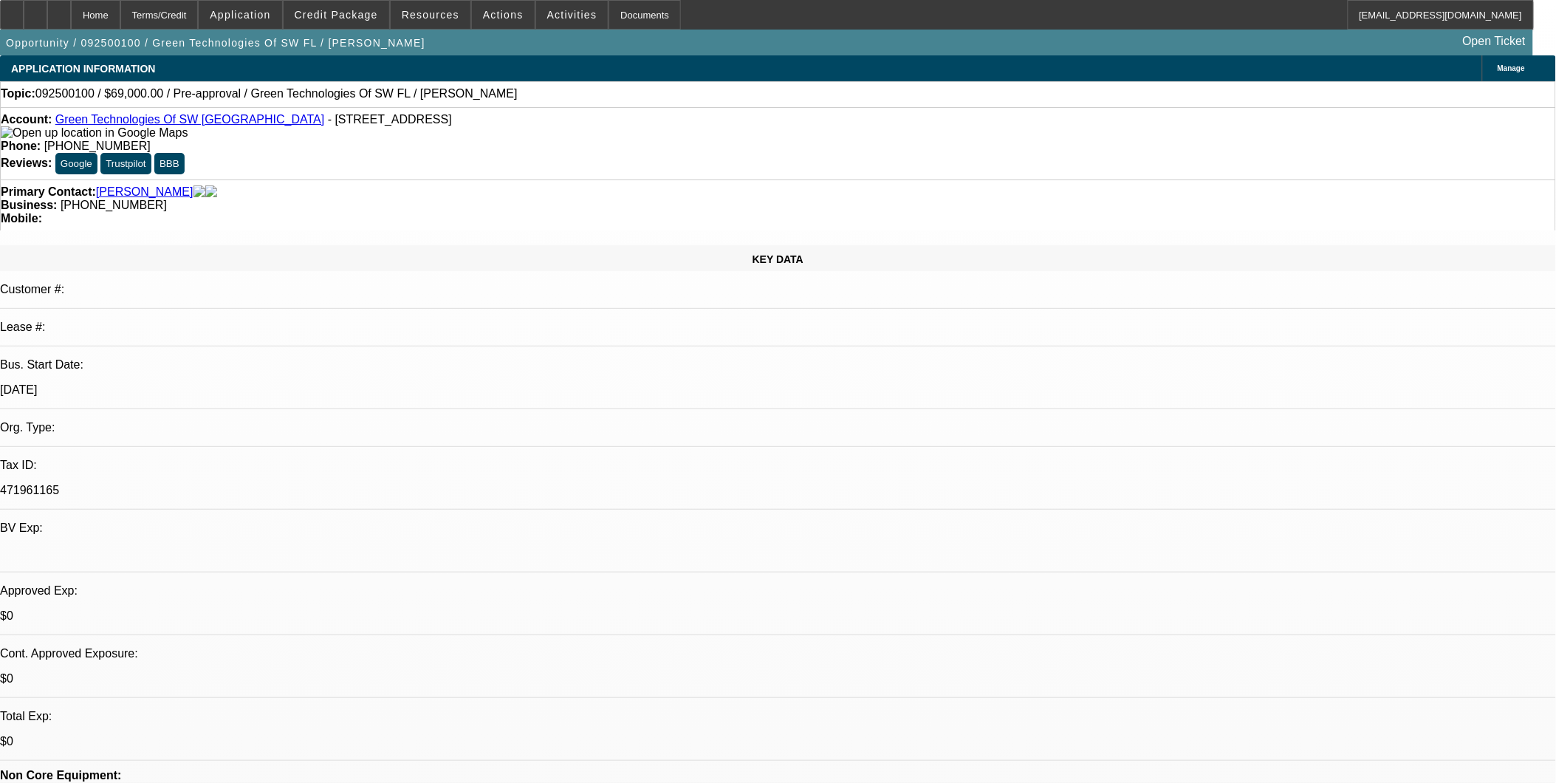
select select "0"
select select "2"
select select "0.1"
select select "4"
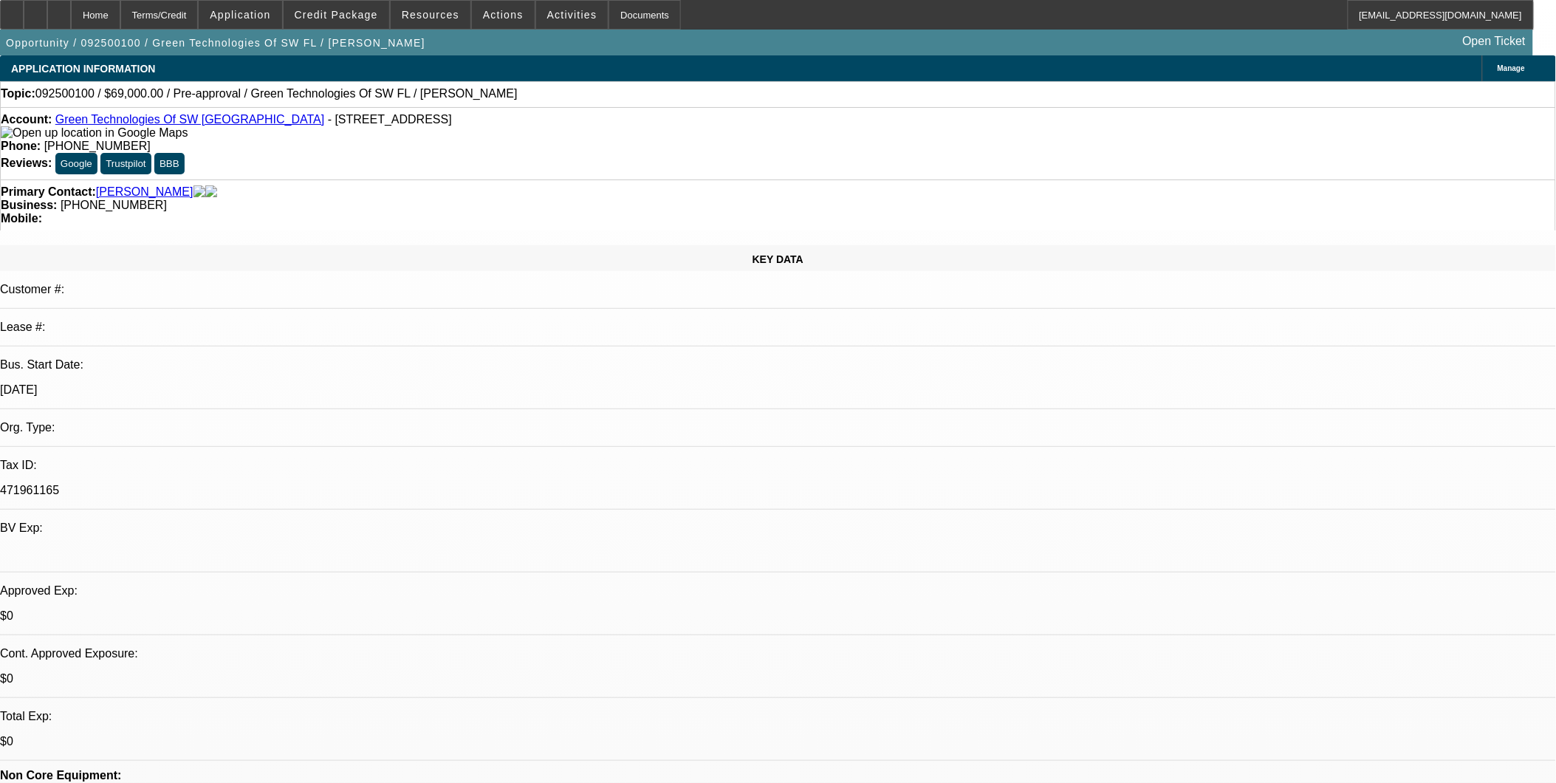
click at [344, 185] on div "Primary Contact: Taylor, Christopher" at bounding box center [778, 191] width 1554 height 13
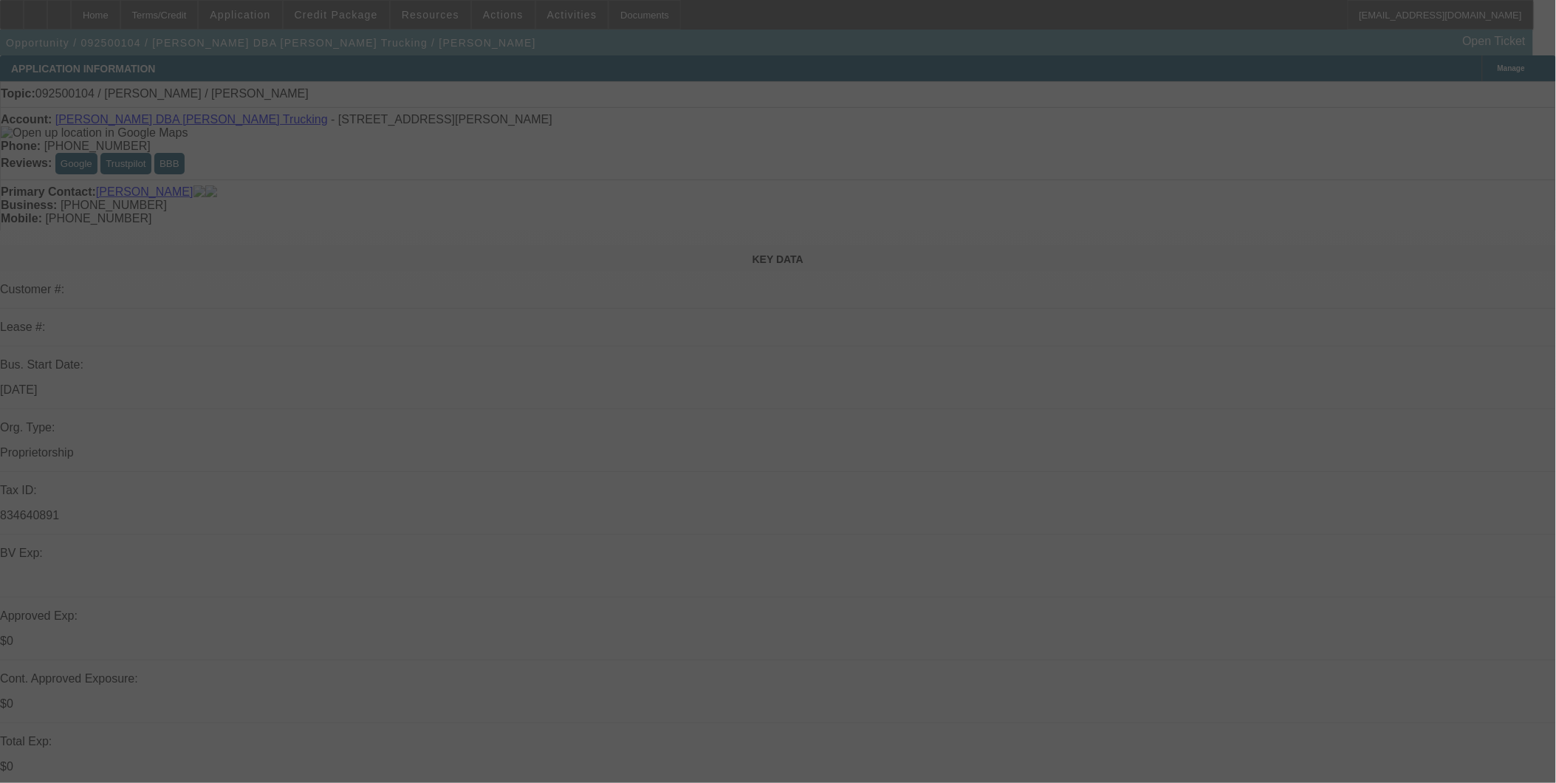
select select "0"
select select "2"
select select "0.1"
select select "4"
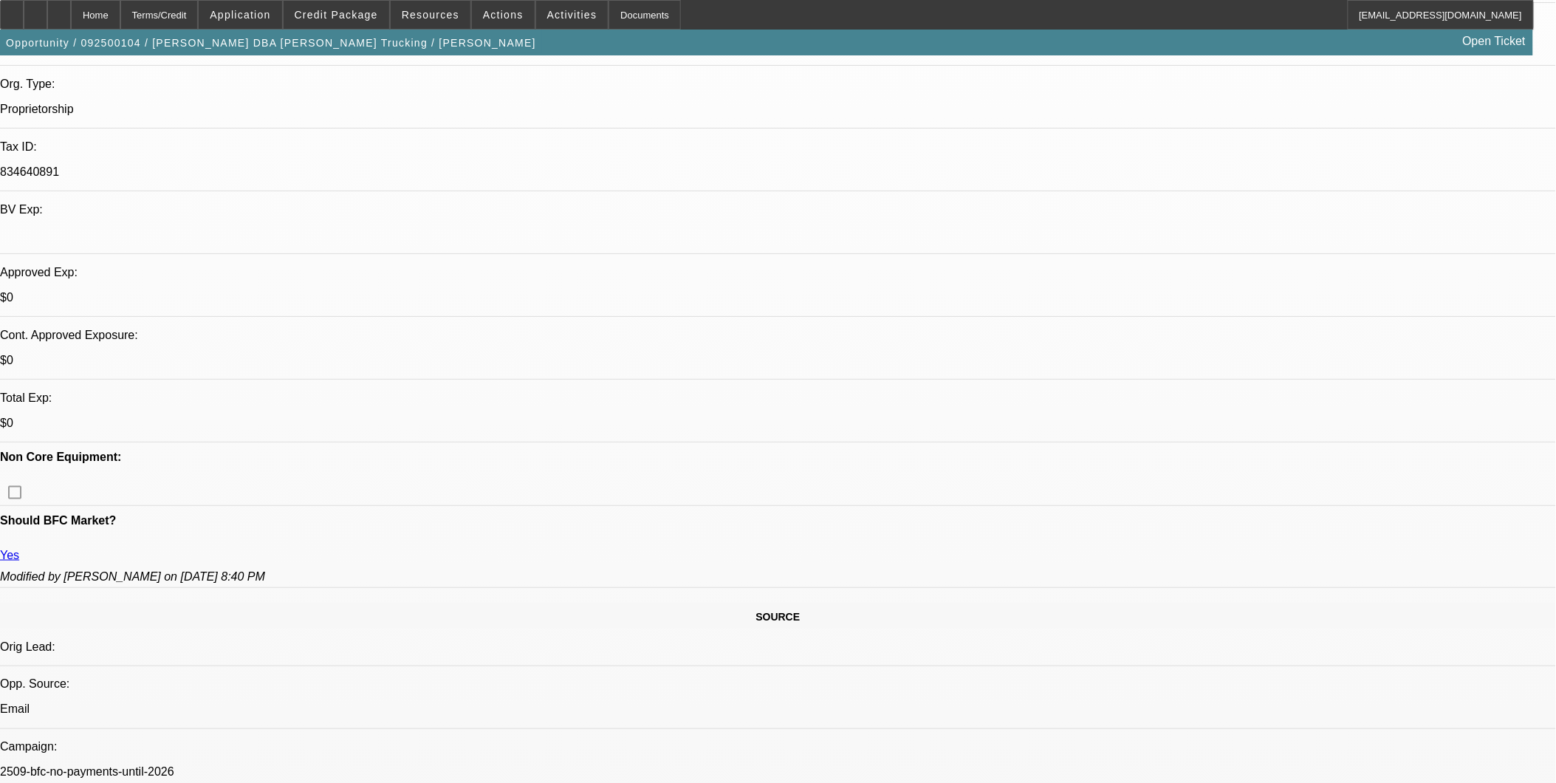
scroll to position [328, 0]
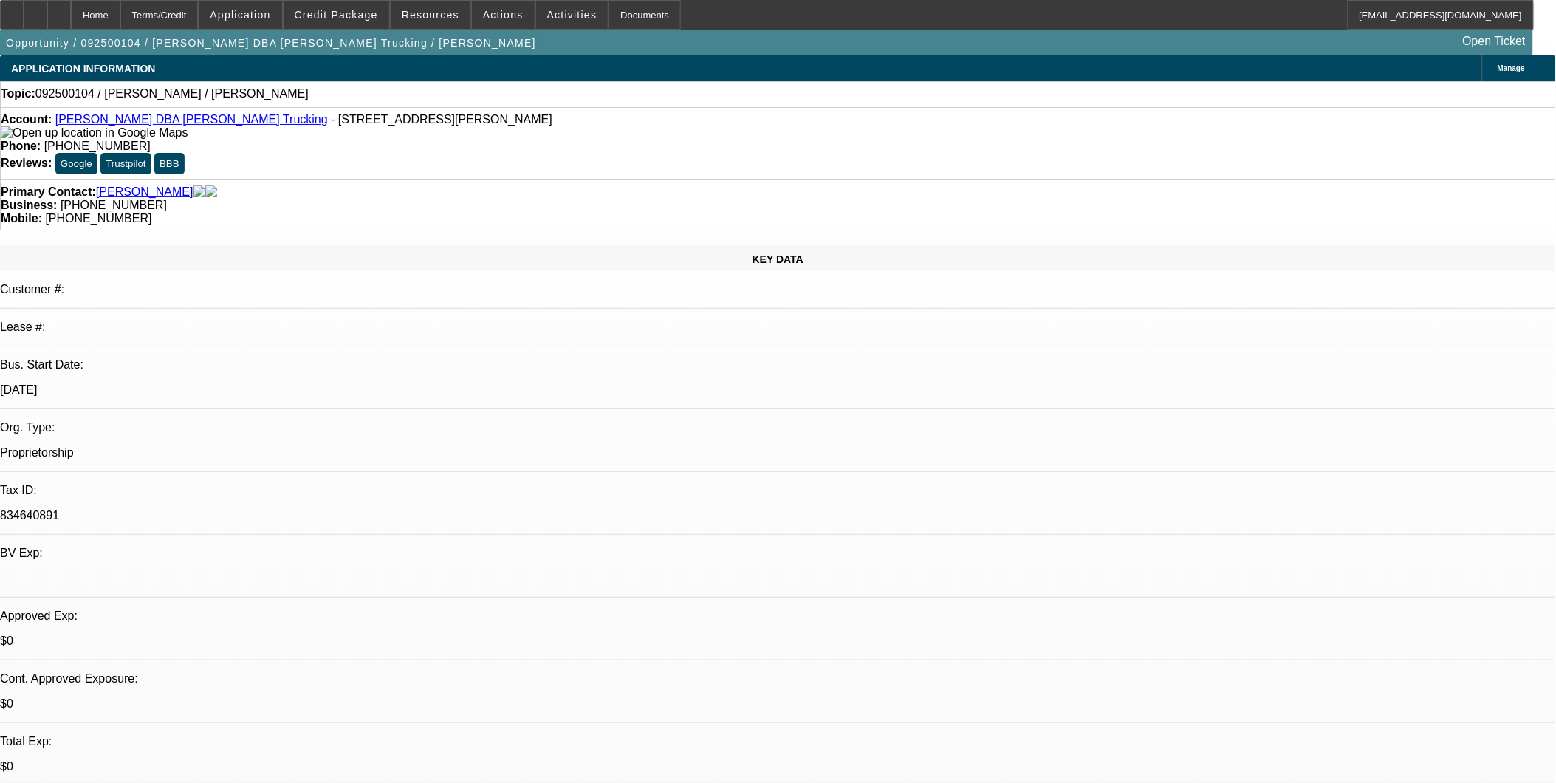
scroll to position [164, 0]
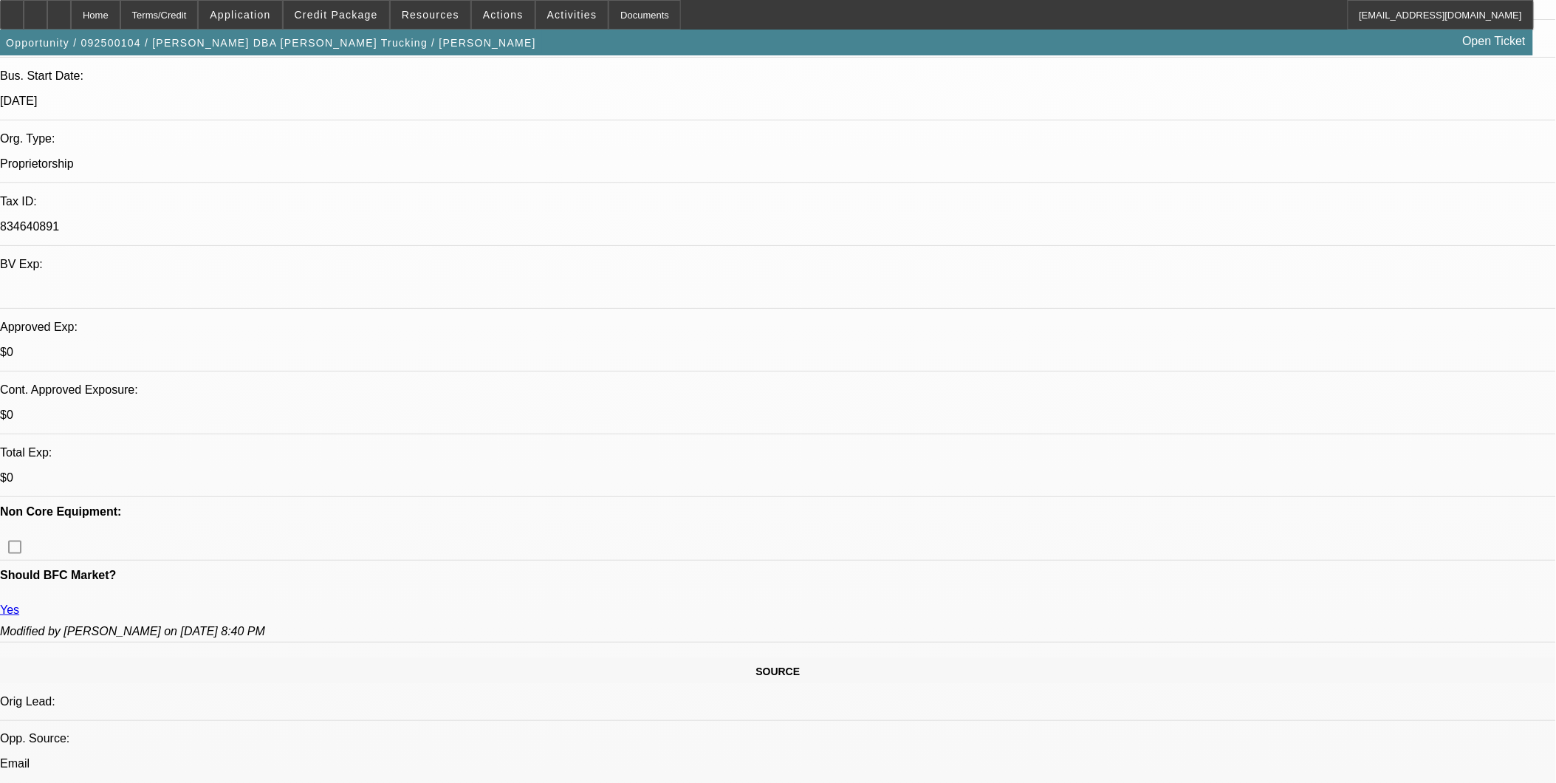
scroll to position [328, 0]
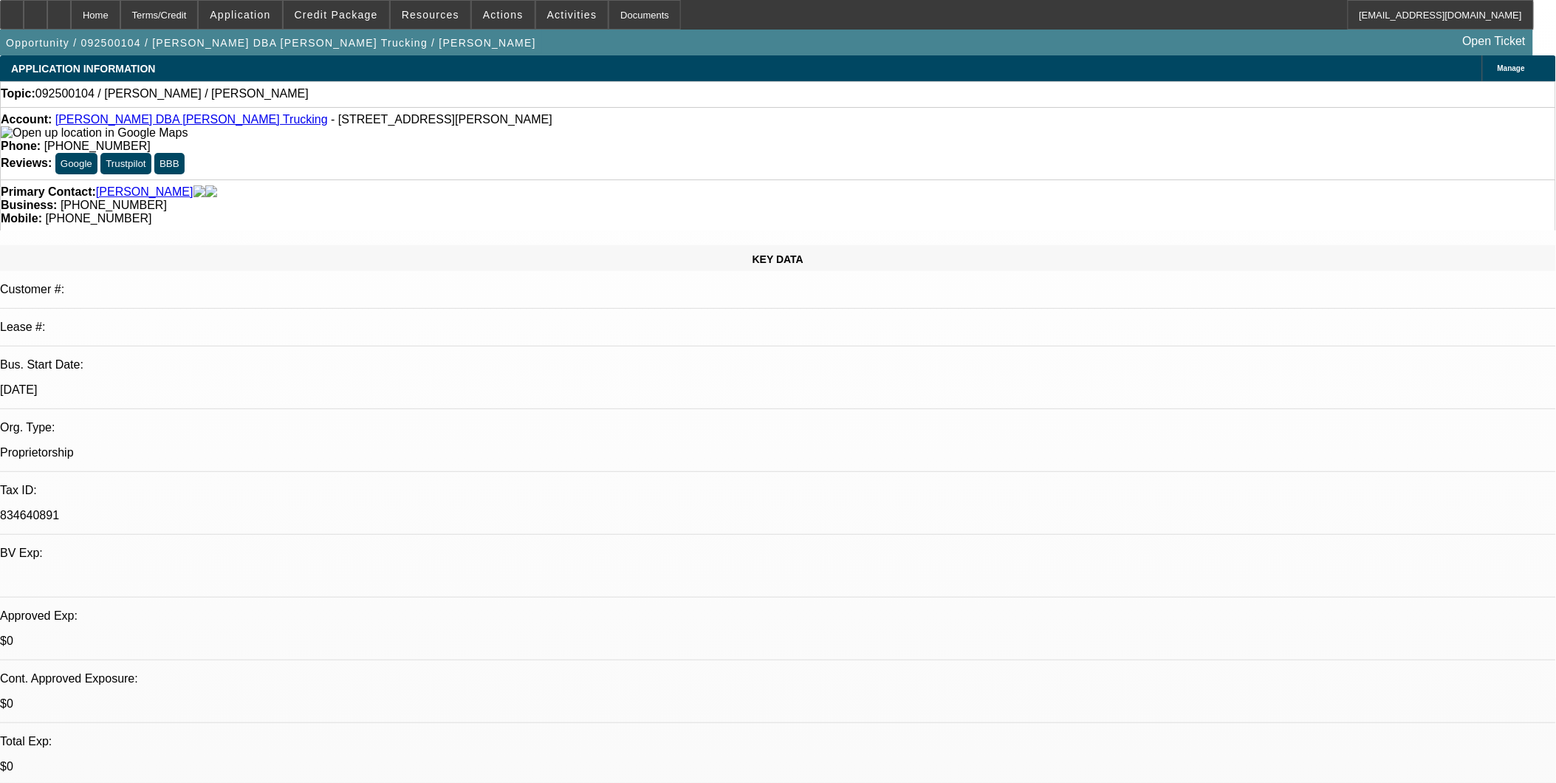
click at [145, 122] on link "Kevin O Martinez DBA K. Martinez Trucking" at bounding box center [191, 119] width 272 height 13
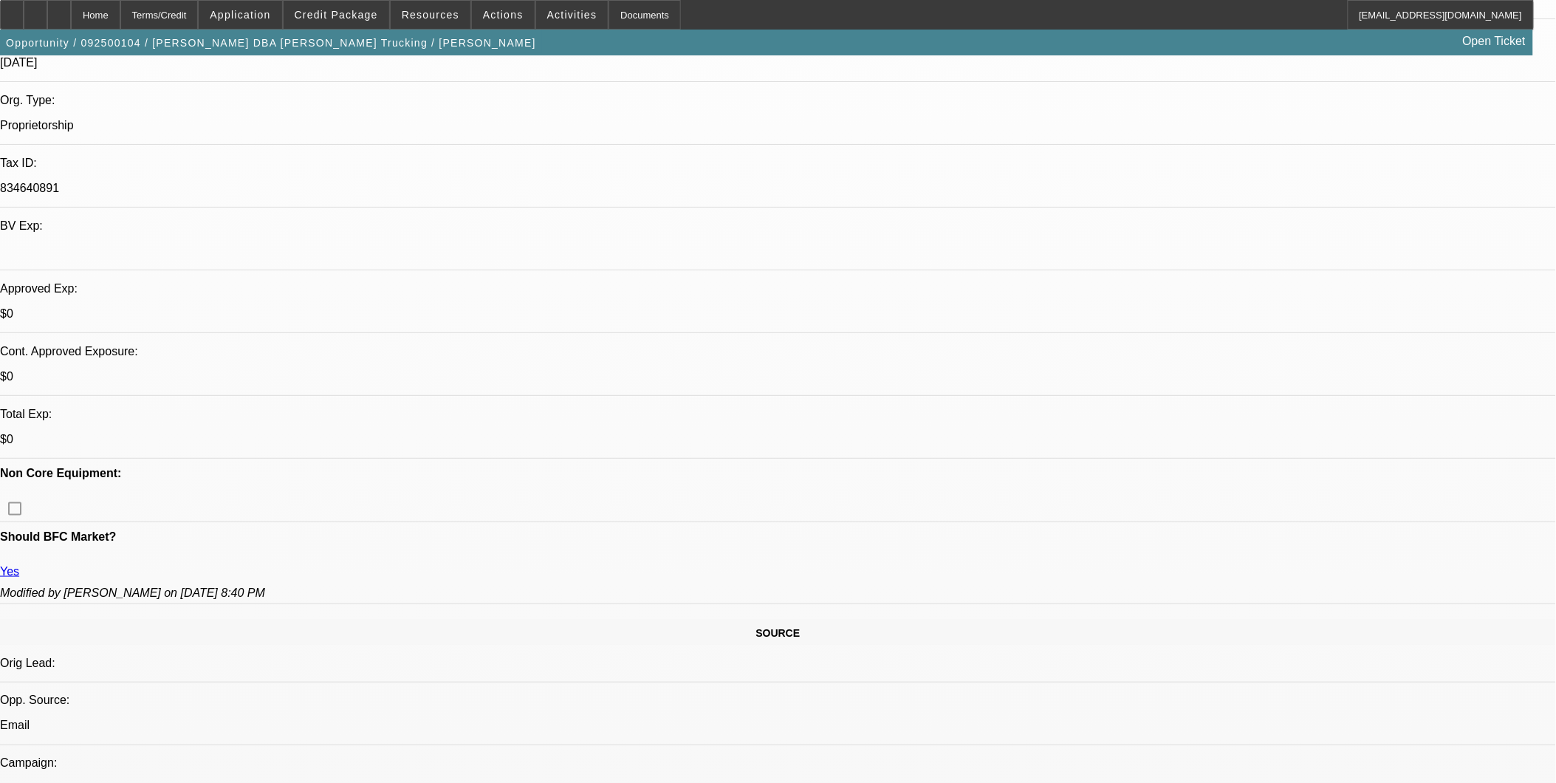
scroll to position [328, 0]
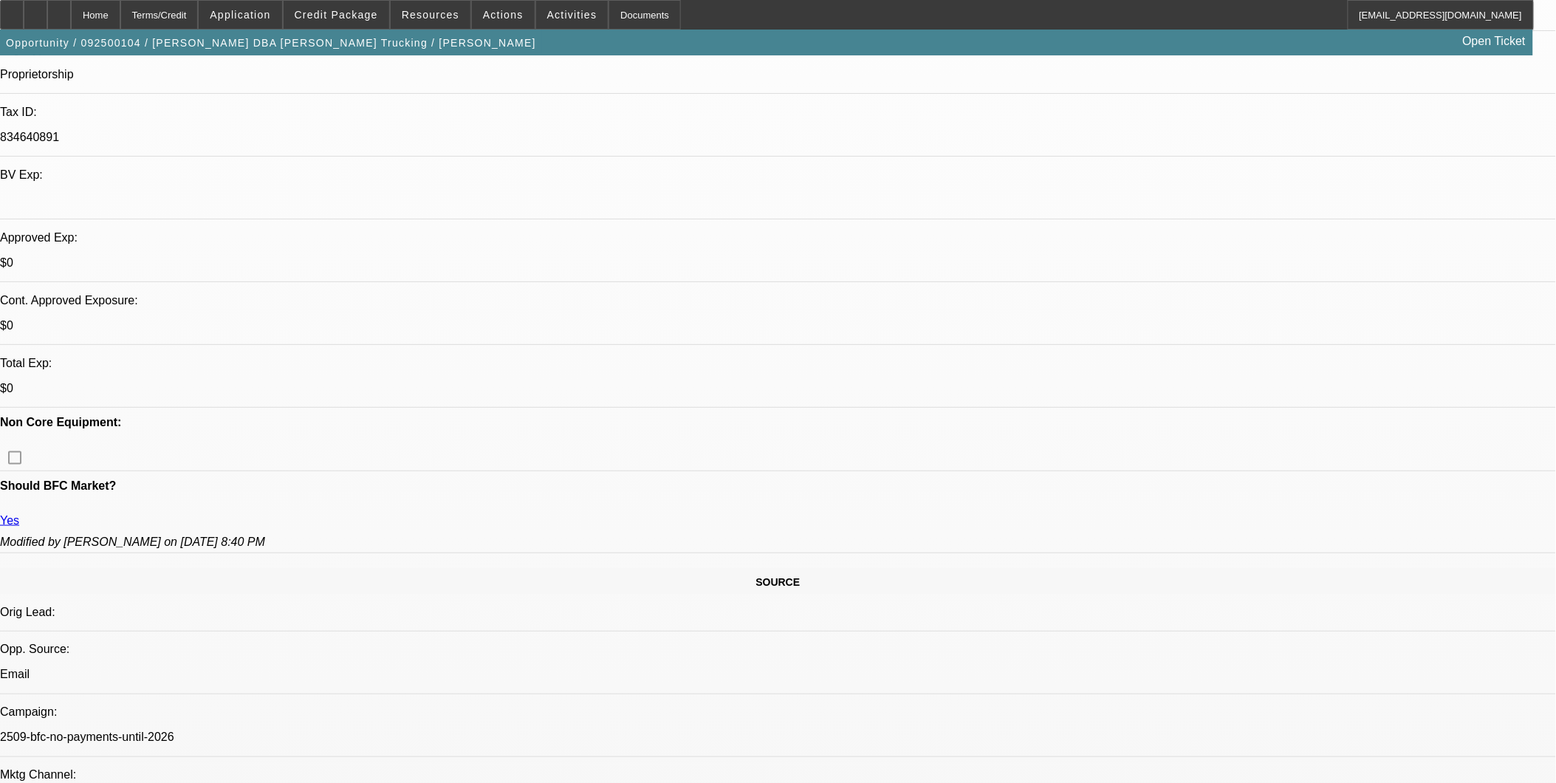
scroll to position [410, 0]
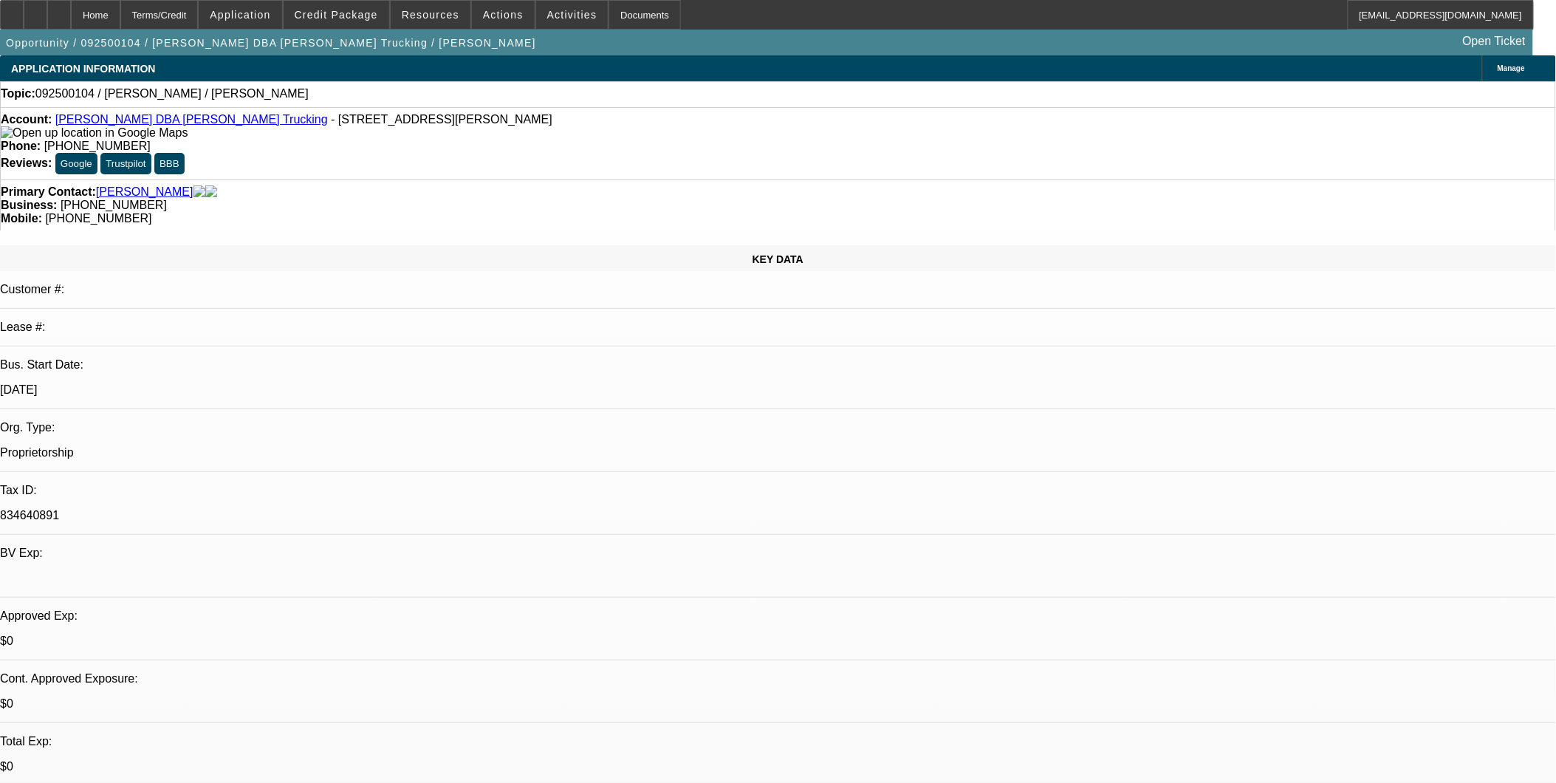
select select "0"
select select "2"
select select "0.1"
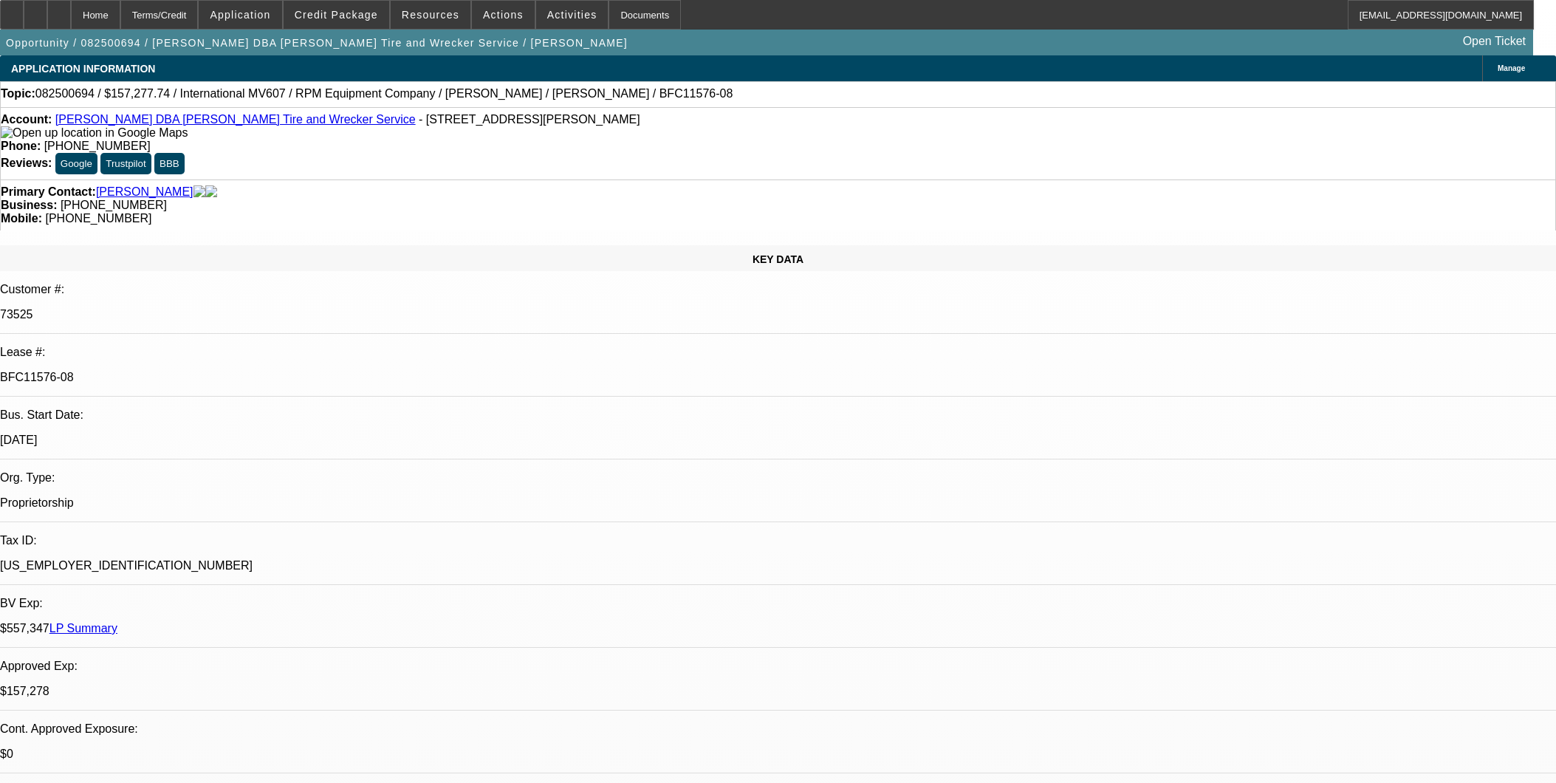
select select "0"
select select "2"
select select "0"
select select "6"
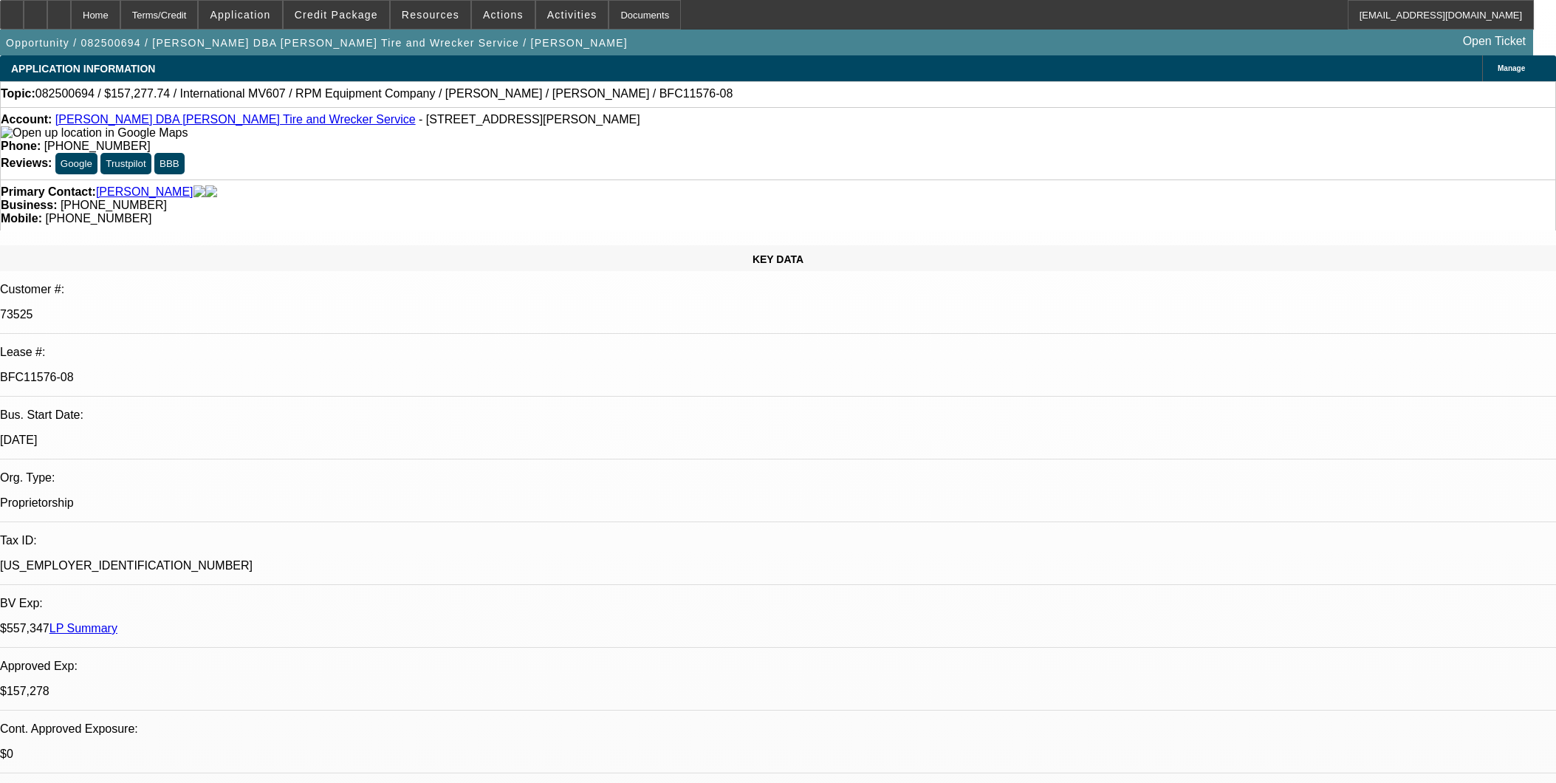
select select "0"
select select "2"
select select "0"
select select "6"
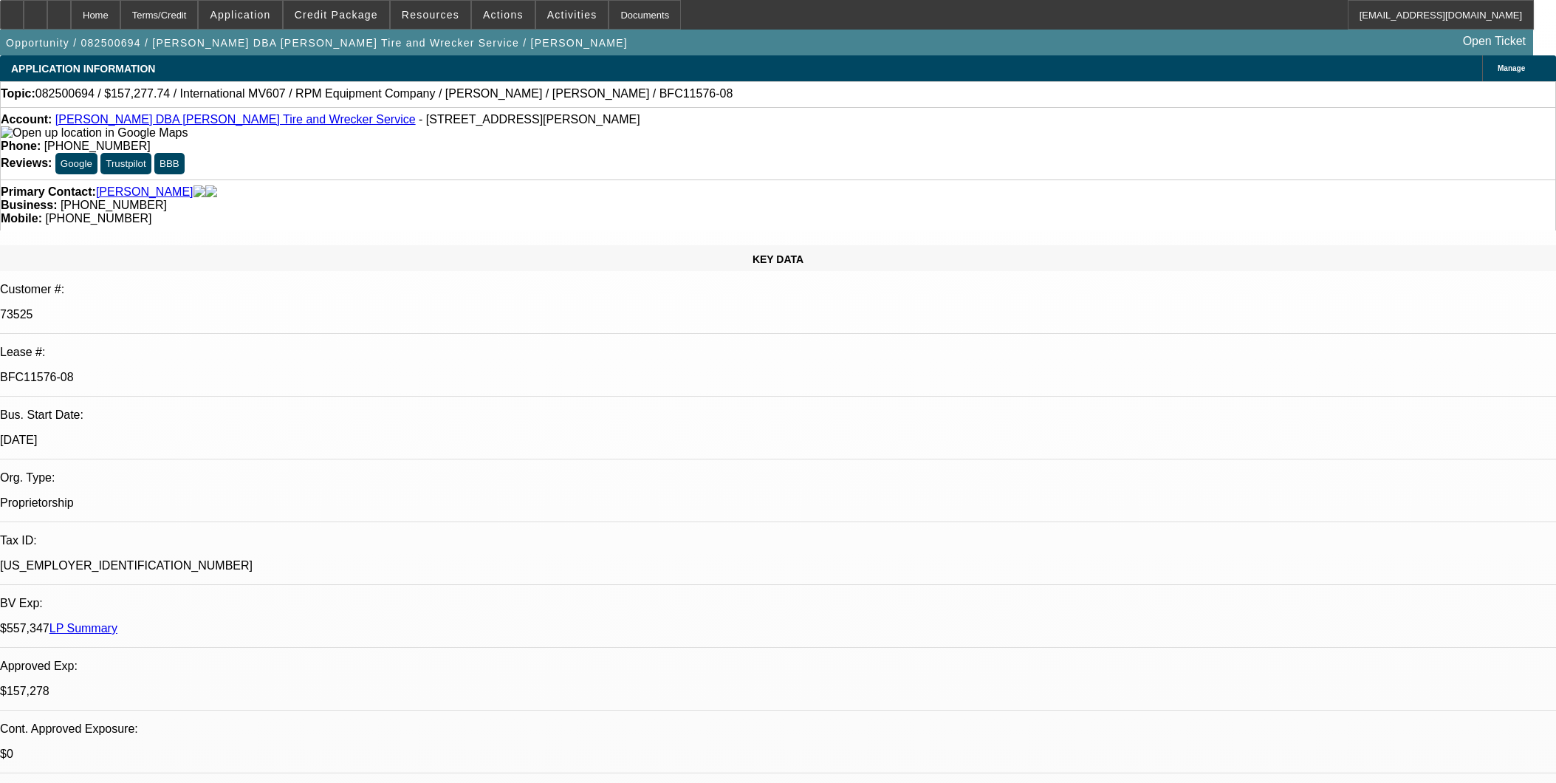
select select "0"
select select "2"
select select "0"
select select "6"
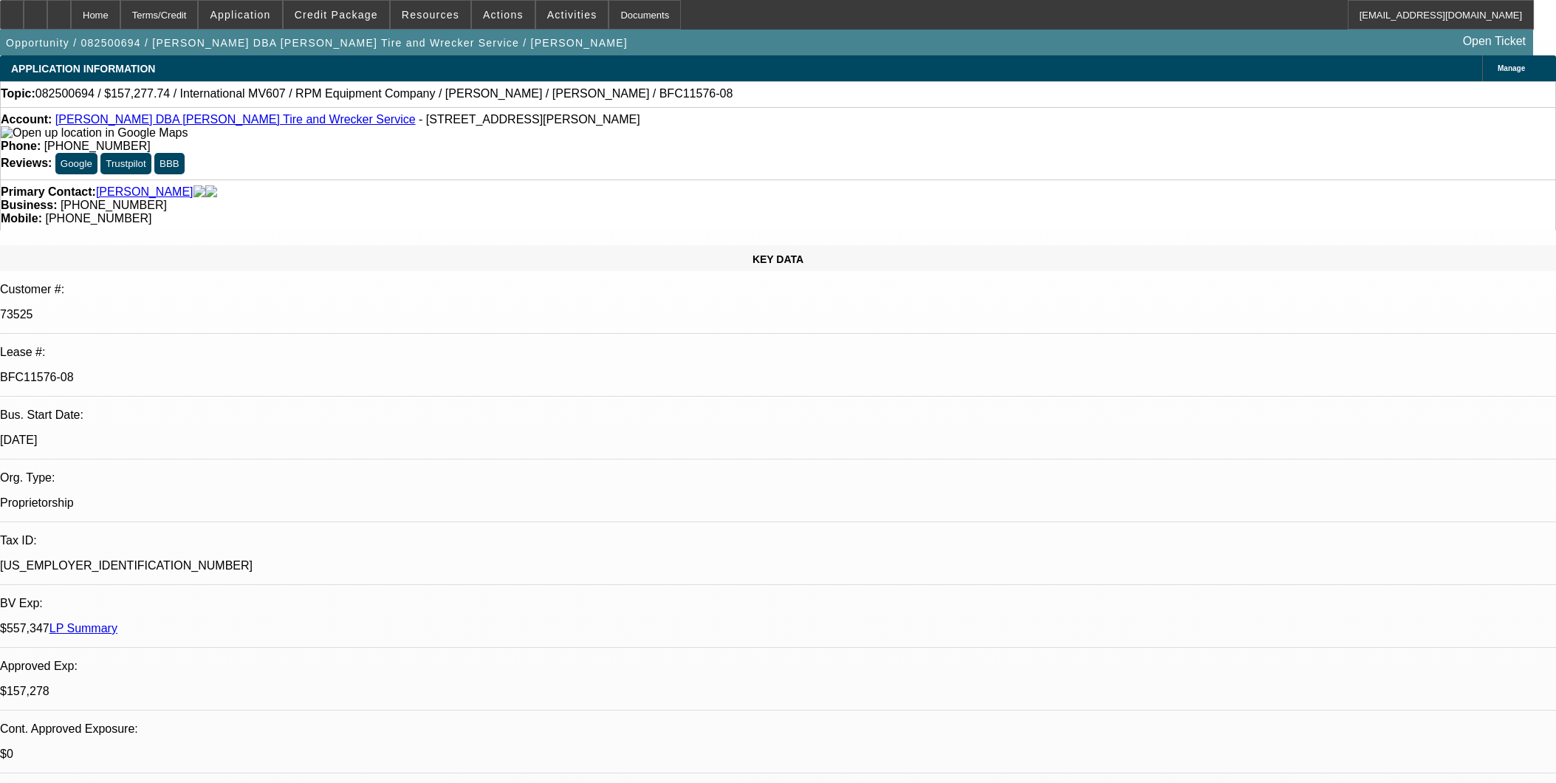
select select "0"
select select "2"
select select "0.1"
select select "4"
